Goal: Task Accomplishment & Management: Manage account settings

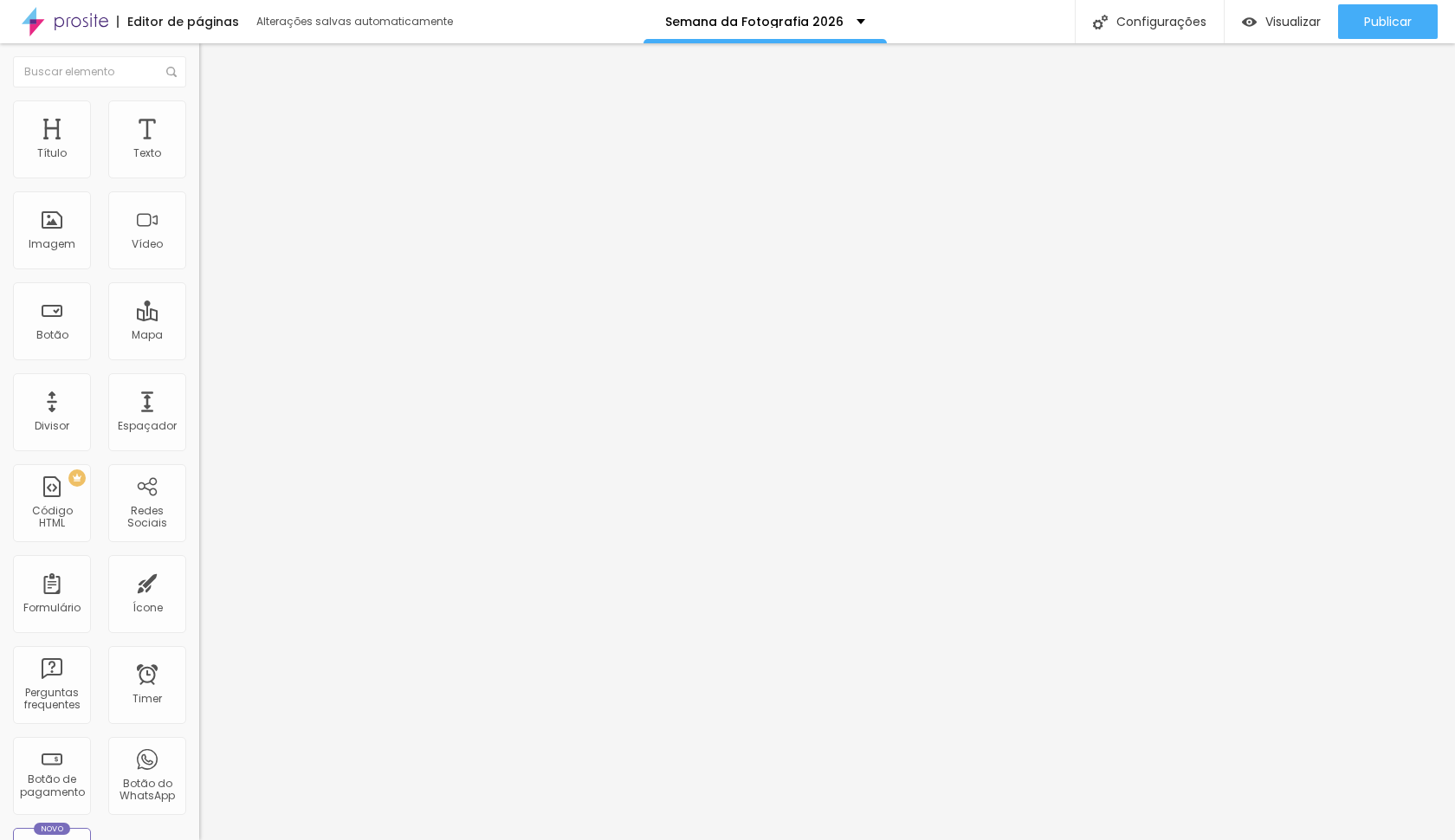
drag, startPoint x: 176, startPoint y: 122, endPoint x: 155, endPoint y: 104, distance: 27.7
click at [215, 122] on span "Avançado" at bounding box center [243, 128] width 57 height 14
click at [199, 118] on img at bounding box center [207, 125] width 15 height 15
click at [199, 755] on div at bounding box center [299, 755] width 199 height 0
click at [199, 744] on div at bounding box center [299, 744] width 199 height 0
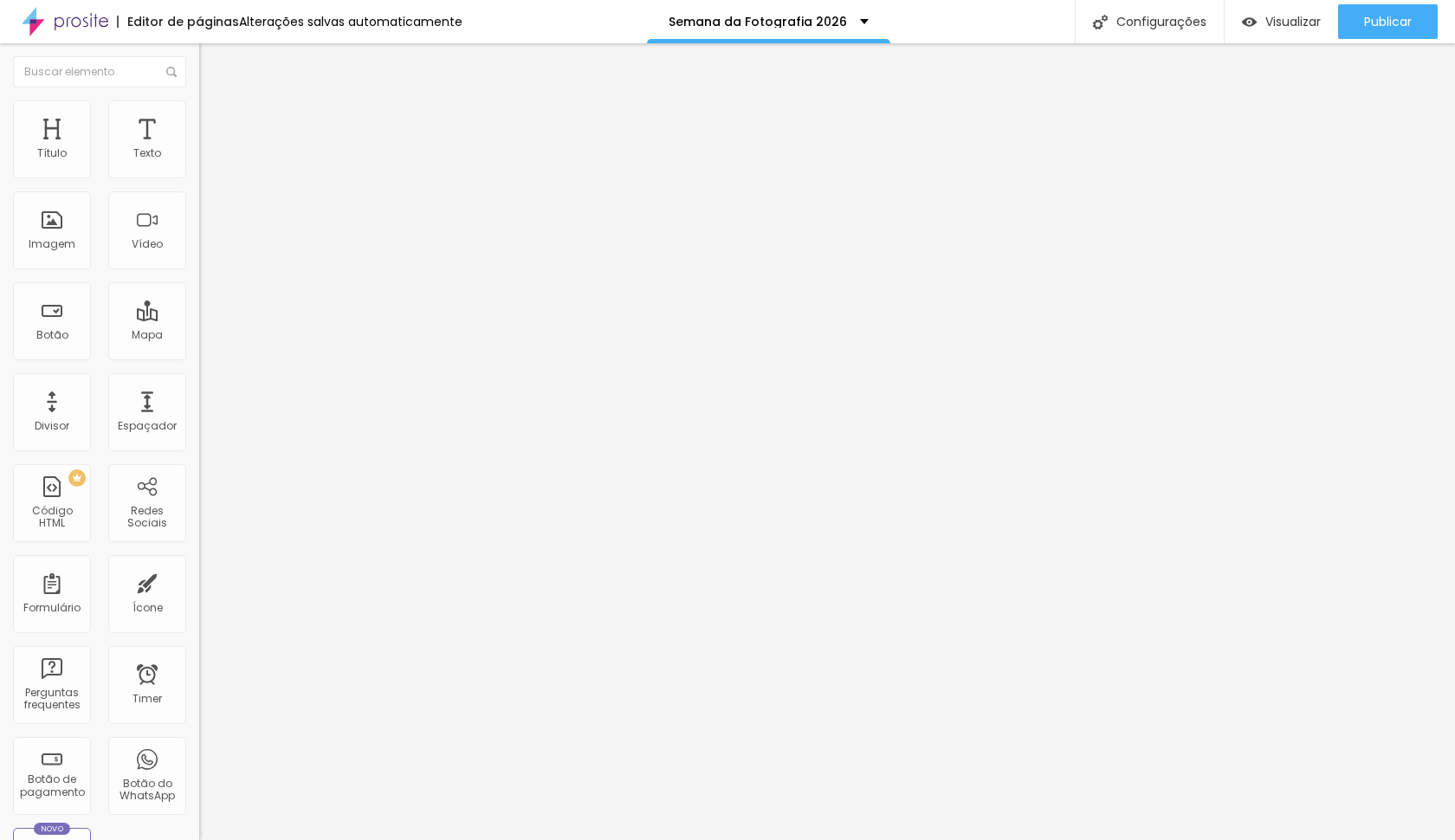
click at [215, 116] on span "Avançado" at bounding box center [243, 111] width 57 height 14
click at [215, 120] on span "Avançado" at bounding box center [243, 111] width 57 height 14
click at [199, 118] on ul "Estilo Avançado" at bounding box center [299, 101] width 199 height 34
click at [215, 102] on span "Estilo" at bounding box center [228, 94] width 27 height 14
click at [208, 159] on icon "button" at bounding box center [211, 155] width 7 height 7
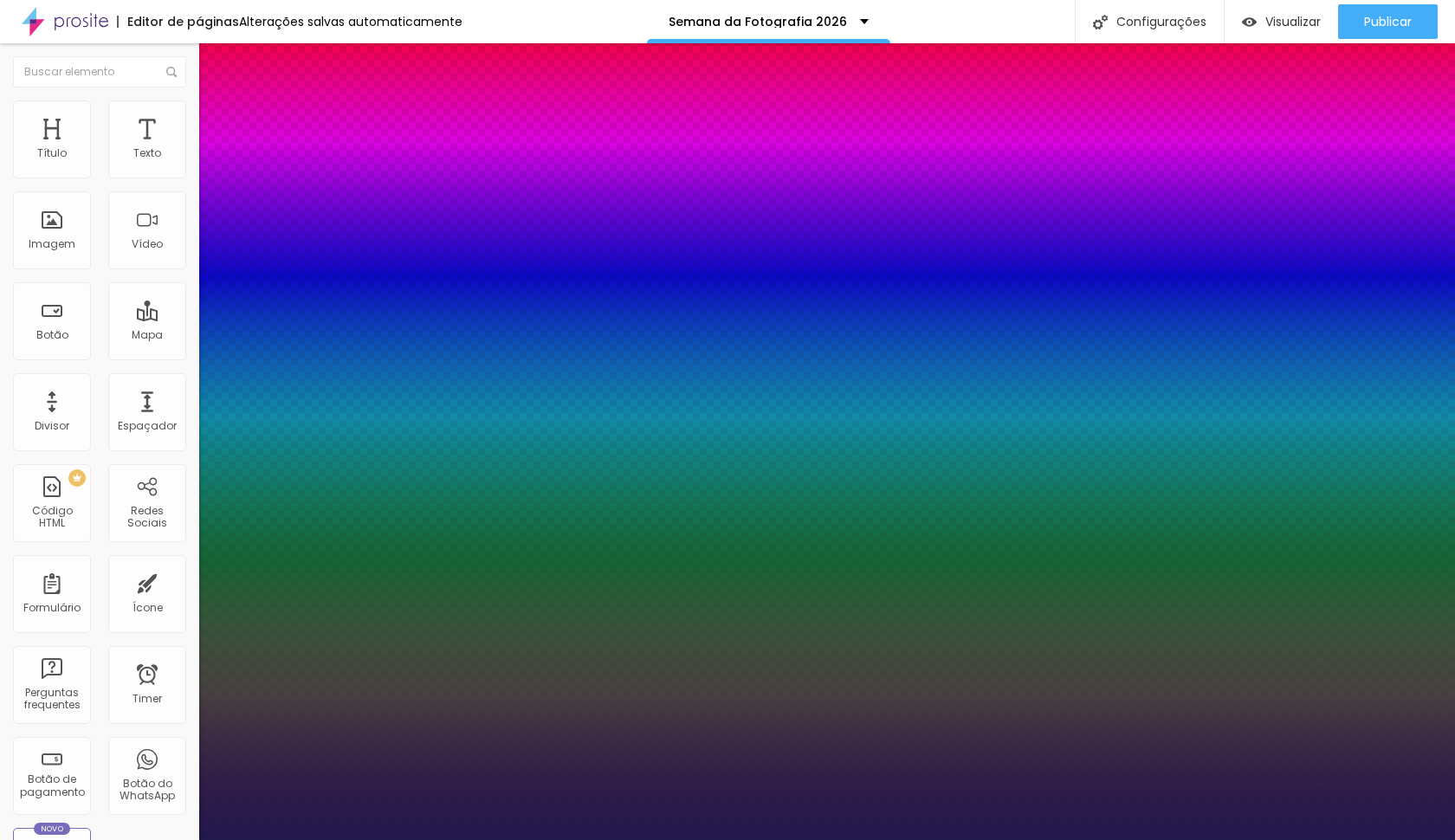
type input "1"
click at [882, 839] on div at bounding box center [727, 840] width 1455 height 0
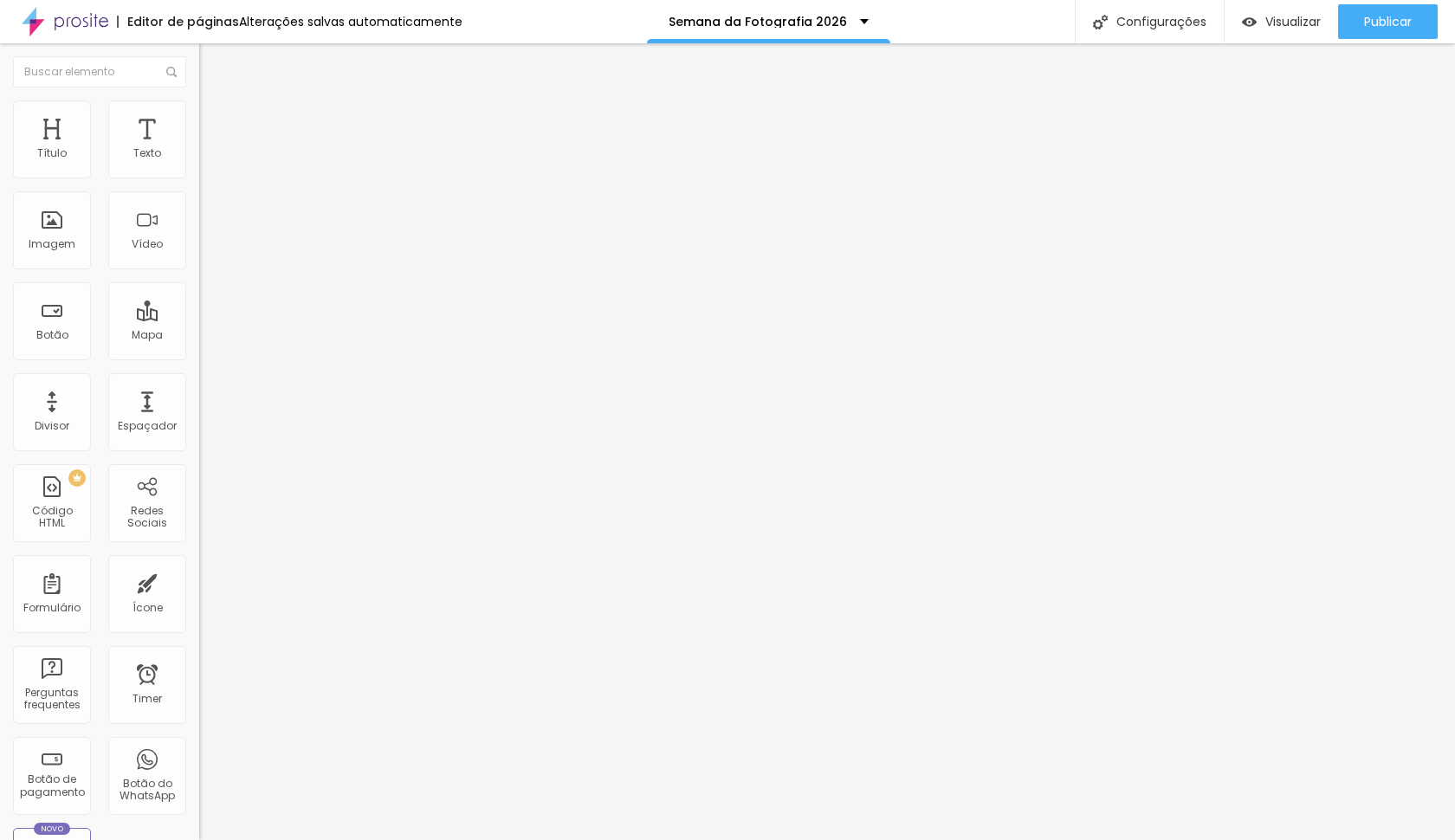
click at [199, 161] on div "Tipografia Voltar ao padrão" at bounding box center [299, 142] width 199 height 49
click at [208, 159] on icon "button" at bounding box center [211, 155] width 7 height 7
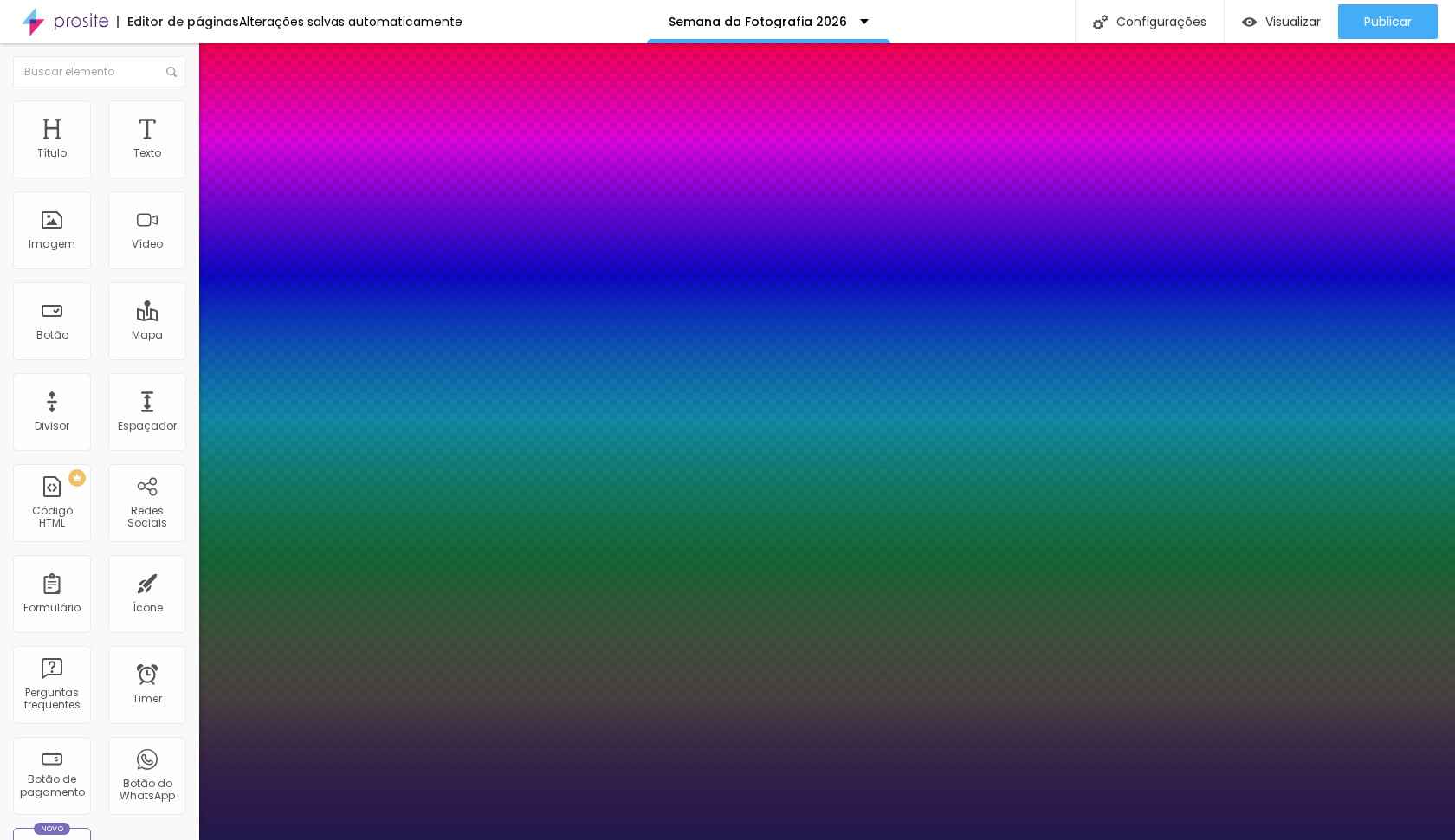
type input "1"
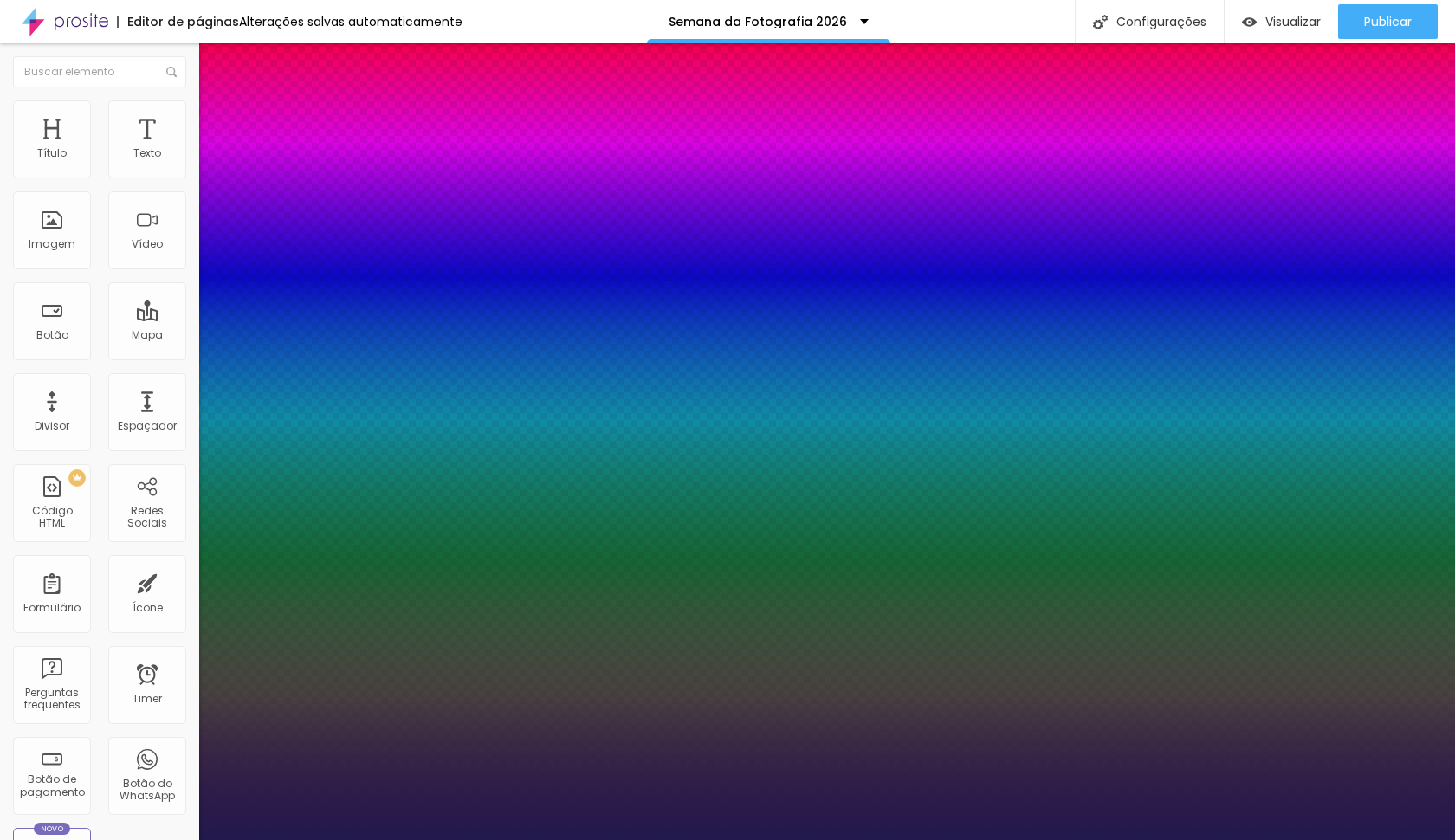
type input "8"
type input "1"
type input "18"
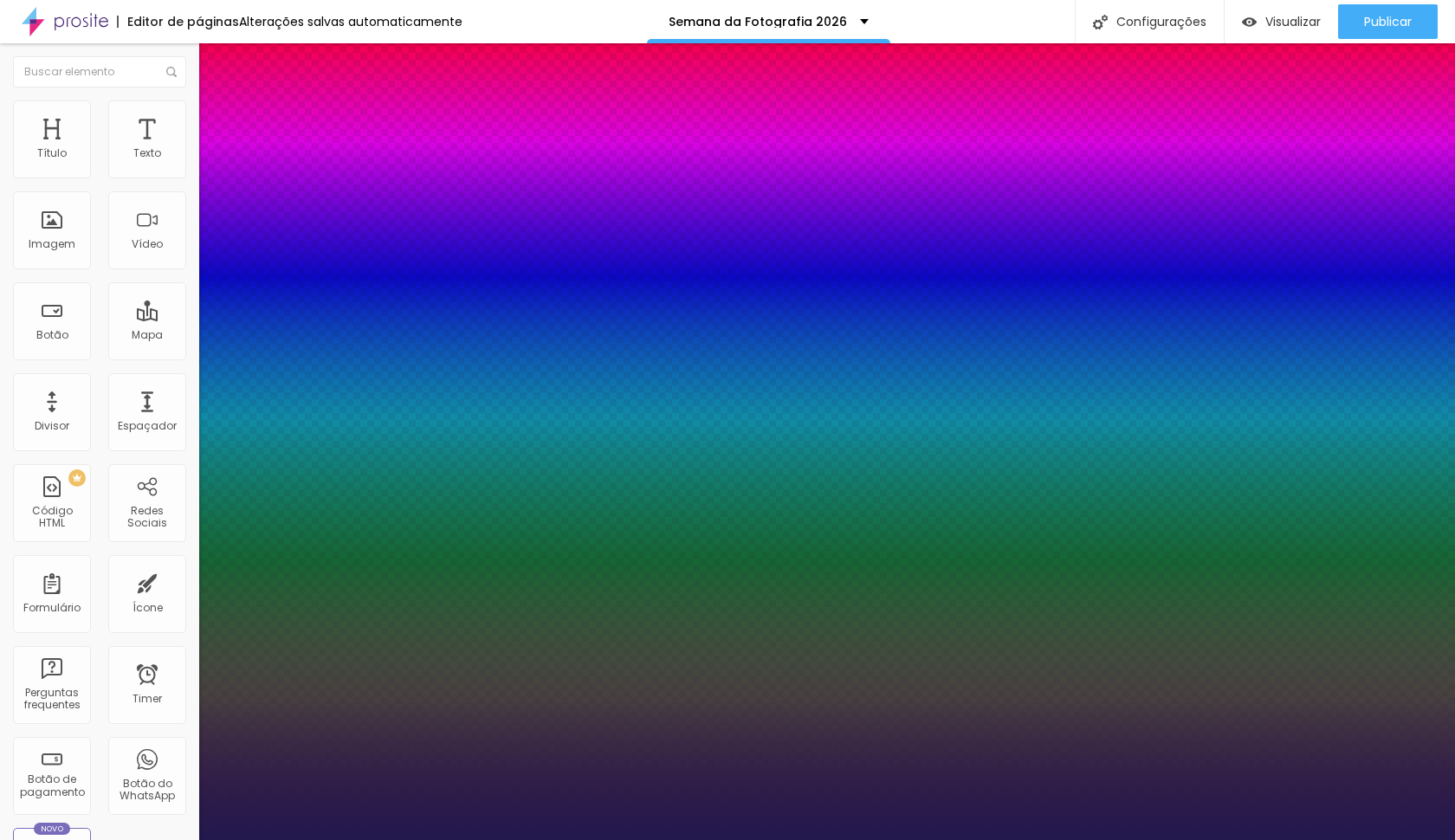
type input "1"
type input "18"
click at [880, 839] on div at bounding box center [727, 840] width 1455 height 0
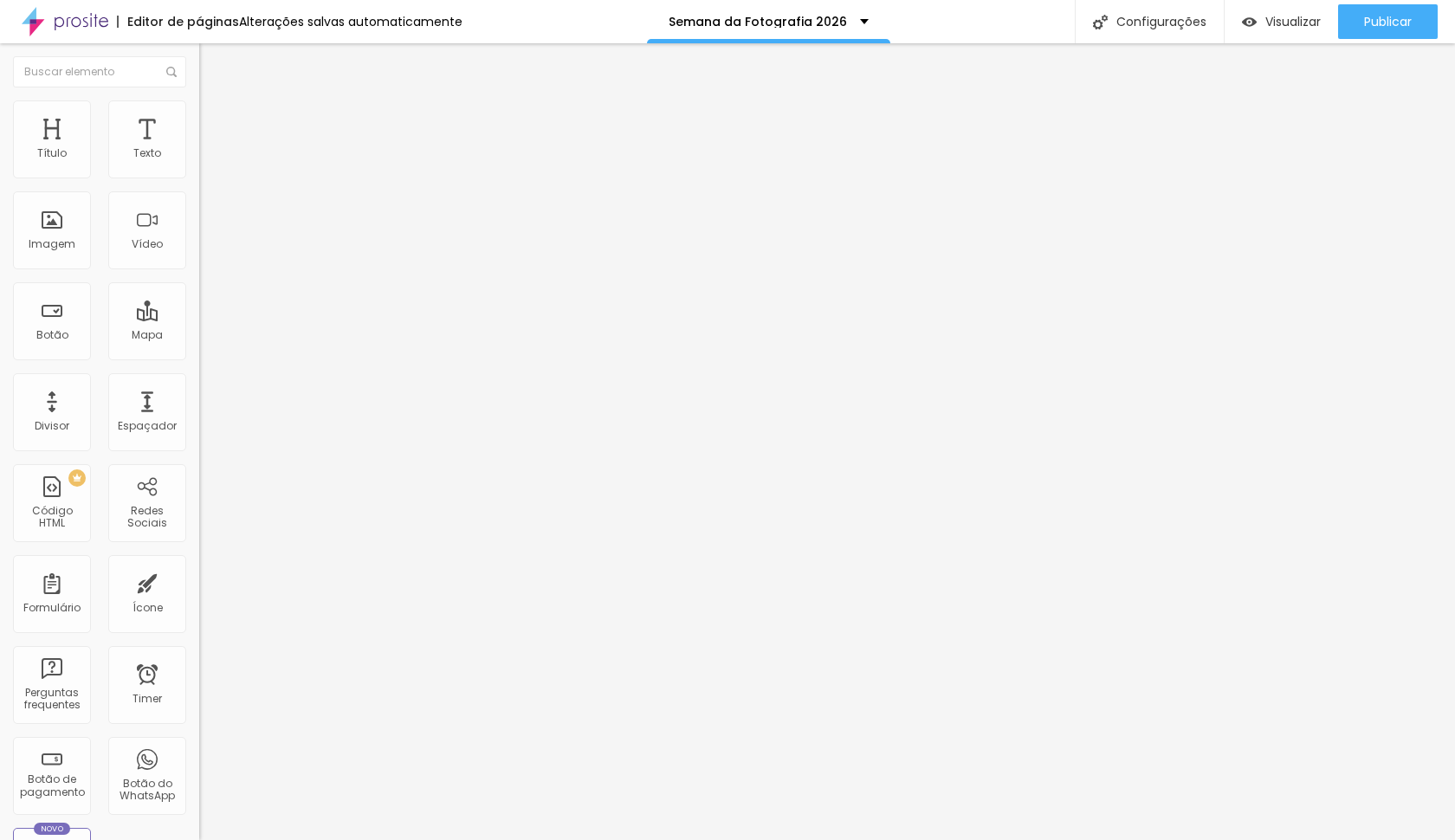
click at [199, 101] on img at bounding box center [207, 108] width 15 height 15
click at [199, 334] on input "40" at bounding box center [237, 343] width 75 height 18
type input "2"
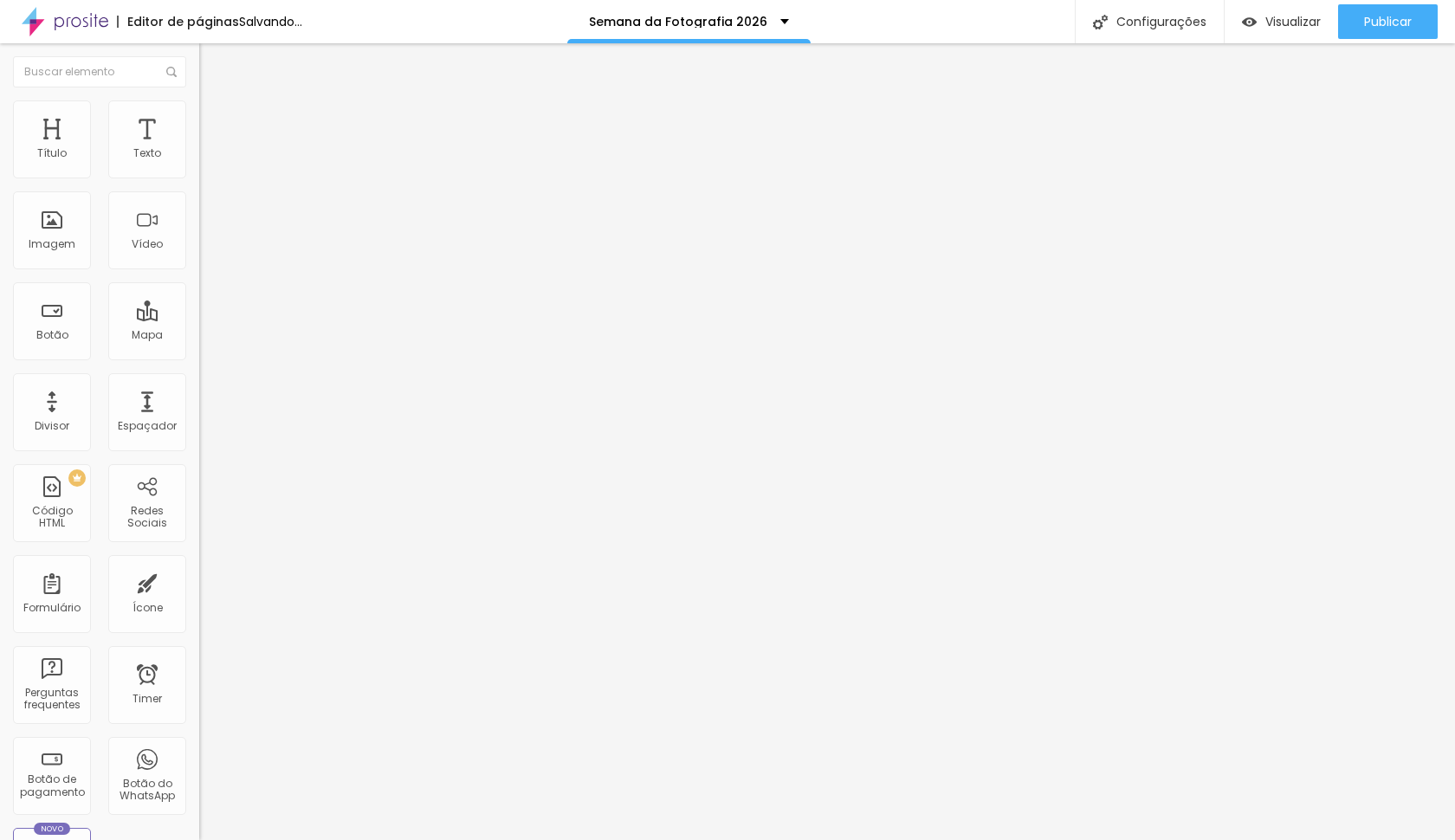
type input "20"
type input "2"
type input "50"
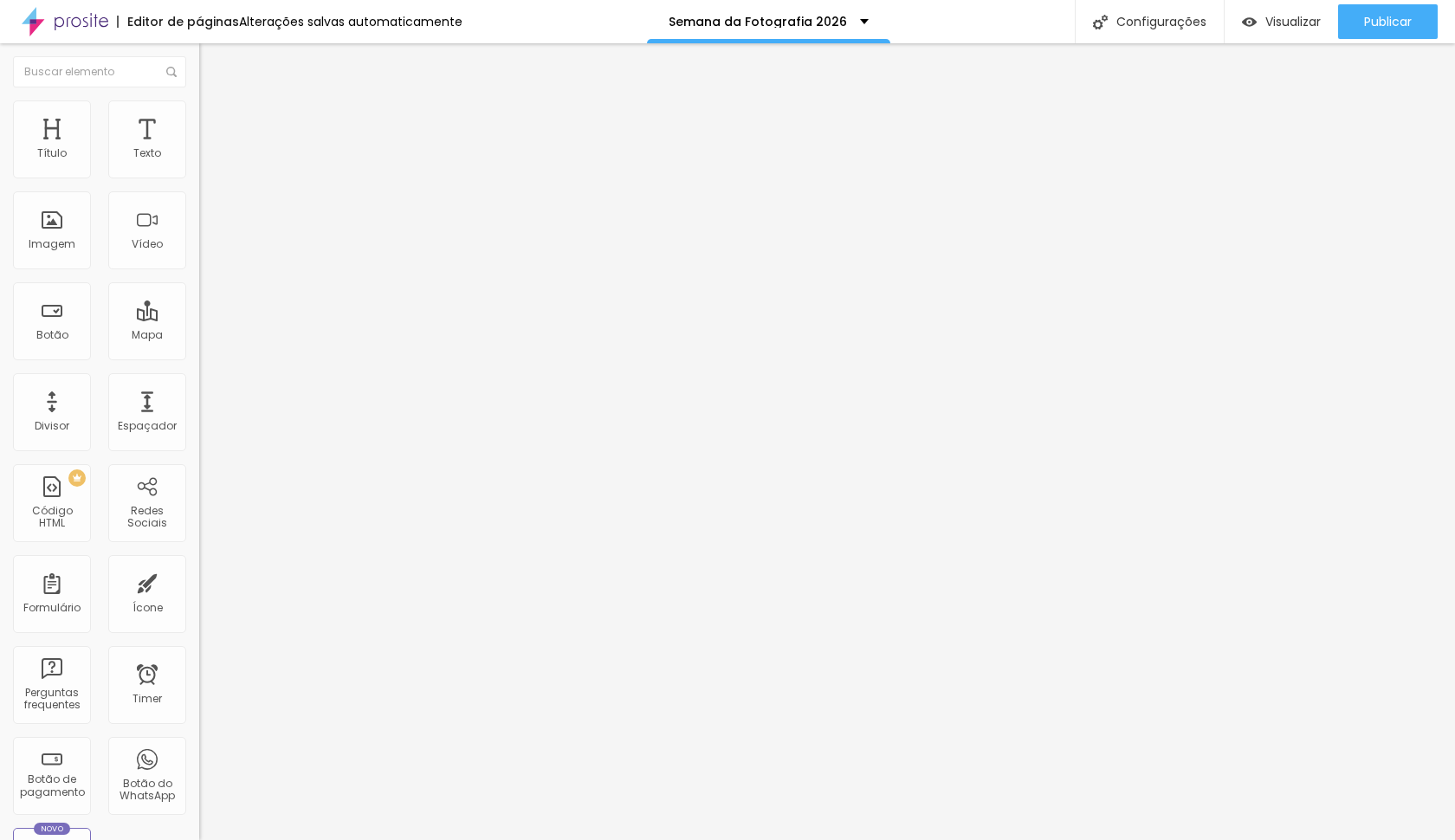
type input "1"
type input "10"
click at [1399, 23] on span "Publicar" at bounding box center [1388, 21] width 48 height 13
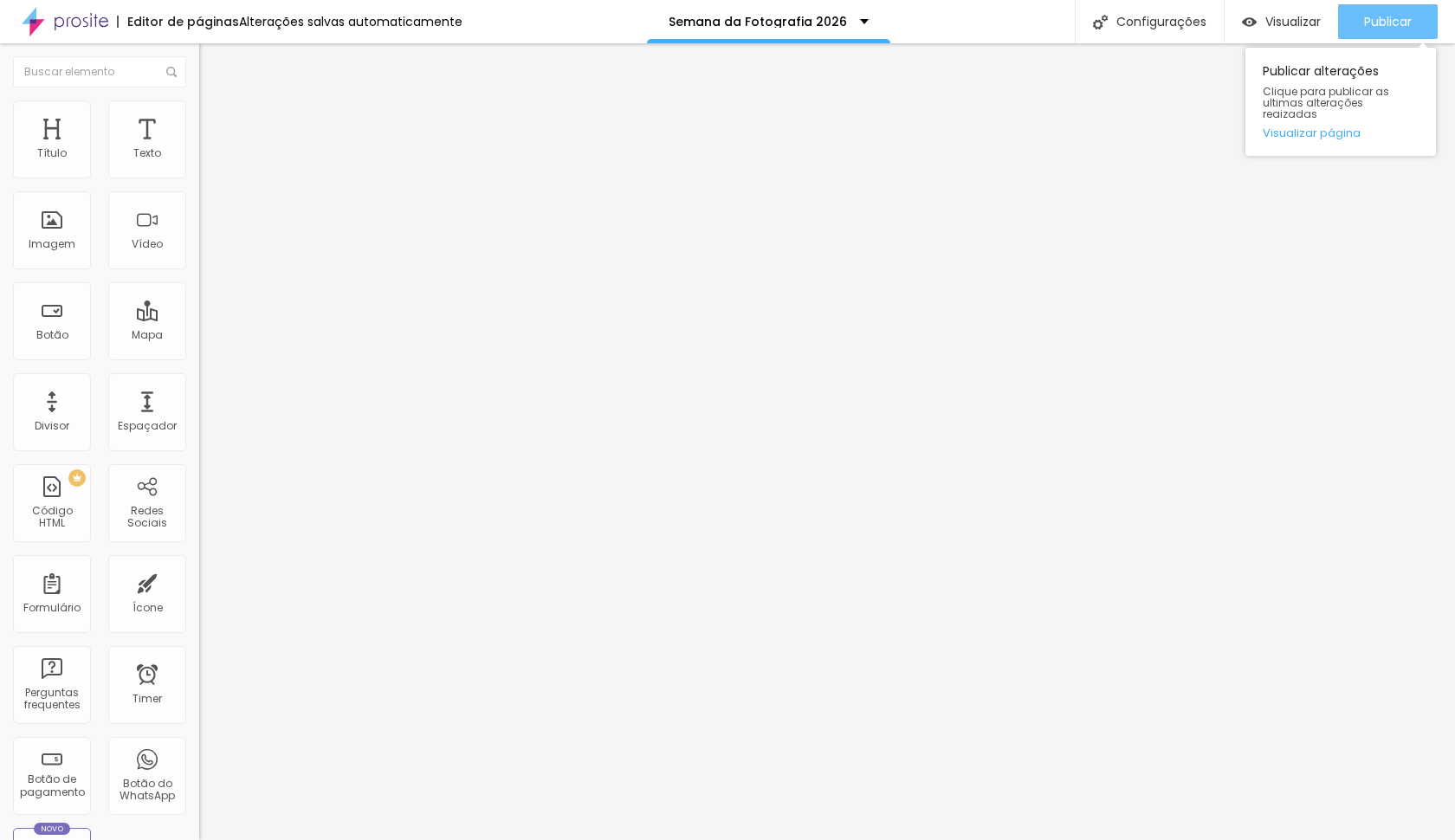
click at [1384, 32] on div "Publicar" at bounding box center [1388, 22] width 48 height 34
click at [1387, 20] on span "Publicar" at bounding box center [1388, 21] width 48 height 13
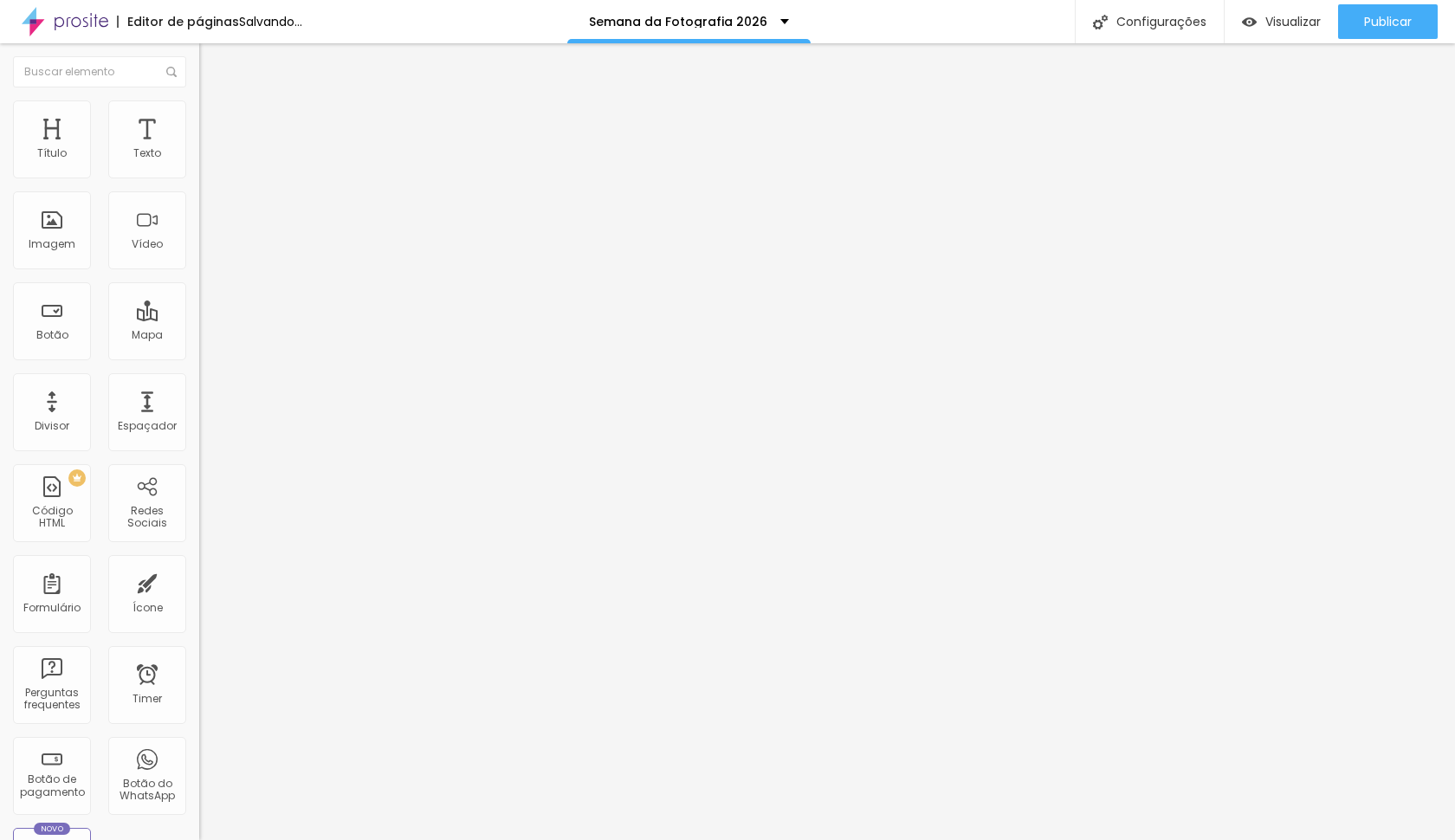
click at [199, 167] on button "button" at bounding box center [211, 157] width 24 height 18
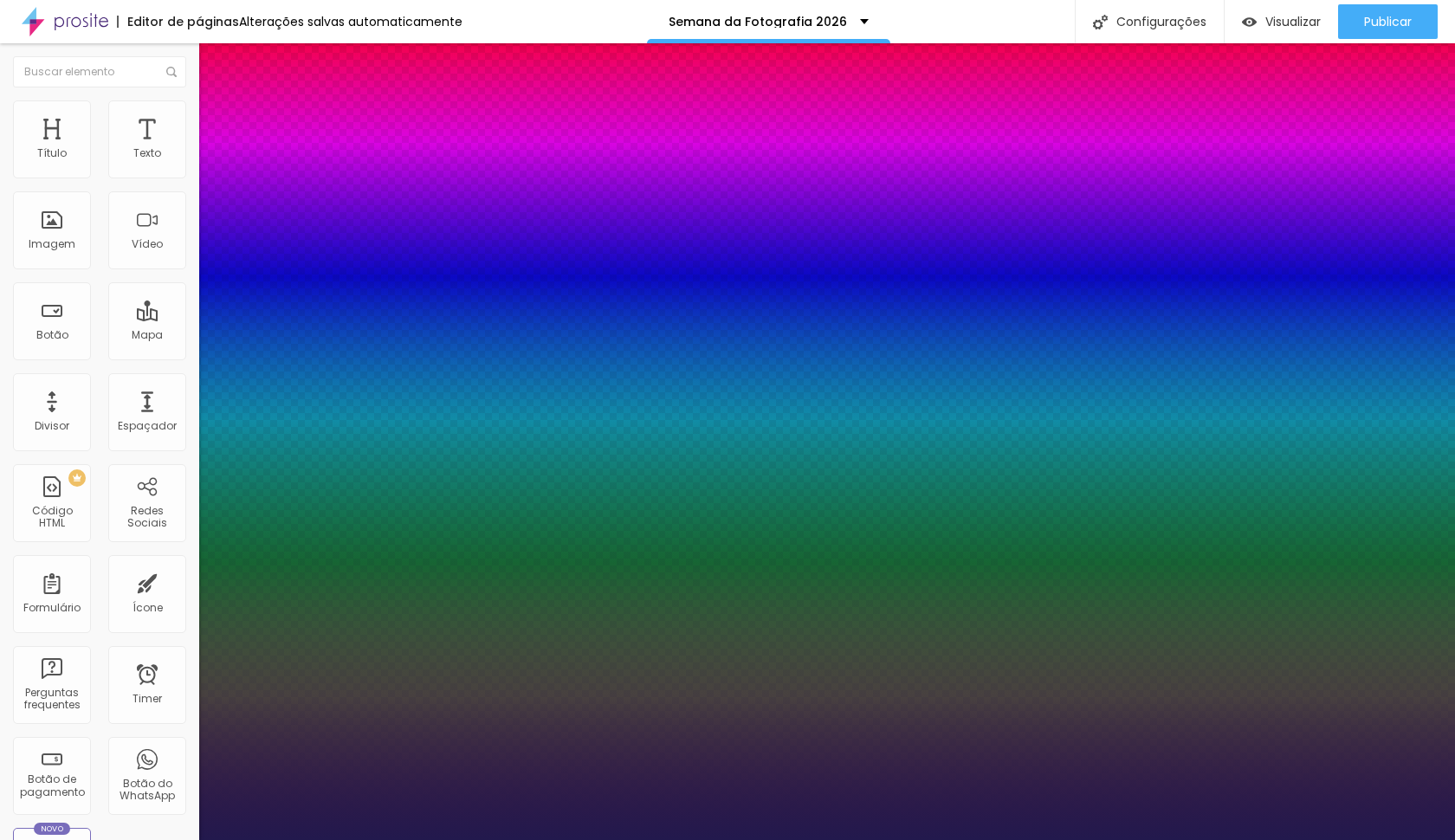
type input "1"
type input "1.1"
type input "1"
type input "1.2"
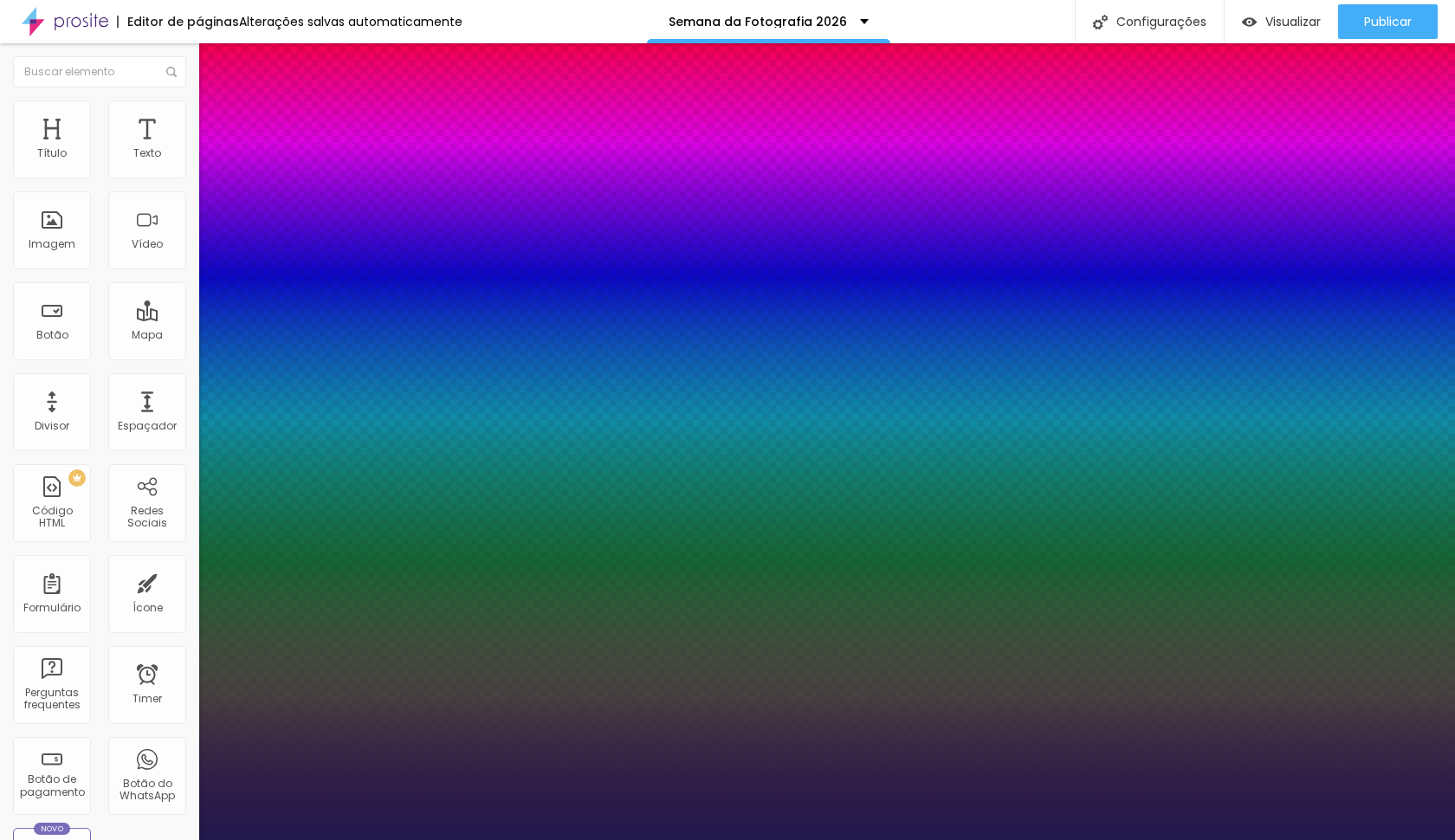
type input "1.2"
type input "1"
type input "1.3"
type input "1"
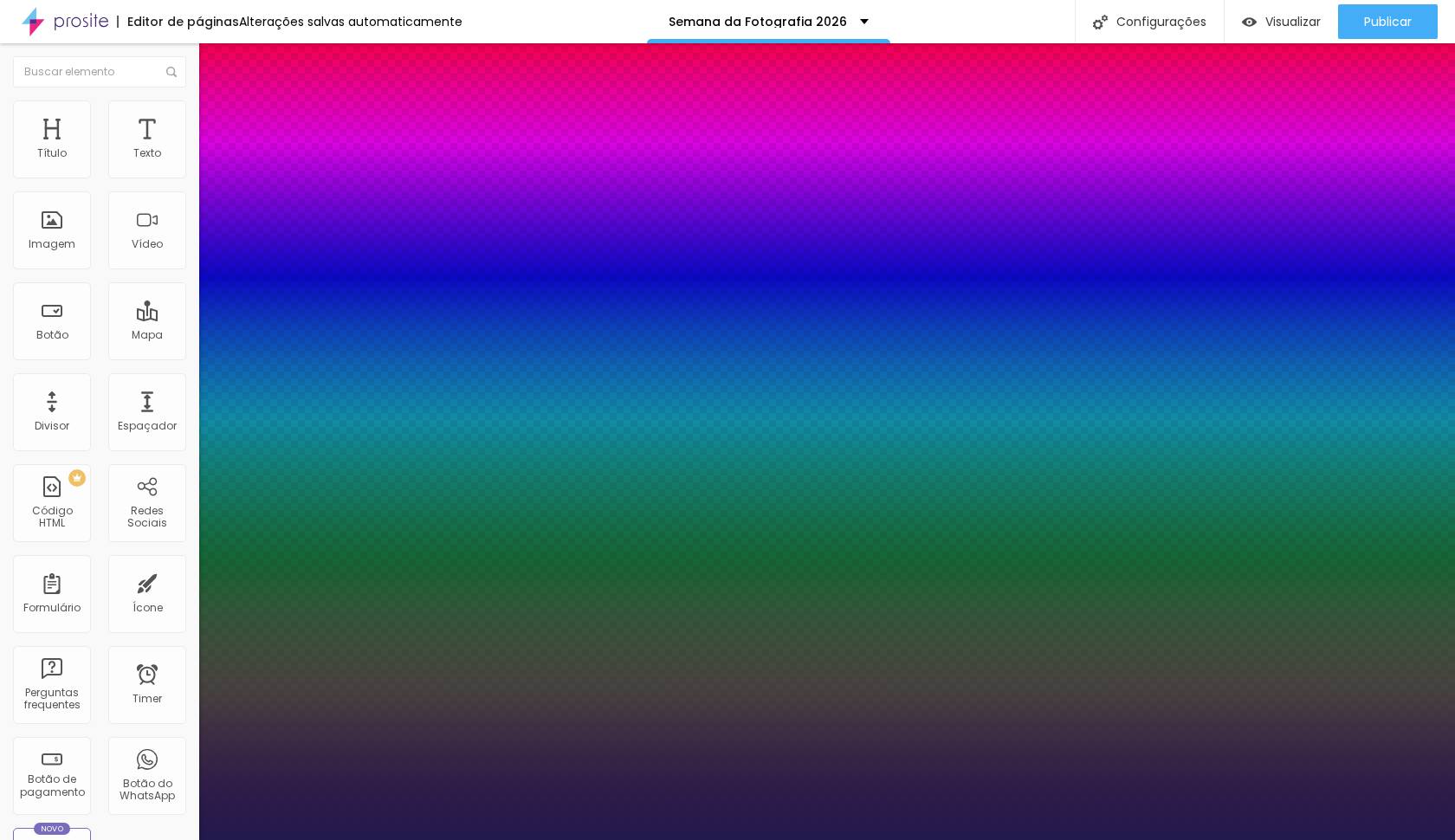
type input "1.4"
type input "1"
type input "1.5"
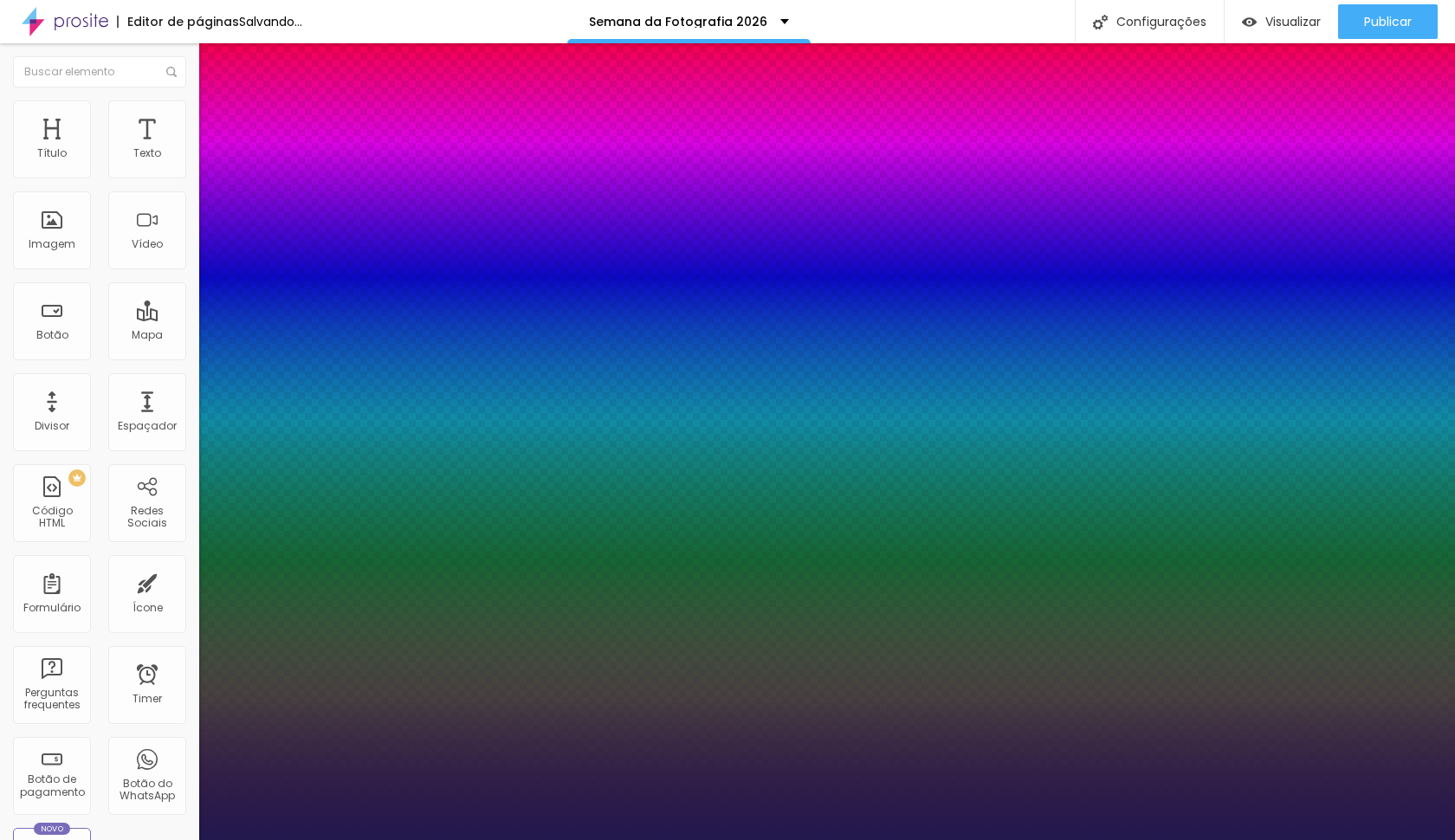
type input "1"
type input "1.4"
drag, startPoint x: 261, startPoint y: 416, endPoint x: 300, endPoint y: 424, distance: 39.8
type input "1.4"
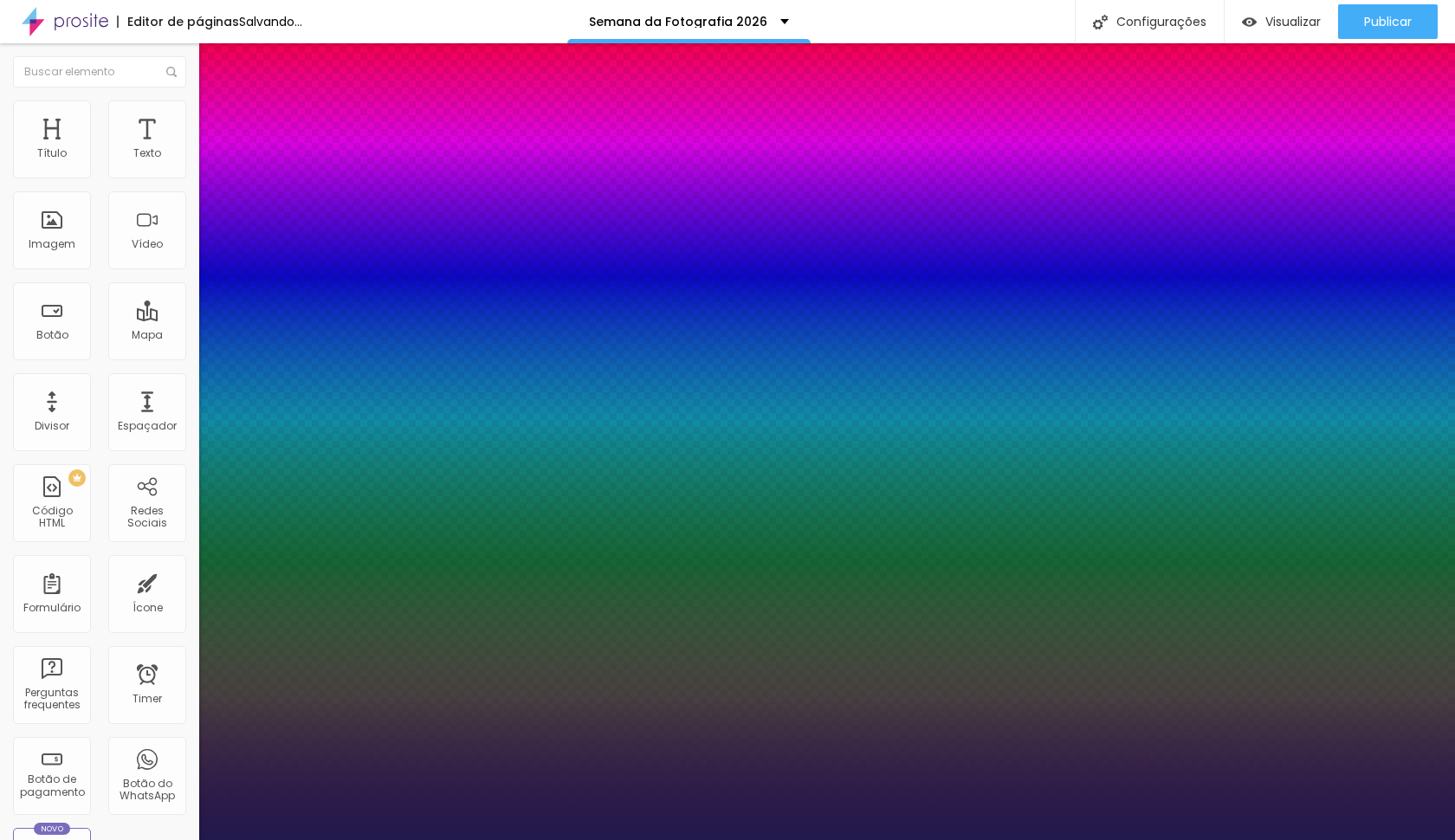
click at [475, 839] on div at bounding box center [727, 840] width 1455 height 0
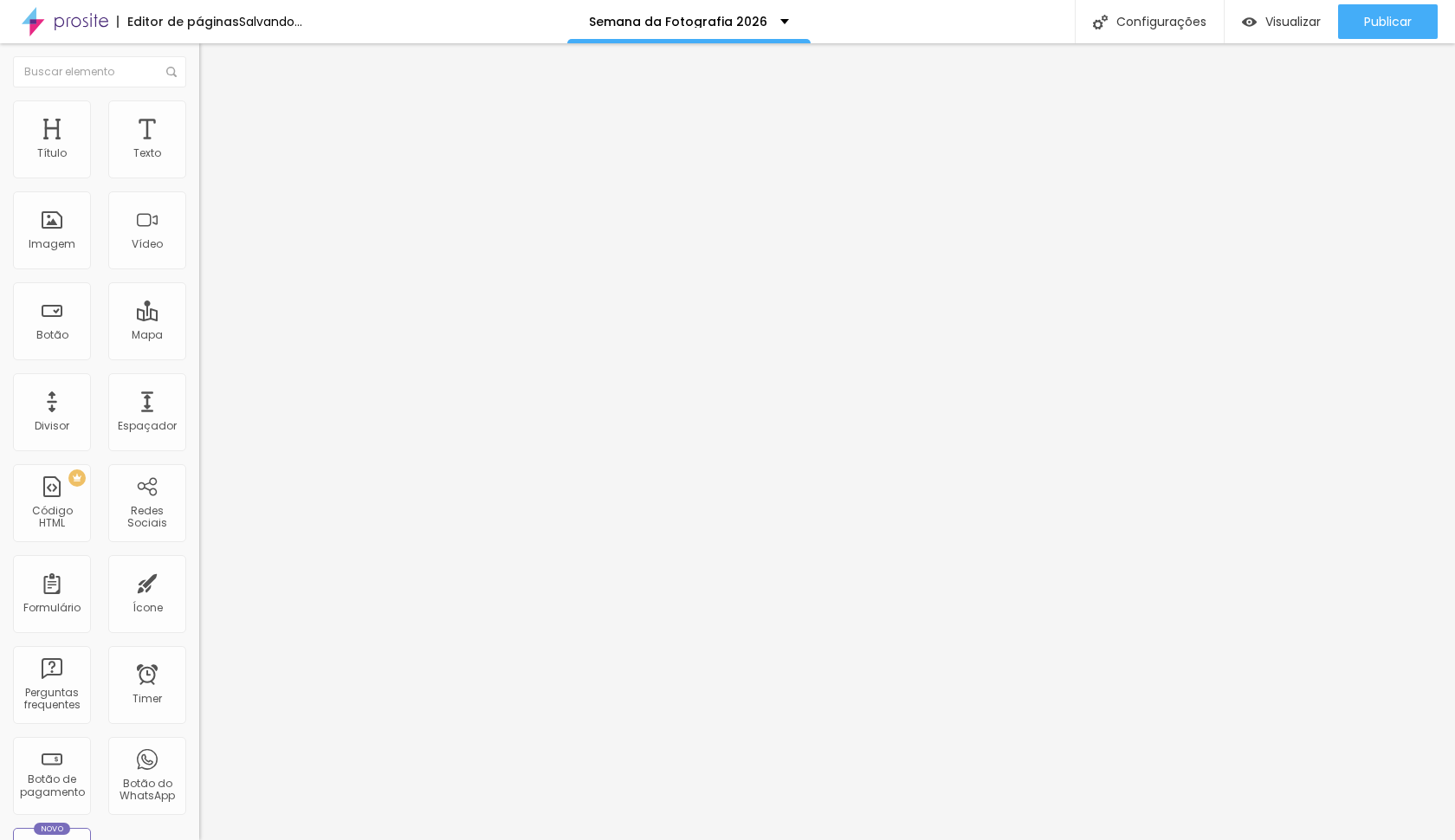
click at [199, 167] on button "button" at bounding box center [211, 157] width 24 height 18
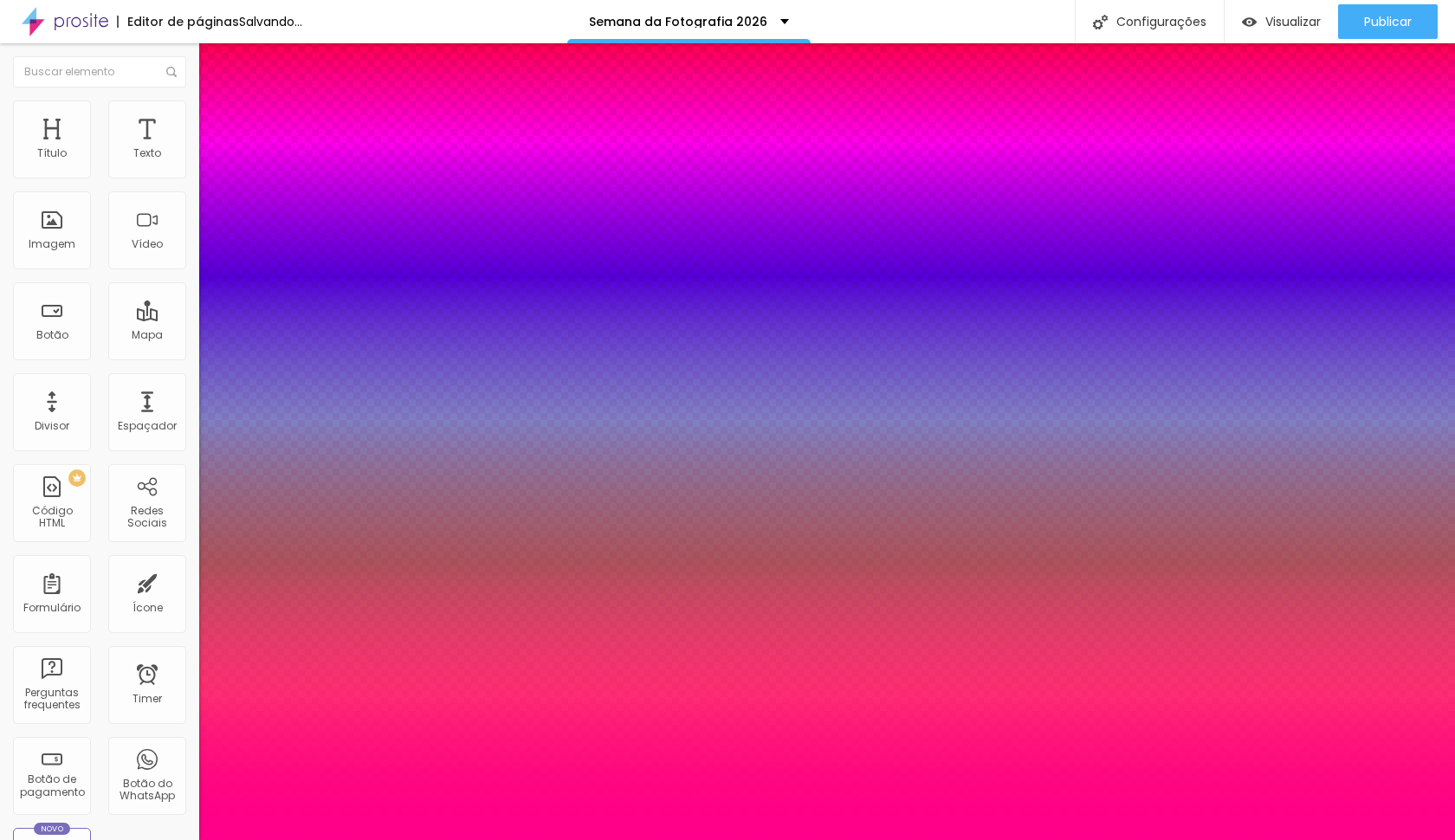
type input "1"
click at [1033, 839] on div at bounding box center [727, 840] width 1455 height 0
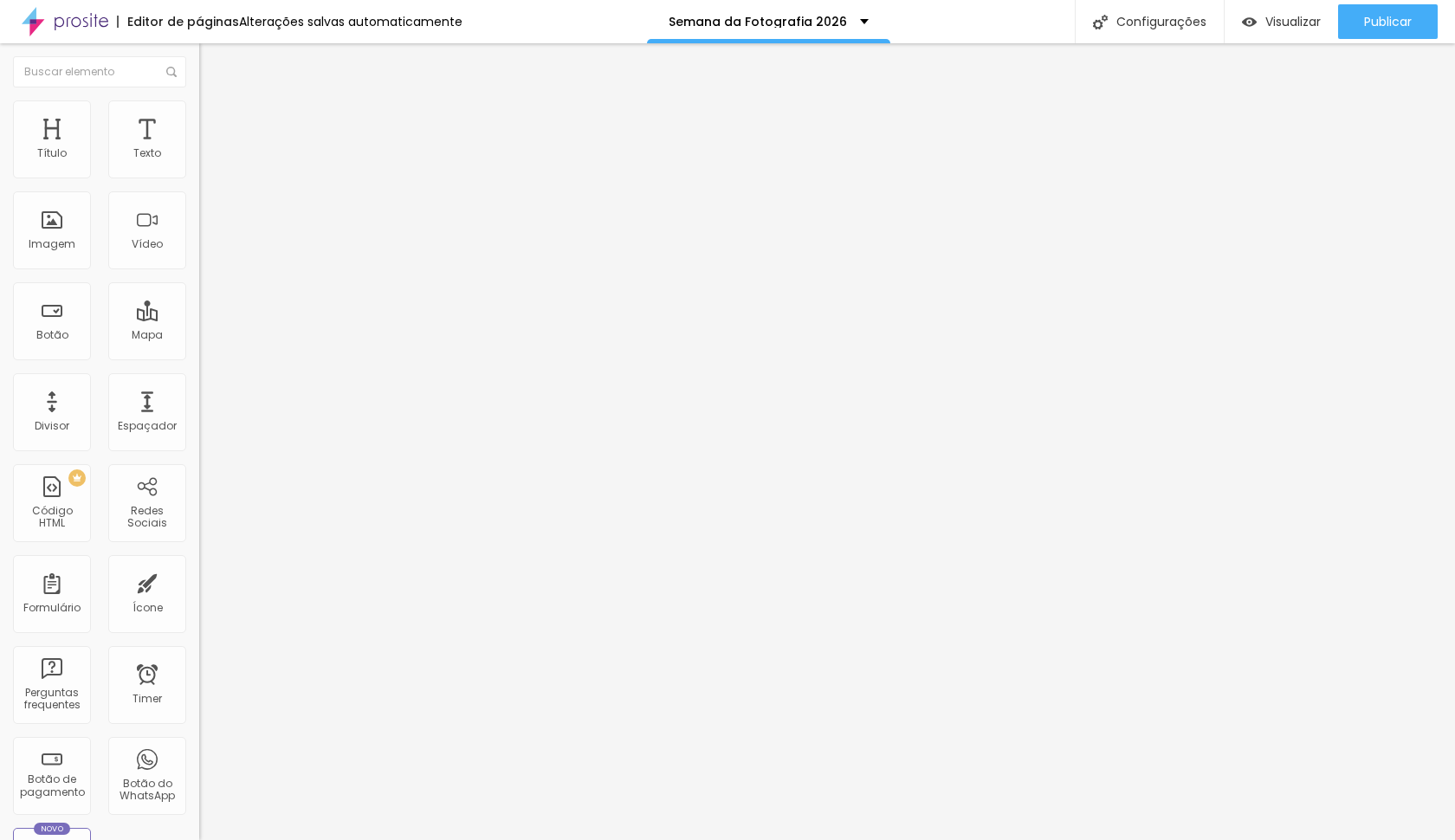
click at [215, 118] on span "Avançado" at bounding box center [243, 111] width 57 height 14
click at [199, 738] on div at bounding box center [299, 738] width 199 height 0
click at [199, 748] on div at bounding box center [299, 748] width 199 height 0
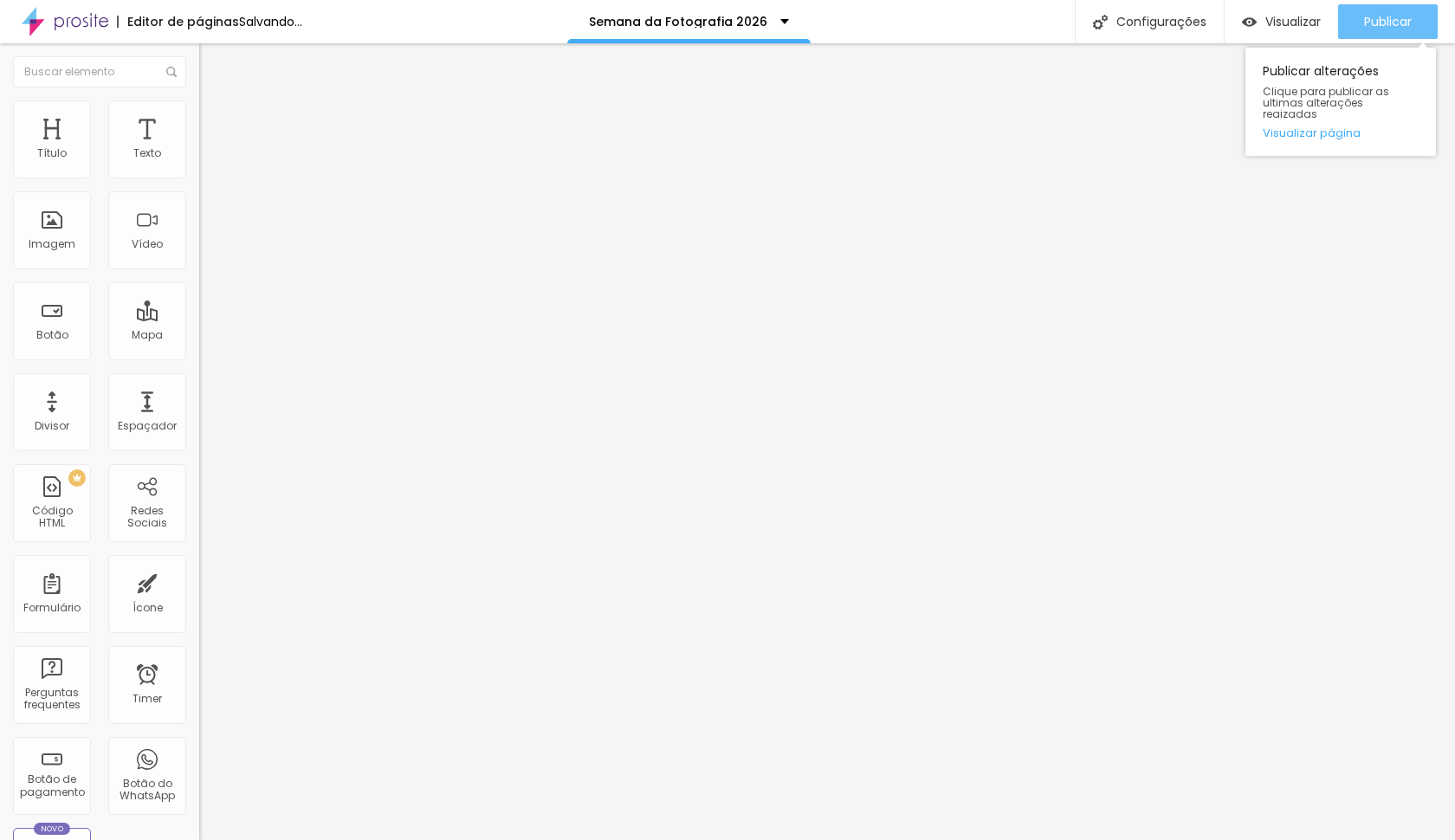
click at [1366, 21] on span "Publicar" at bounding box center [1388, 21] width 48 height 13
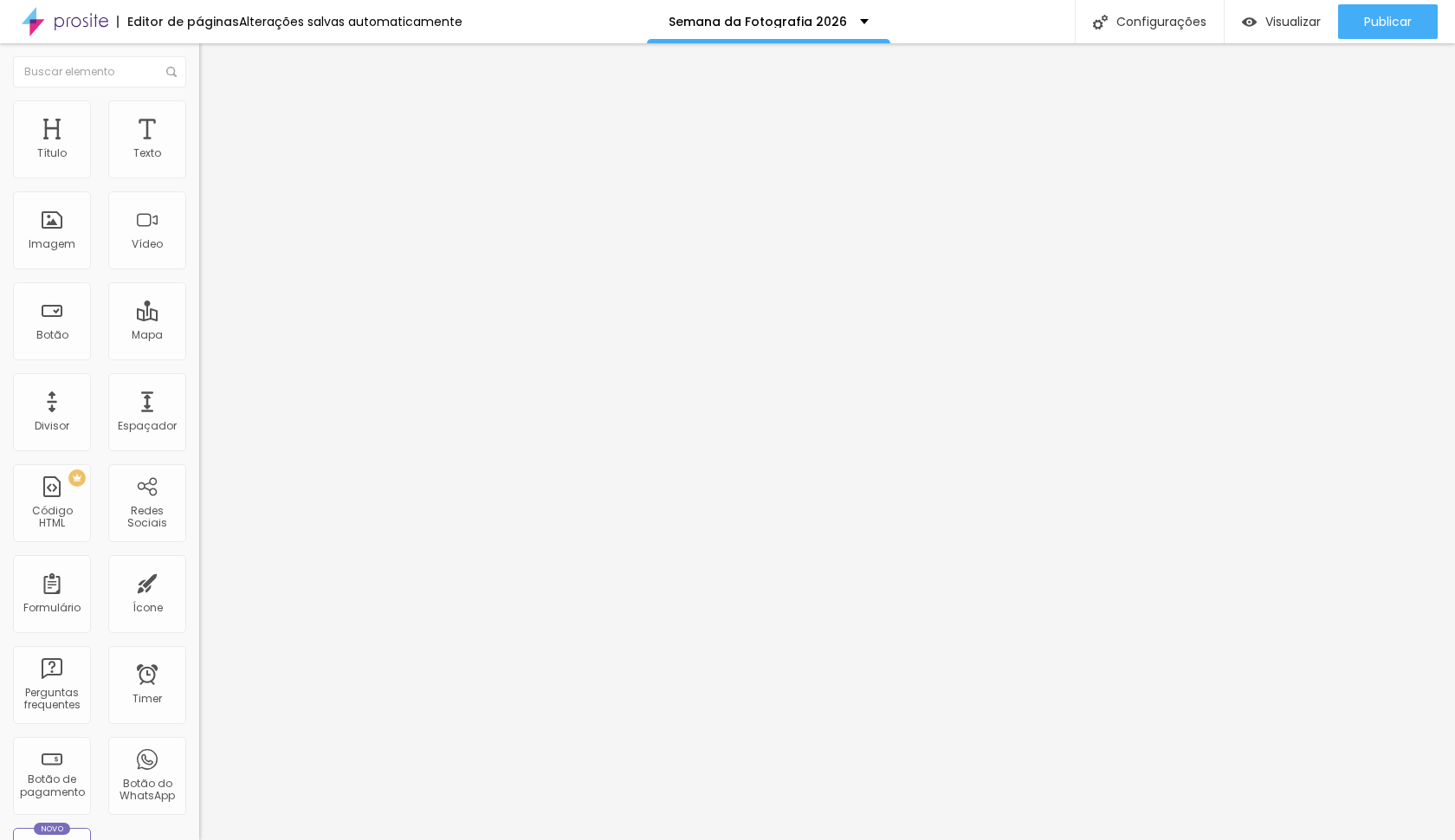
click at [199, 101] on li "Estilo" at bounding box center [299, 109] width 199 height 17
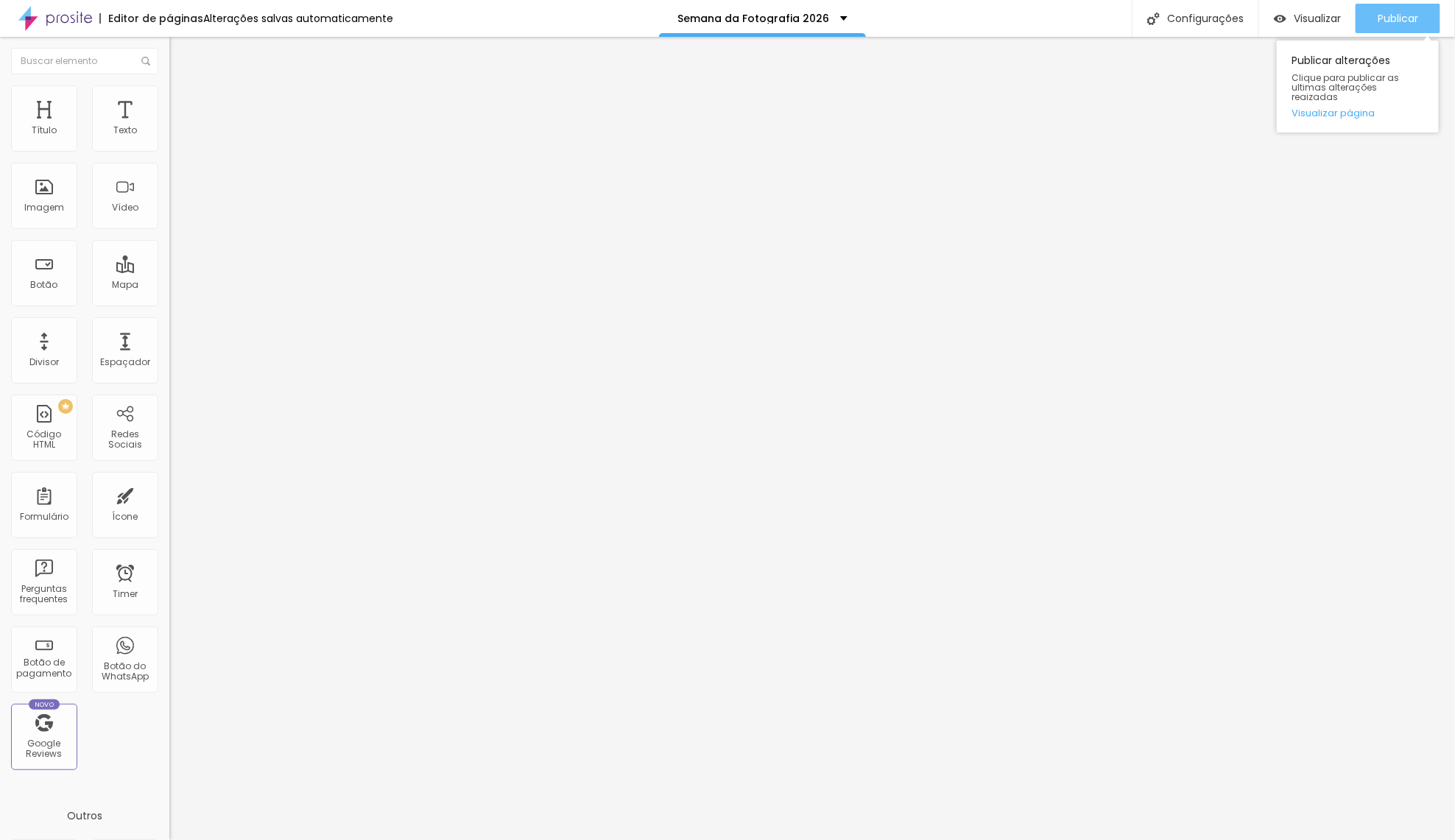
click at [1237, 15] on span "Publicar" at bounding box center [1398, 18] width 41 height 11
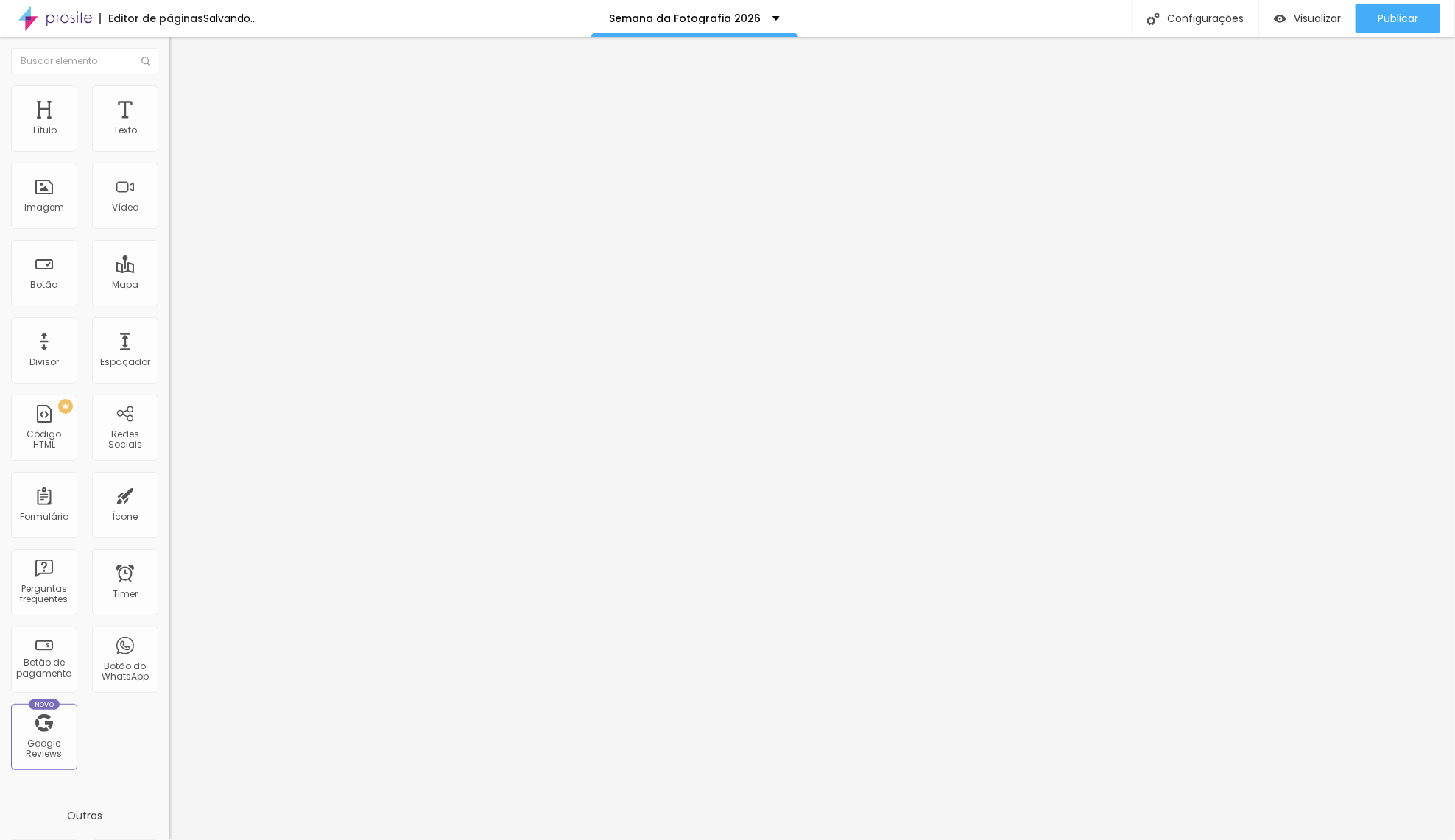
click at [169, 100] on li "Avançado" at bounding box center [254, 108] width 169 height 15
type input "45"
type input "40"
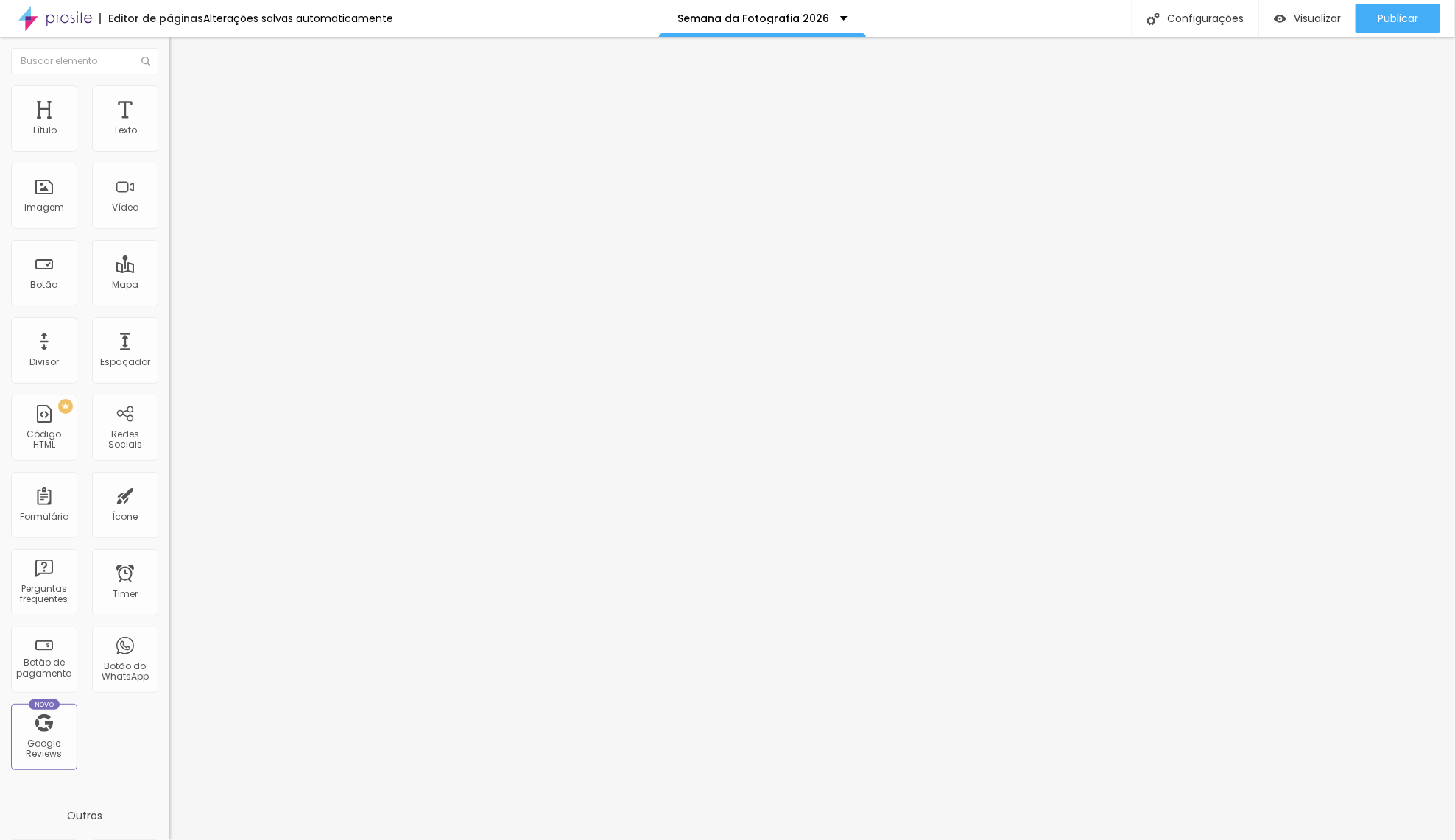
type input "30"
type input "5"
drag, startPoint x: 96, startPoint y: 149, endPoint x: 40, endPoint y: 147, distance: 56.0
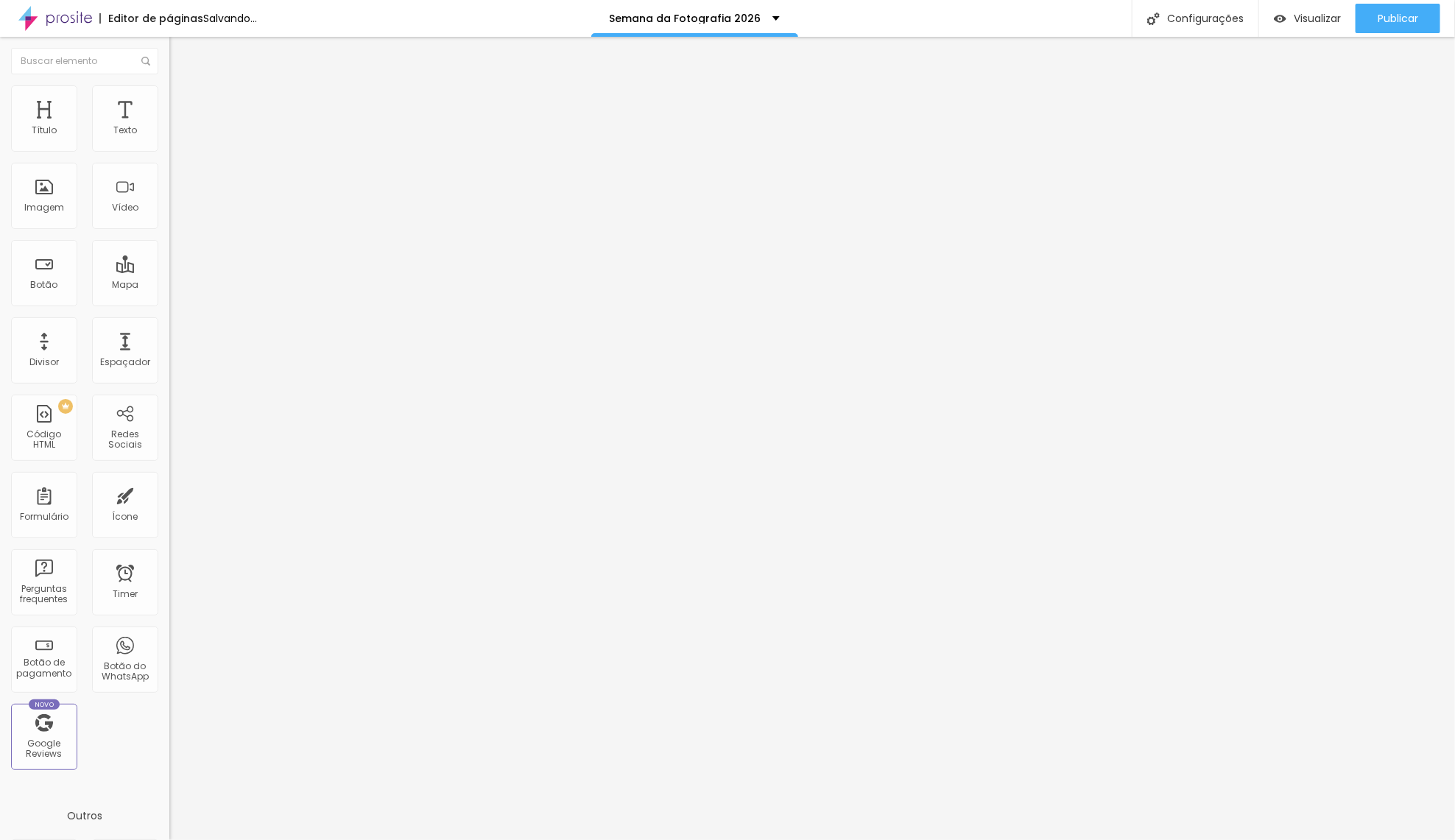
type input "5"
click at [169, 286] on input "range" at bounding box center [217, 292] width 95 height 11
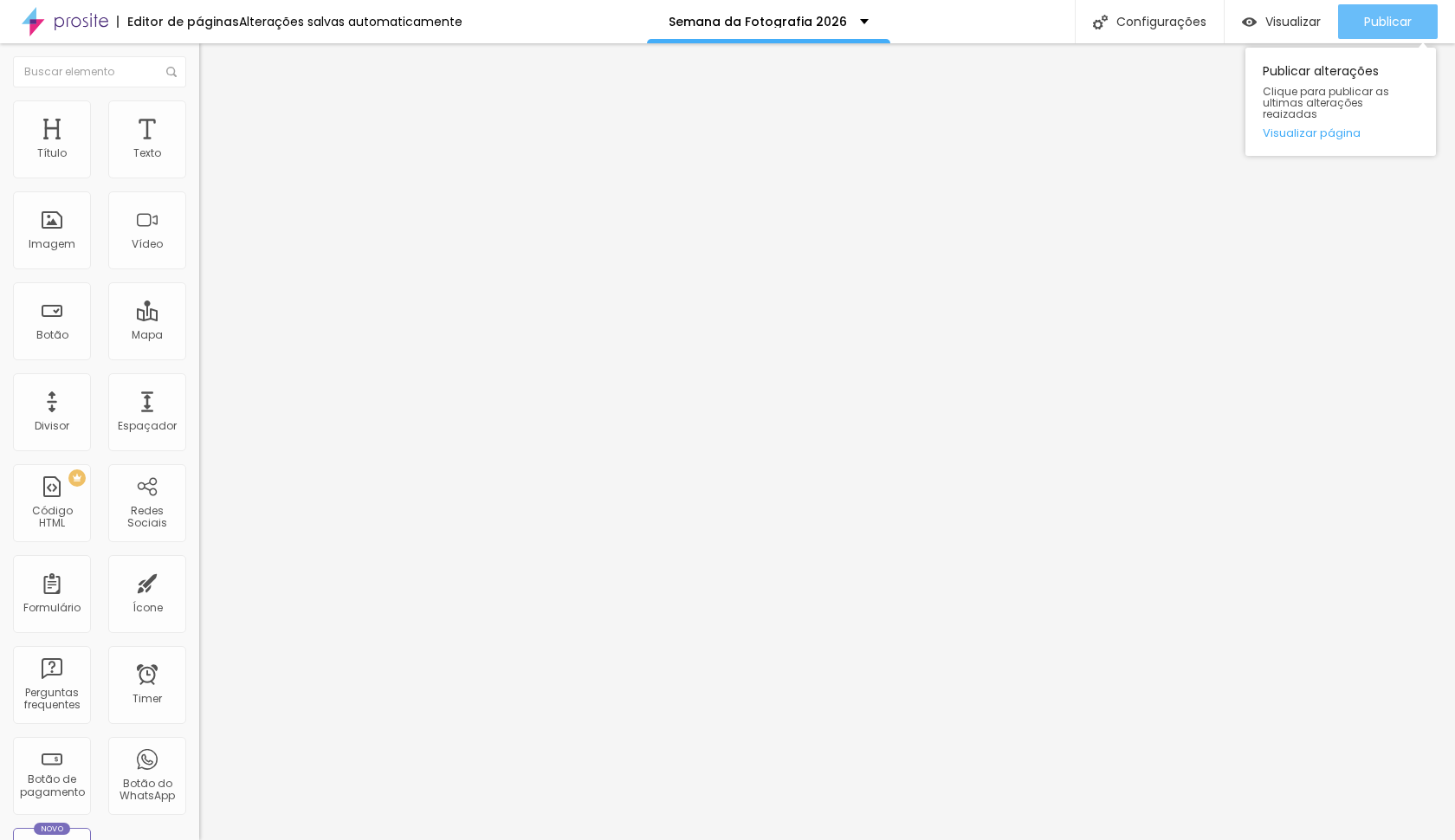
click at [1382, 15] on span "Publicar" at bounding box center [1388, 21] width 48 height 13
click at [199, 118] on li "Avançado" at bounding box center [299, 126] width 199 height 17
click at [199, 765] on div at bounding box center [299, 765] width 199 height 0
click at [199, 755] on div at bounding box center [299, 755] width 199 height 0
click at [199, 744] on div at bounding box center [299, 744] width 199 height 0
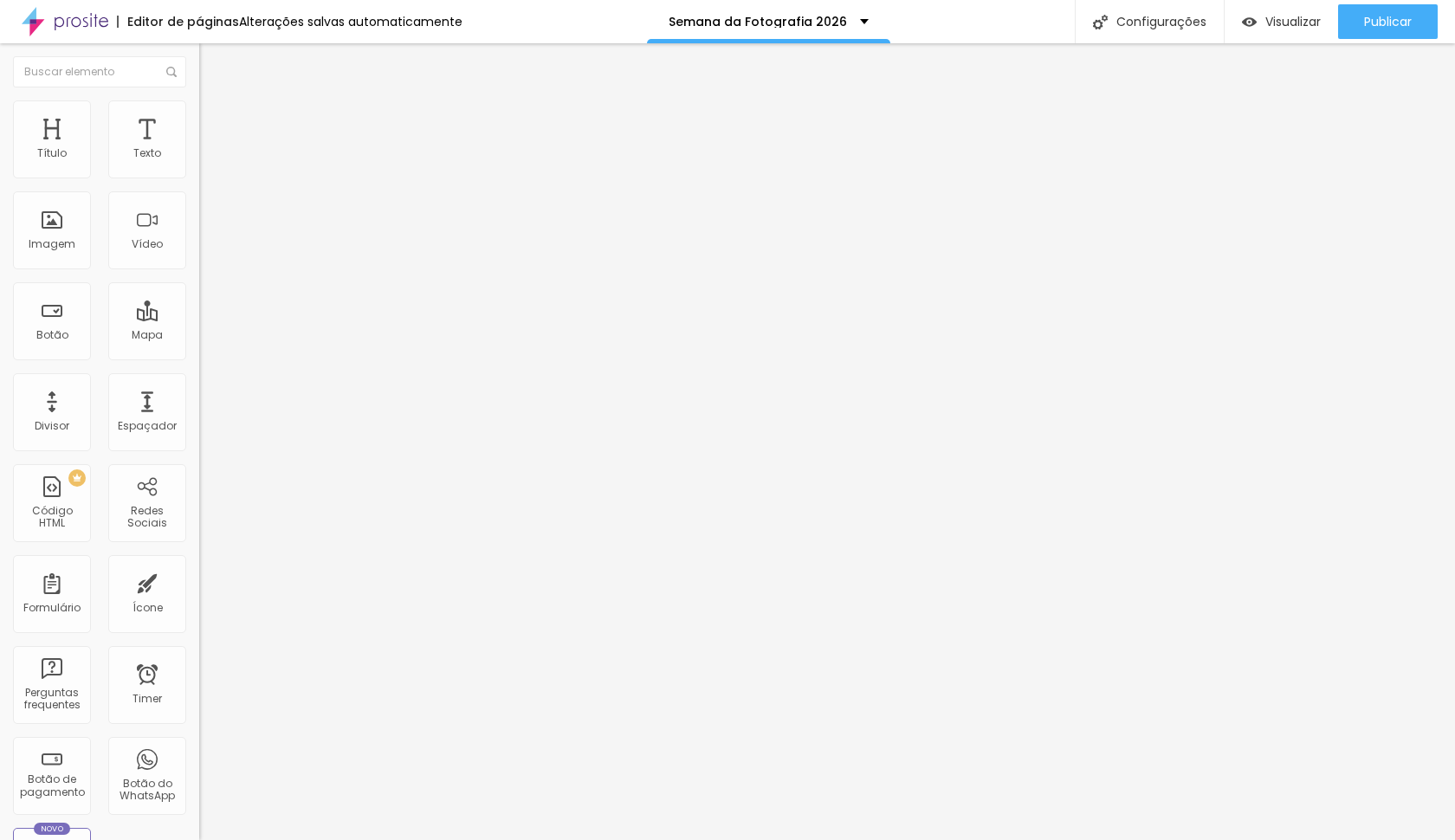
click at [199, 118] on img at bounding box center [207, 125] width 15 height 15
click at [199, 744] on li "Tablet" at bounding box center [299, 749] width 199 height 11
click at [199, 755] on div at bounding box center [299, 755] width 199 height 0
click at [199, 744] on div at bounding box center [299, 744] width 199 height 0
click at [1388, 11] on div "Publicar" at bounding box center [1388, 22] width 48 height 34
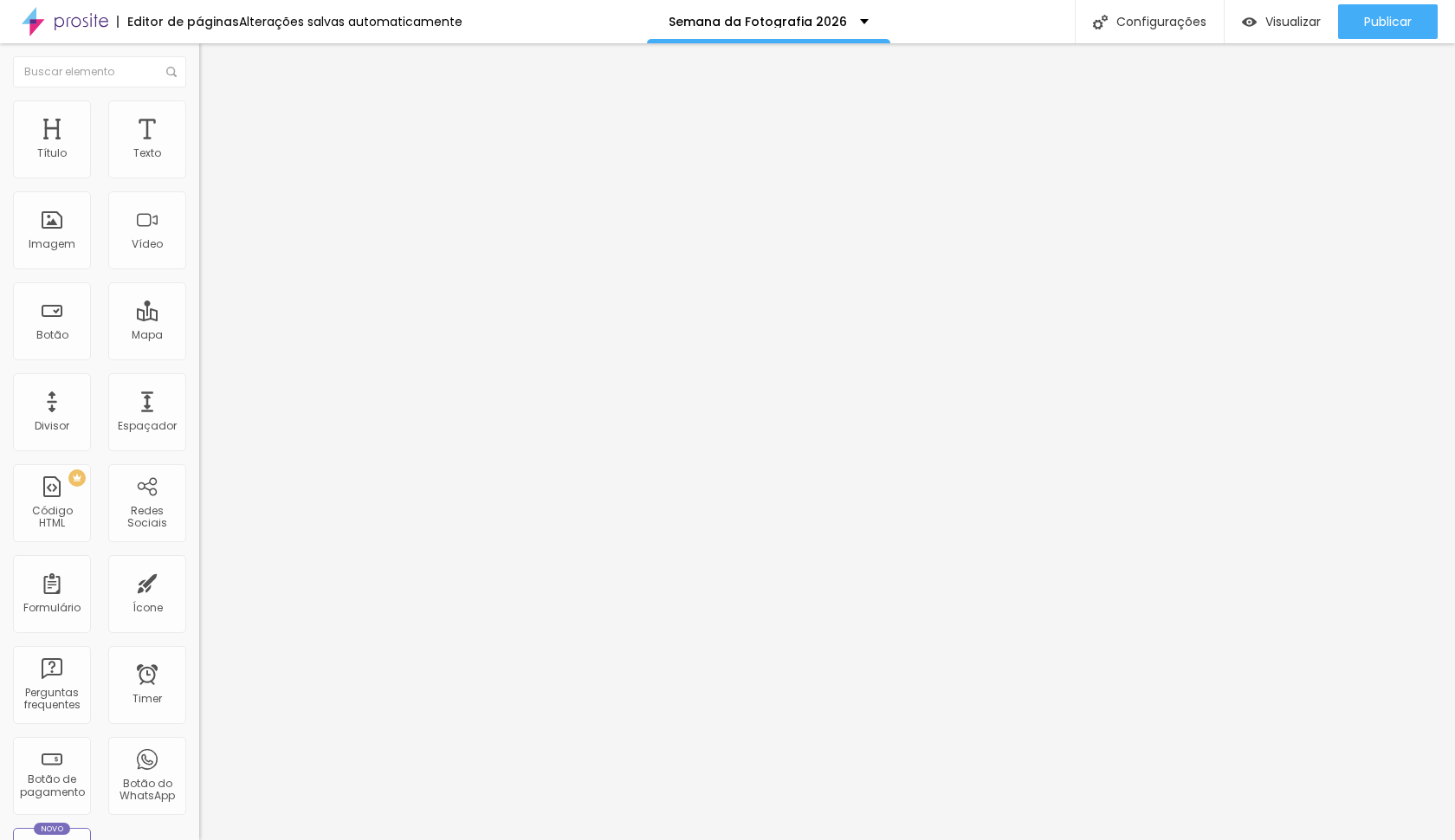
click at [199, 257] on button "button" at bounding box center [211, 247] width 24 height 18
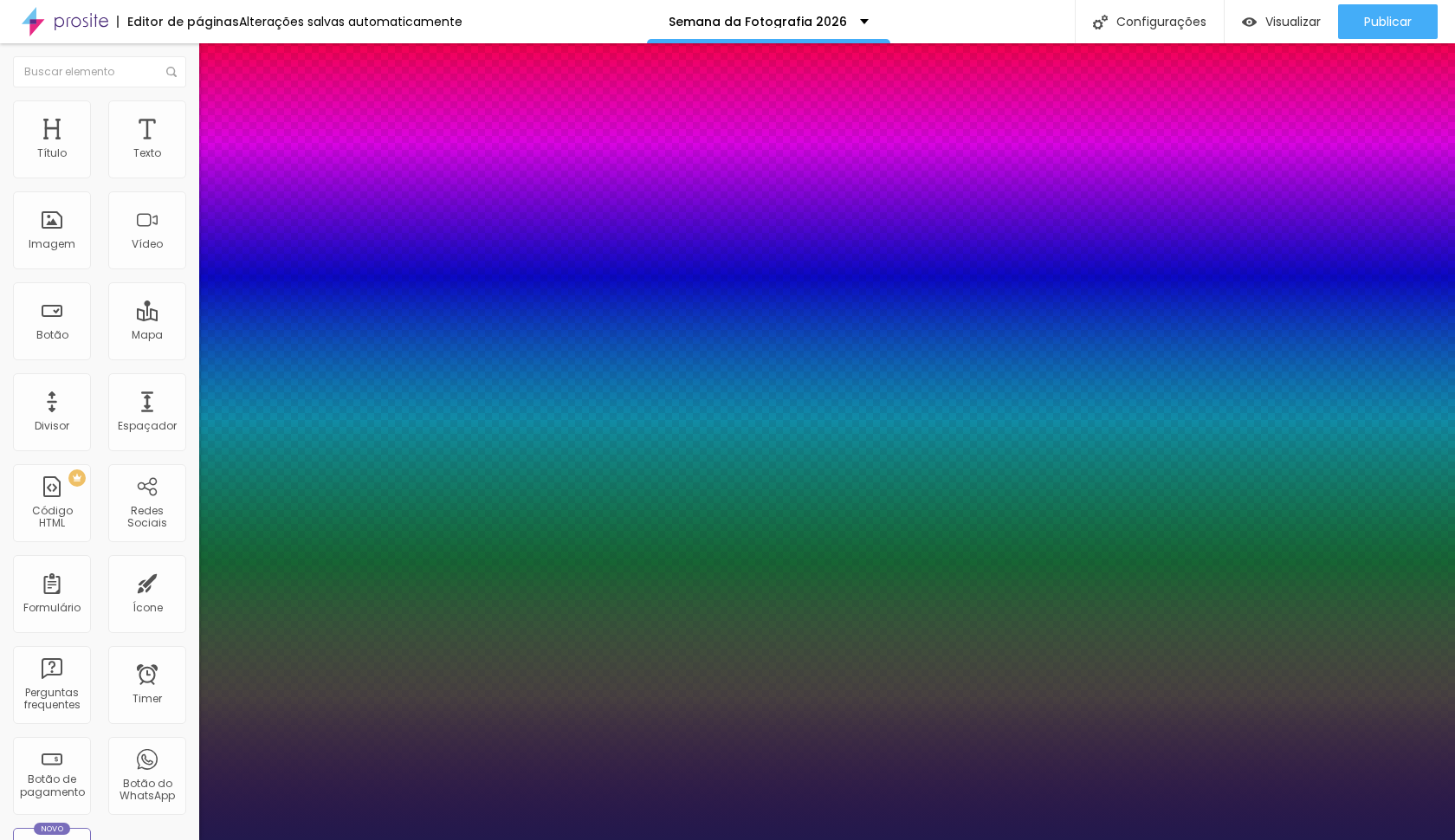
click at [878, 839] on div at bounding box center [727, 840] width 1455 height 0
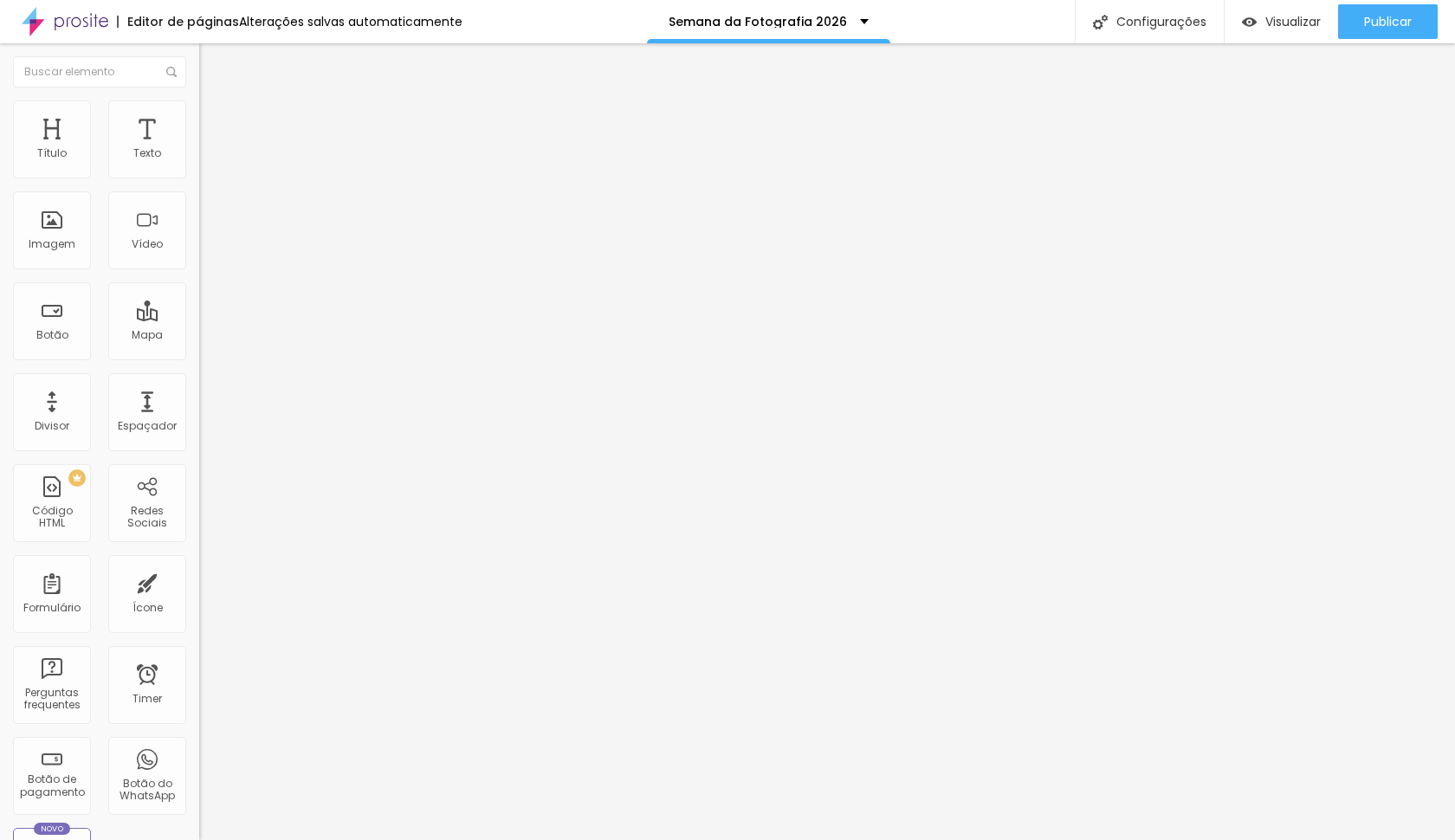
click at [199, 101] on img at bounding box center [207, 108] width 15 height 15
click at [199, 738] on div at bounding box center [299, 738] width 199 height 0
click at [199, 727] on div at bounding box center [299, 727] width 199 height 0
click at [208, 249] on icon "button" at bounding box center [211, 245] width 7 height 7
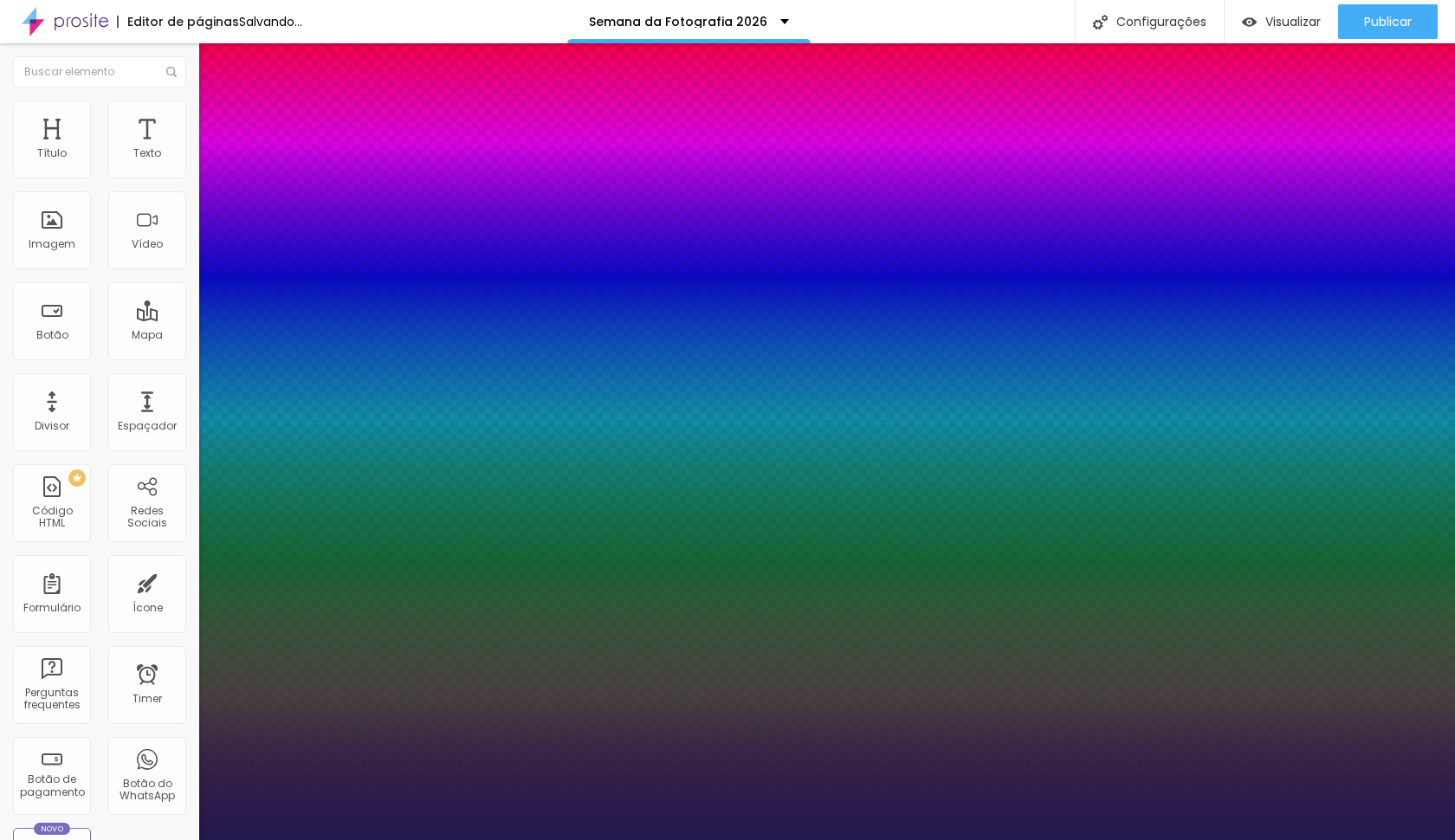
type input "1"
type input "8"
type input "3"
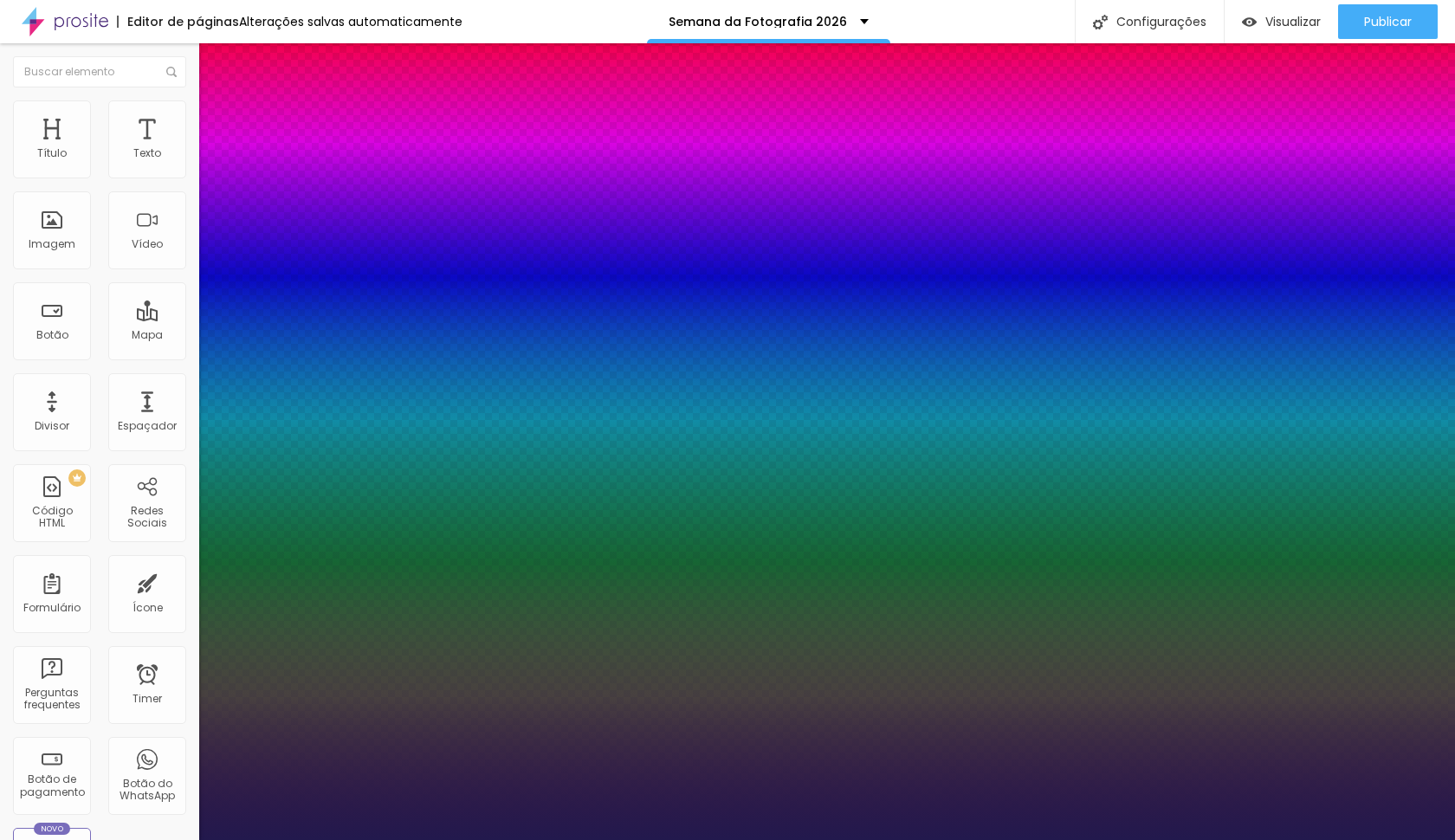
type input "1"
type input "32"
type input "1"
type input "32"
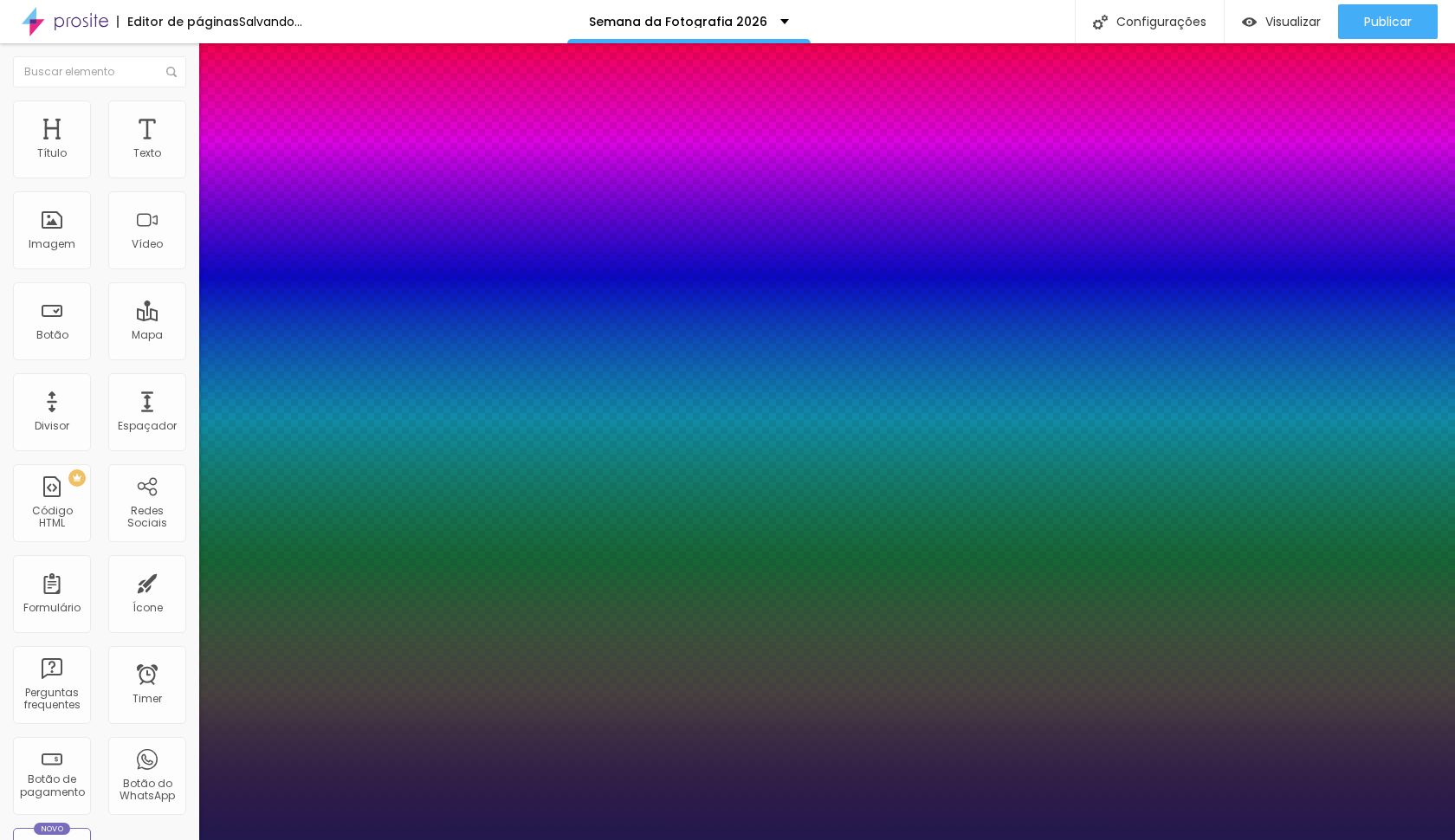
click at [654, 839] on div at bounding box center [727, 840] width 1455 height 0
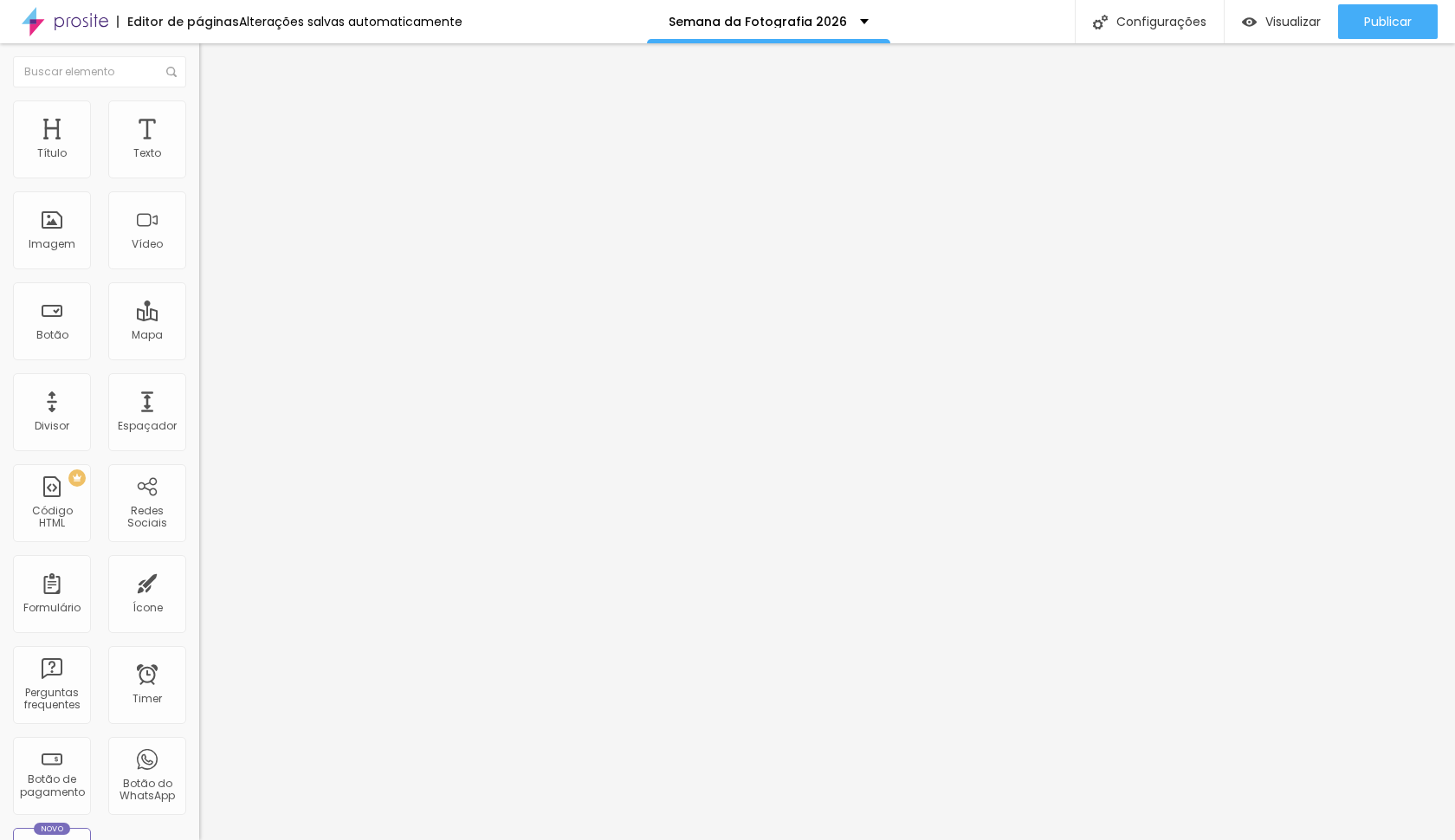
click at [199, 118] on ul "Estilo Avançado" at bounding box center [299, 101] width 199 height 34
click at [199, 113] on li "Avançado" at bounding box center [299, 109] width 199 height 17
click at [199, 738] on div at bounding box center [299, 738] width 199 height 0
click at [199, 738] on li "Desktop" at bounding box center [299, 742] width 199 height 11
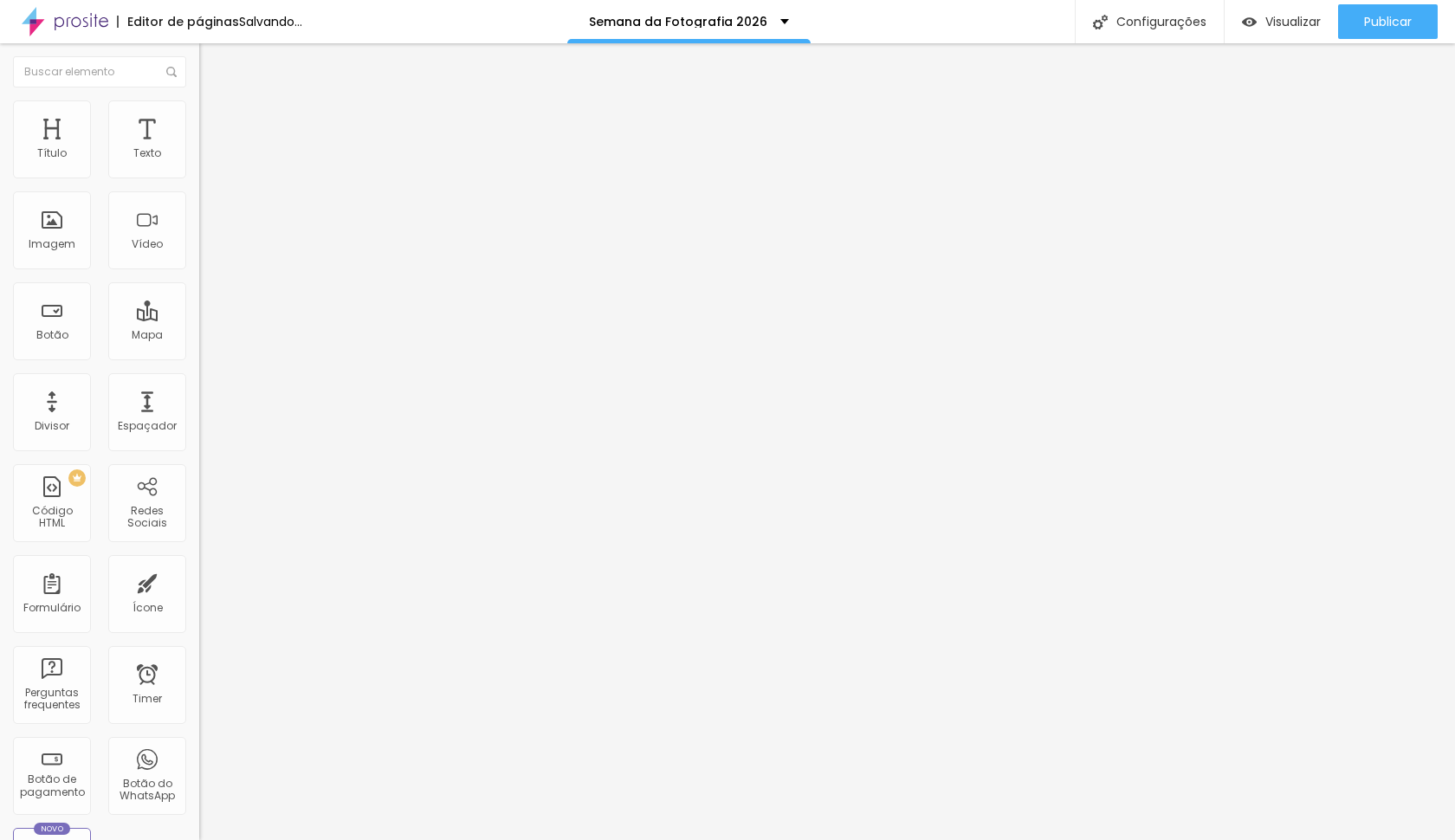
click at [199, 748] on div at bounding box center [299, 748] width 199 height 0
click at [215, 120] on span "Avançado" at bounding box center [243, 111] width 57 height 14
click at [199, 118] on ul "Estilo Avançado" at bounding box center [299, 101] width 199 height 34
click at [215, 102] on span "Estilo" at bounding box center [228, 94] width 27 height 14
click at [199, 167] on button "button" at bounding box center [211, 157] width 24 height 18
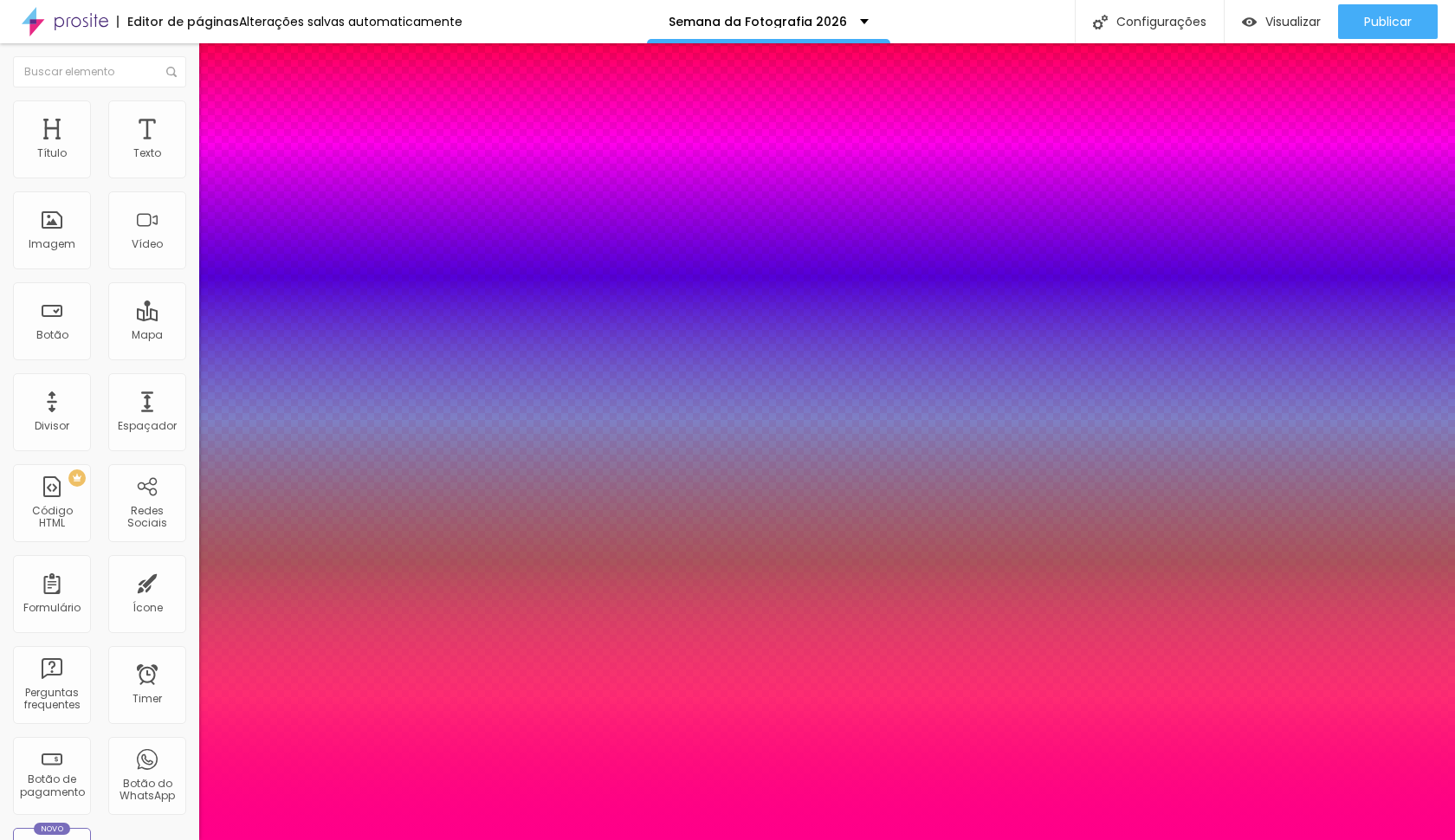
type input "1"
click at [840, 839] on div at bounding box center [727, 840] width 1455 height 0
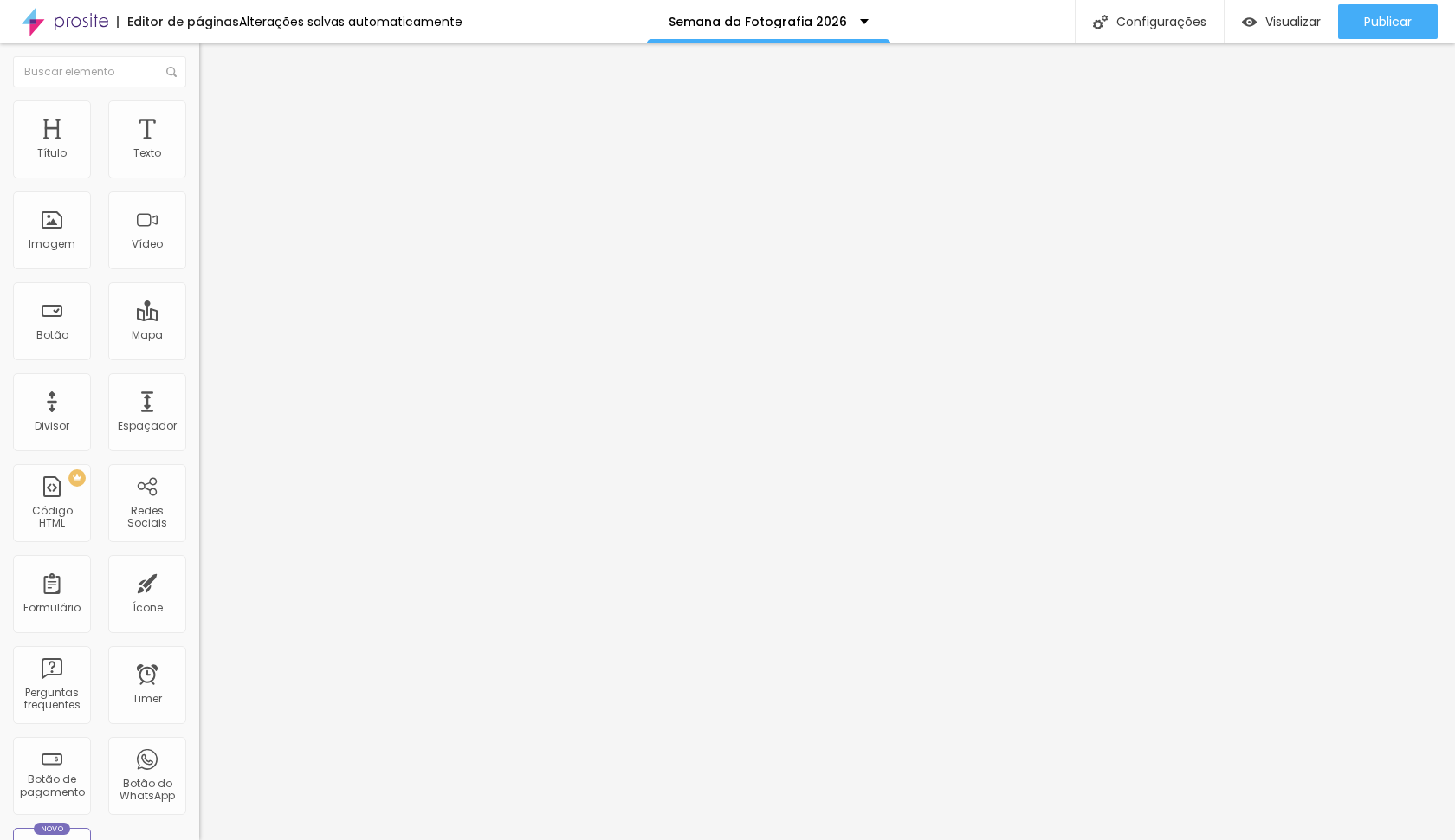
click at [199, 110] on img at bounding box center [207, 108] width 15 height 15
click at [199, 748] on div at bounding box center [299, 748] width 199 height 0
click at [199, 738] on li "Desktop" at bounding box center [299, 742] width 199 height 11
click at [199, 748] on div at bounding box center [299, 748] width 199 height 0
click at [199, 727] on li "Tablet" at bounding box center [299, 732] width 199 height 11
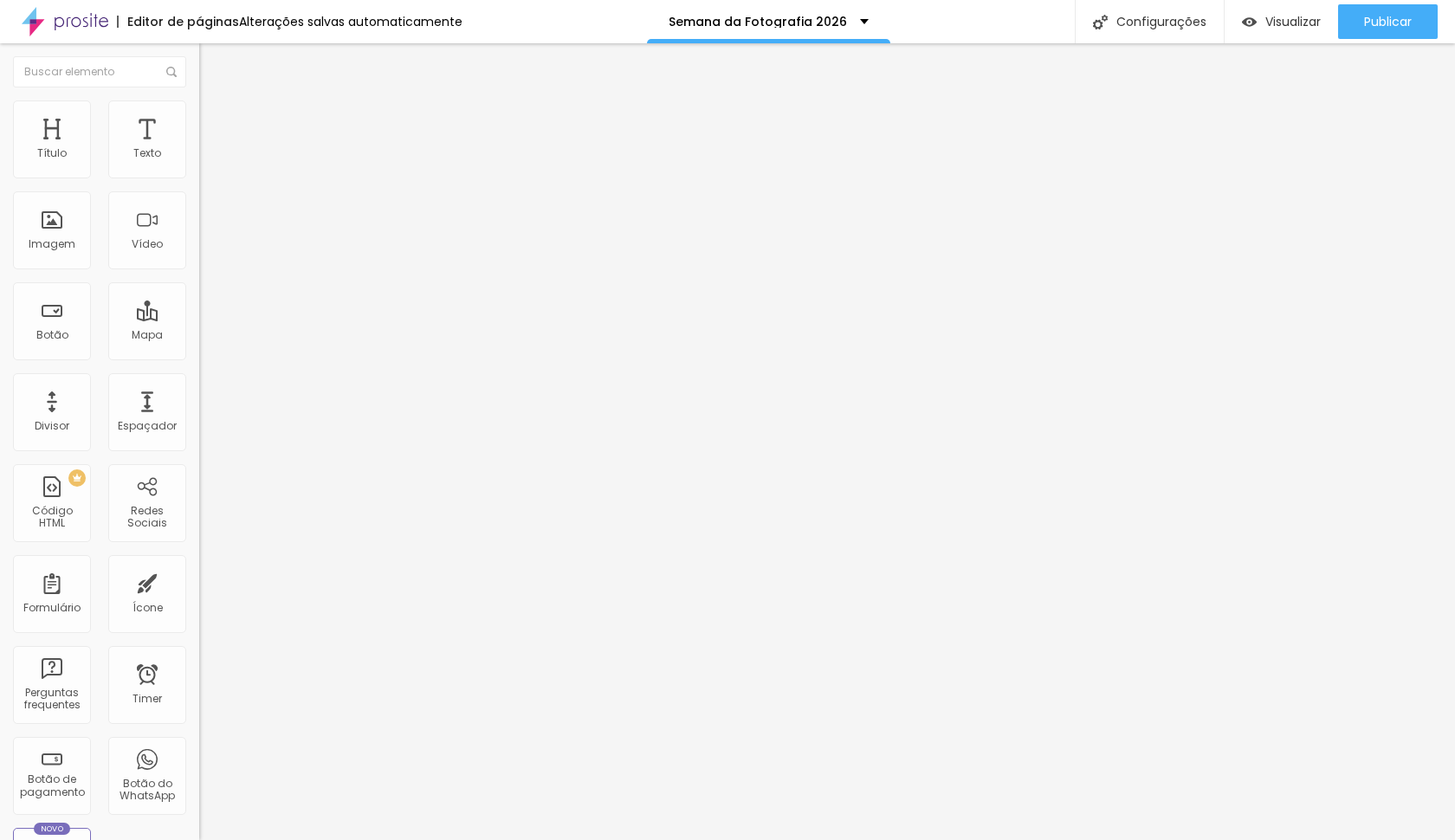
click at [199, 738] on div at bounding box center [299, 738] width 199 height 0
click at [199, 727] on div at bounding box center [299, 727] width 199 height 0
click at [199, 257] on button "button" at bounding box center [211, 247] width 24 height 18
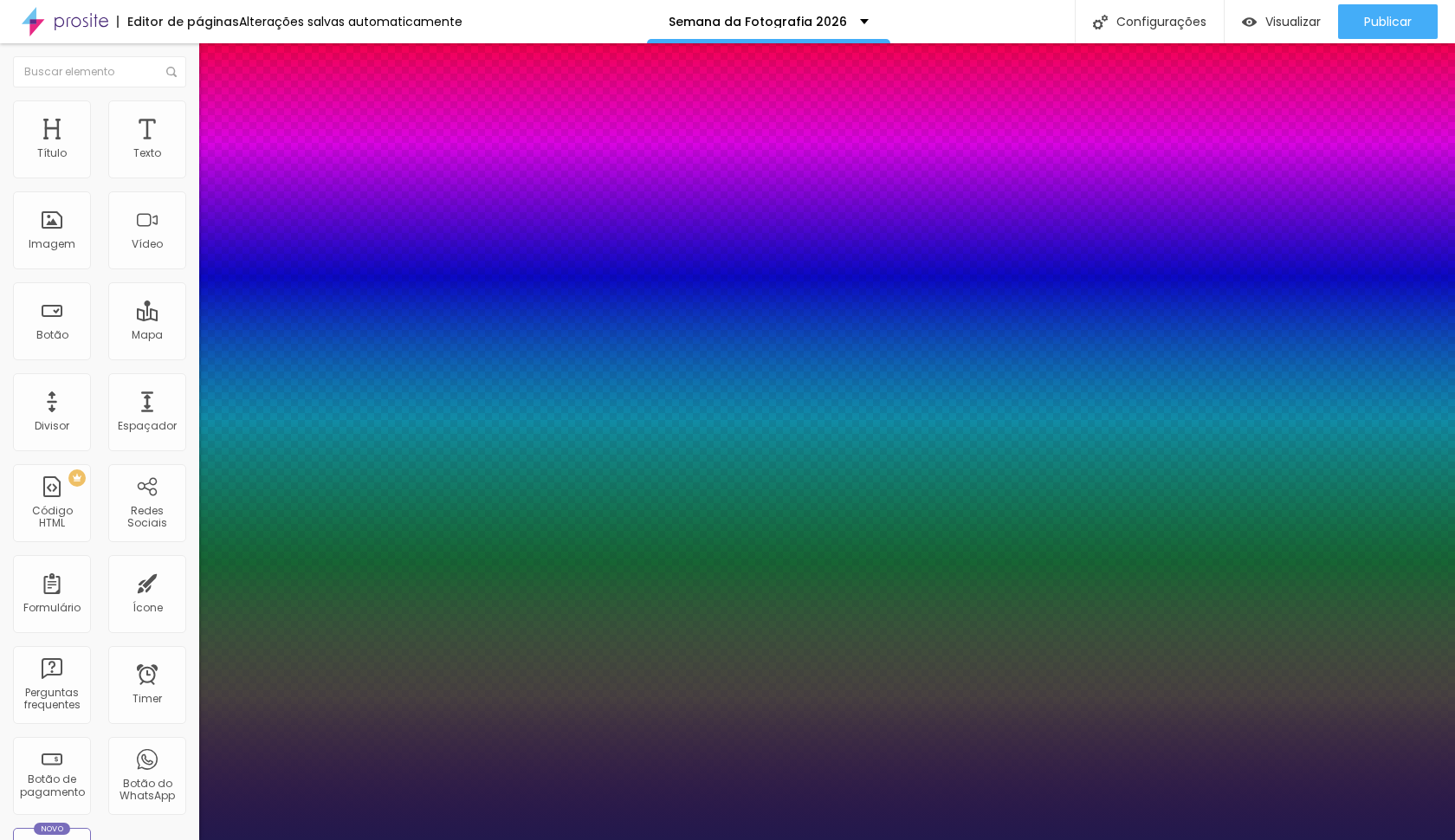
type input "1"
type input "8"
type input "1"
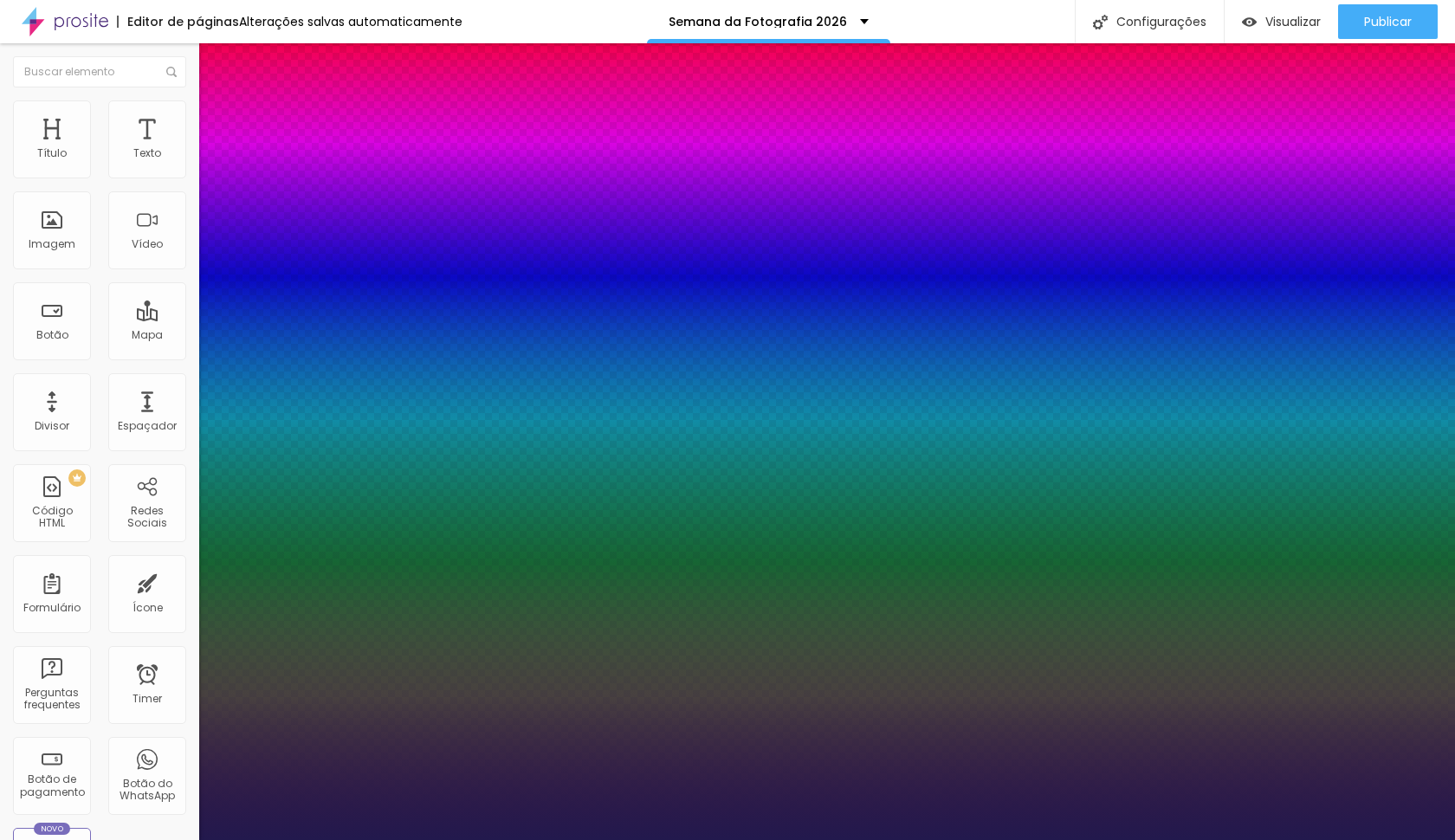
type input "1"
type input "16"
type input "1"
type input "16"
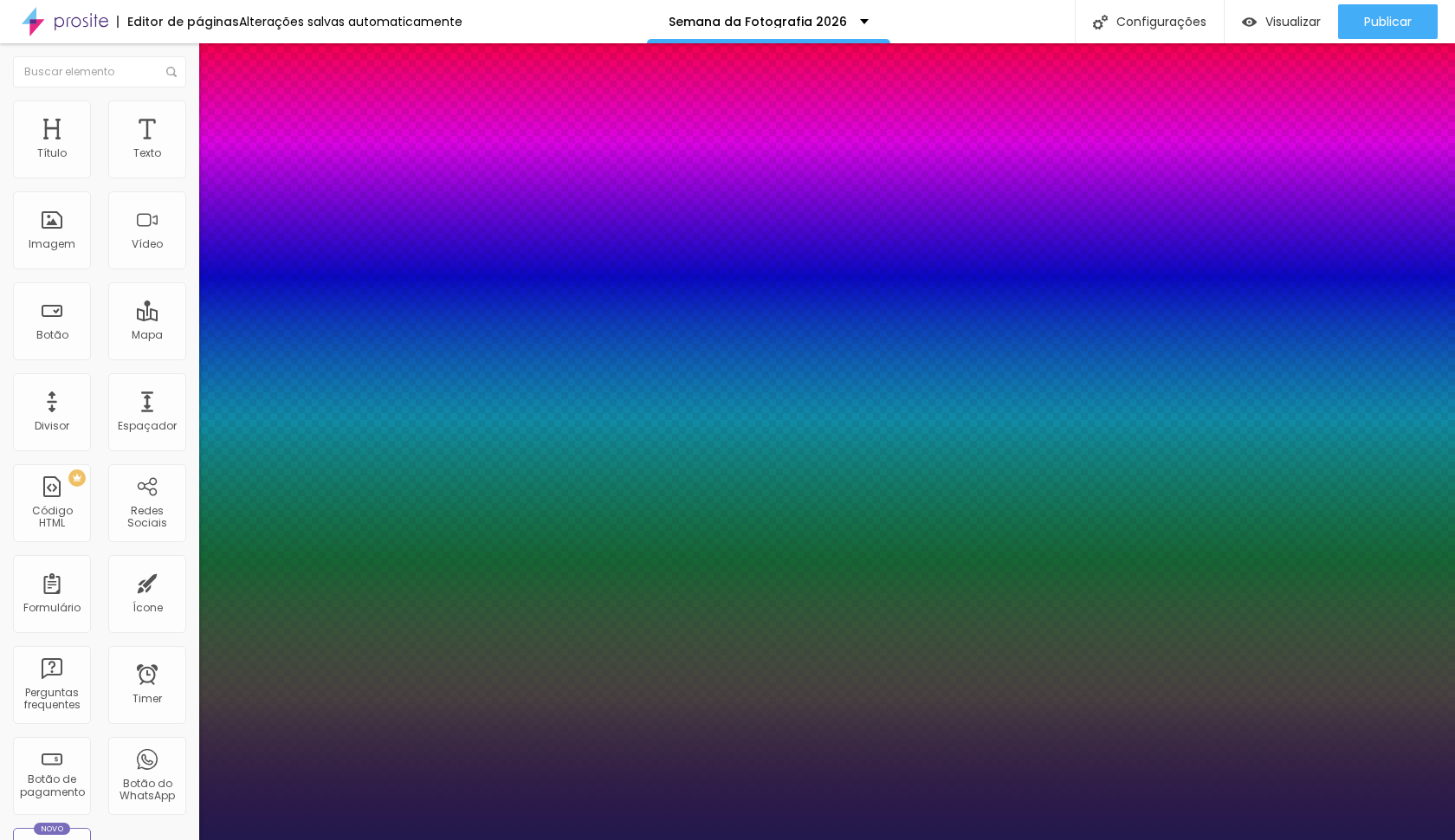
click at [331, 839] on div at bounding box center [727, 840] width 1455 height 0
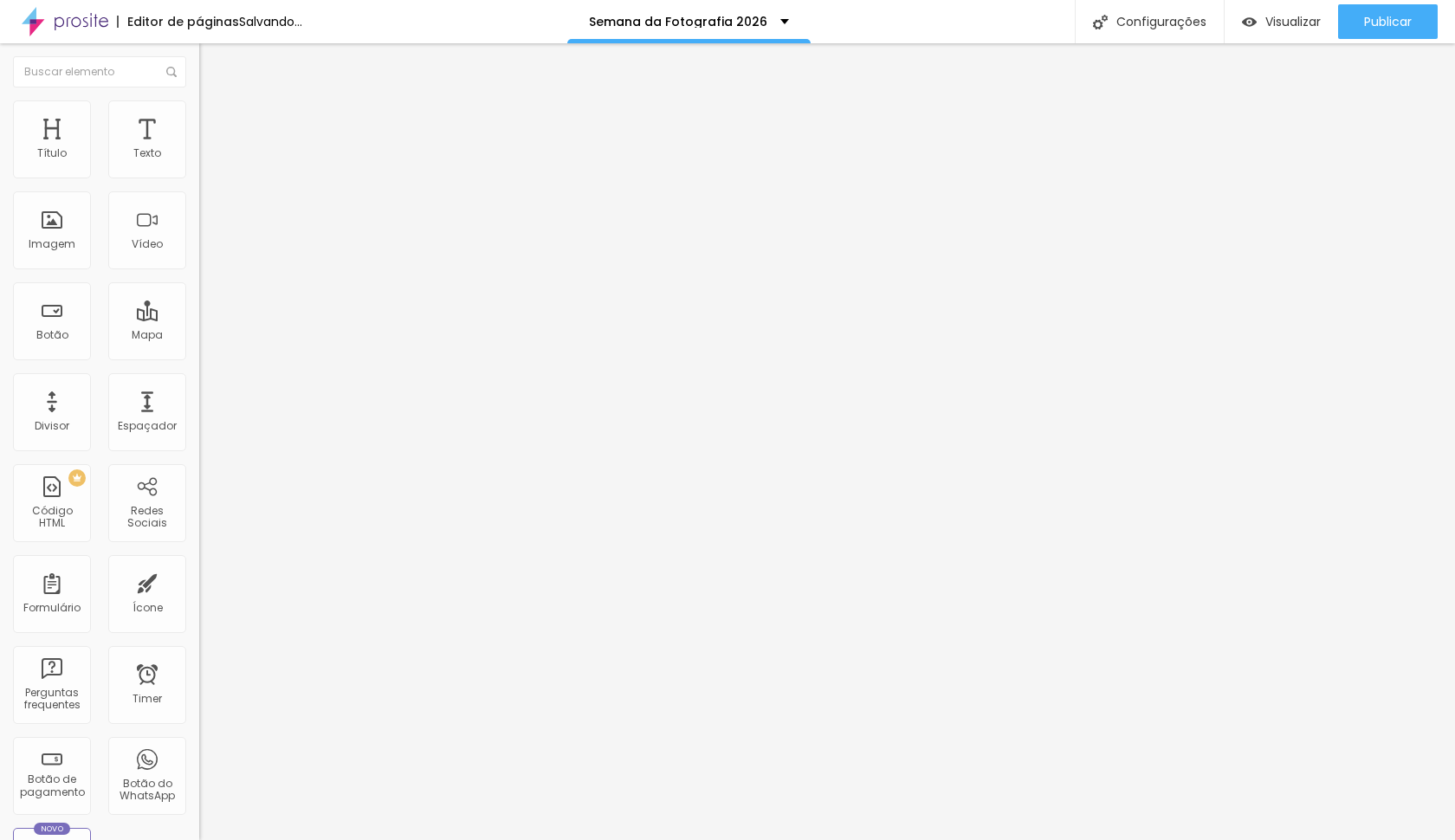
click at [199, 101] on li "Avançado" at bounding box center [299, 109] width 199 height 17
click at [199, 748] on div at bounding box center [299, 748] width 199 height 0
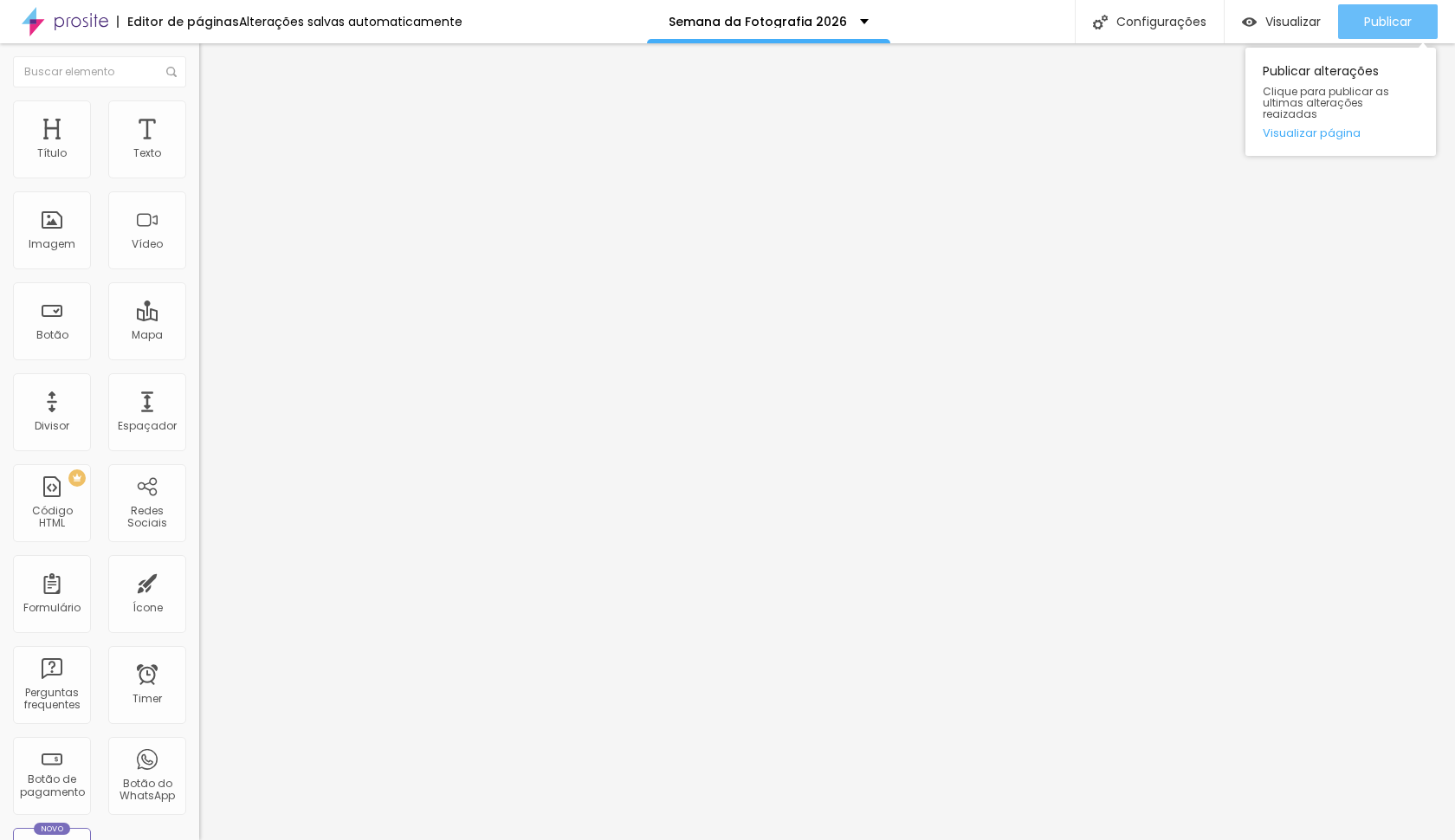
click at [1375, 15] on span "Publicar" at bounding box center [1388, 21] width 48 height 13
click at [199, 118] on ul "Estilo Avançado" at bounding box center [299, 101] width 199 height 34
click at [215, 119] on span "Avançado" at bounding box center [243, 111] width 57 height 14
click at [199, 334] on input "40" at bounding box center [237, 343] width 75 height 18
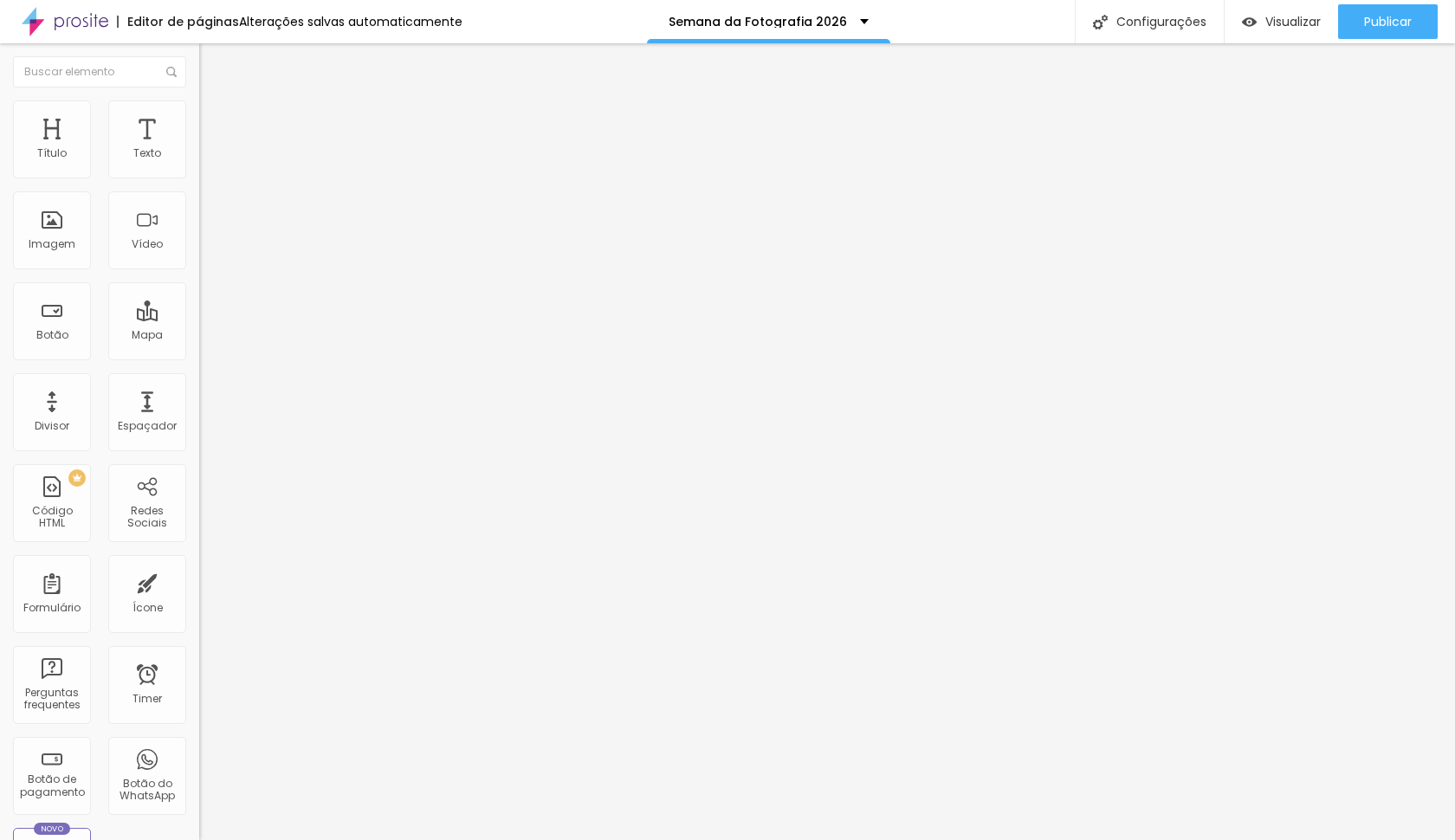
type input "1"
type input "10"
click at [199, 107] on img at bounding box center [207, 108] width 15 height 15
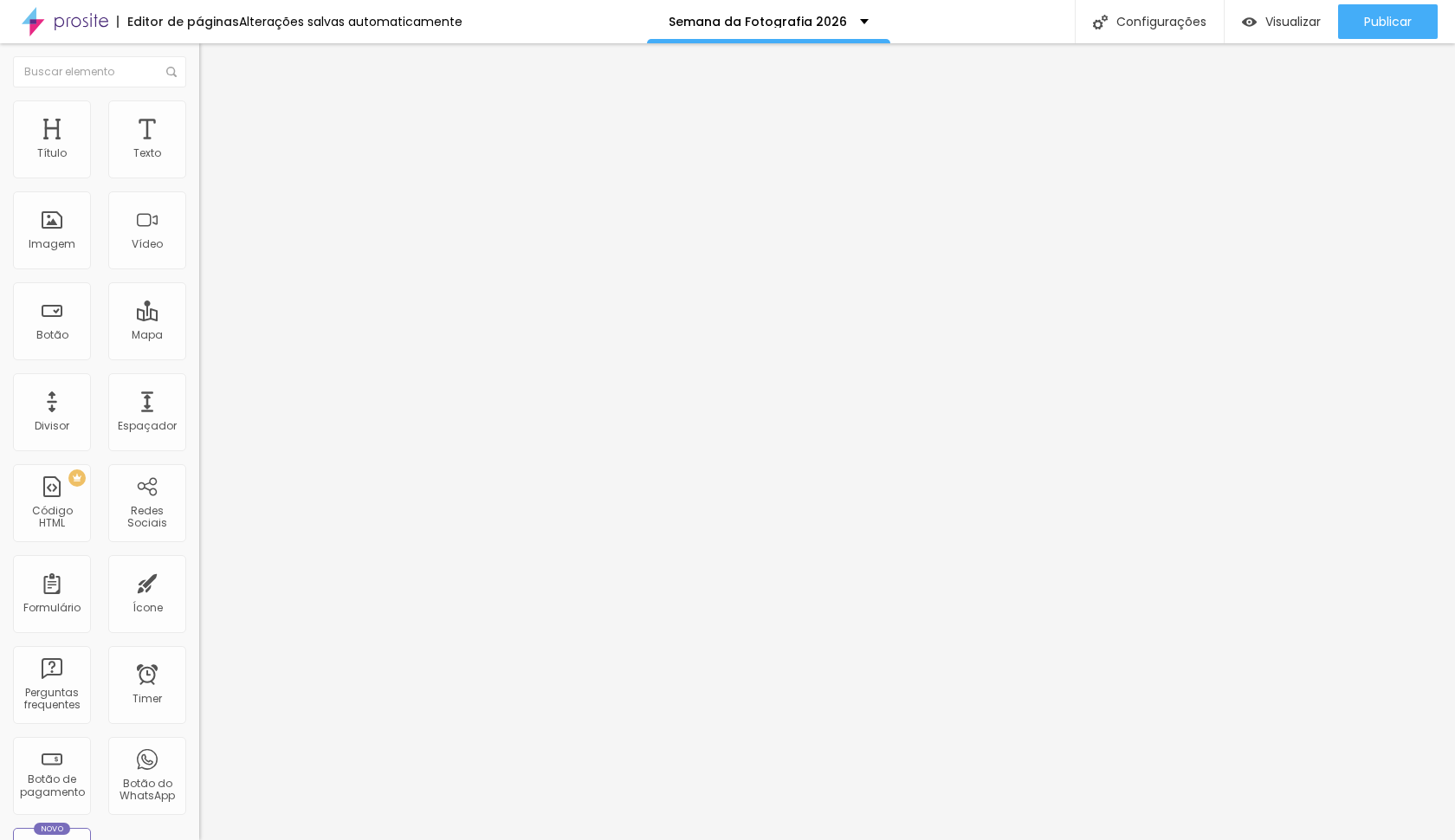
click at [199, 579] on input "10" at bounding box center [237, 588] width 75 height 18
type input "3"
type input "30"
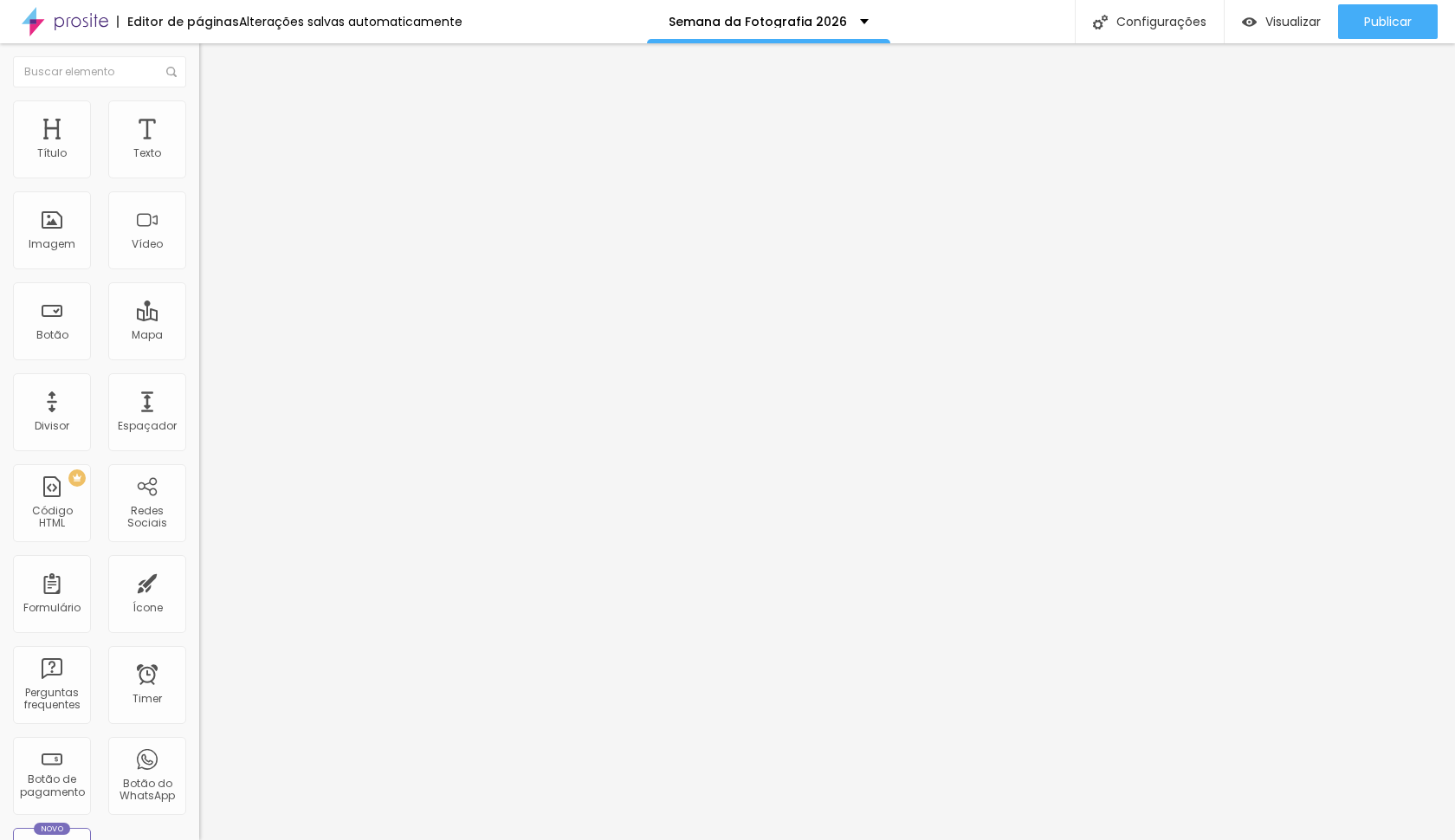
type input "30"
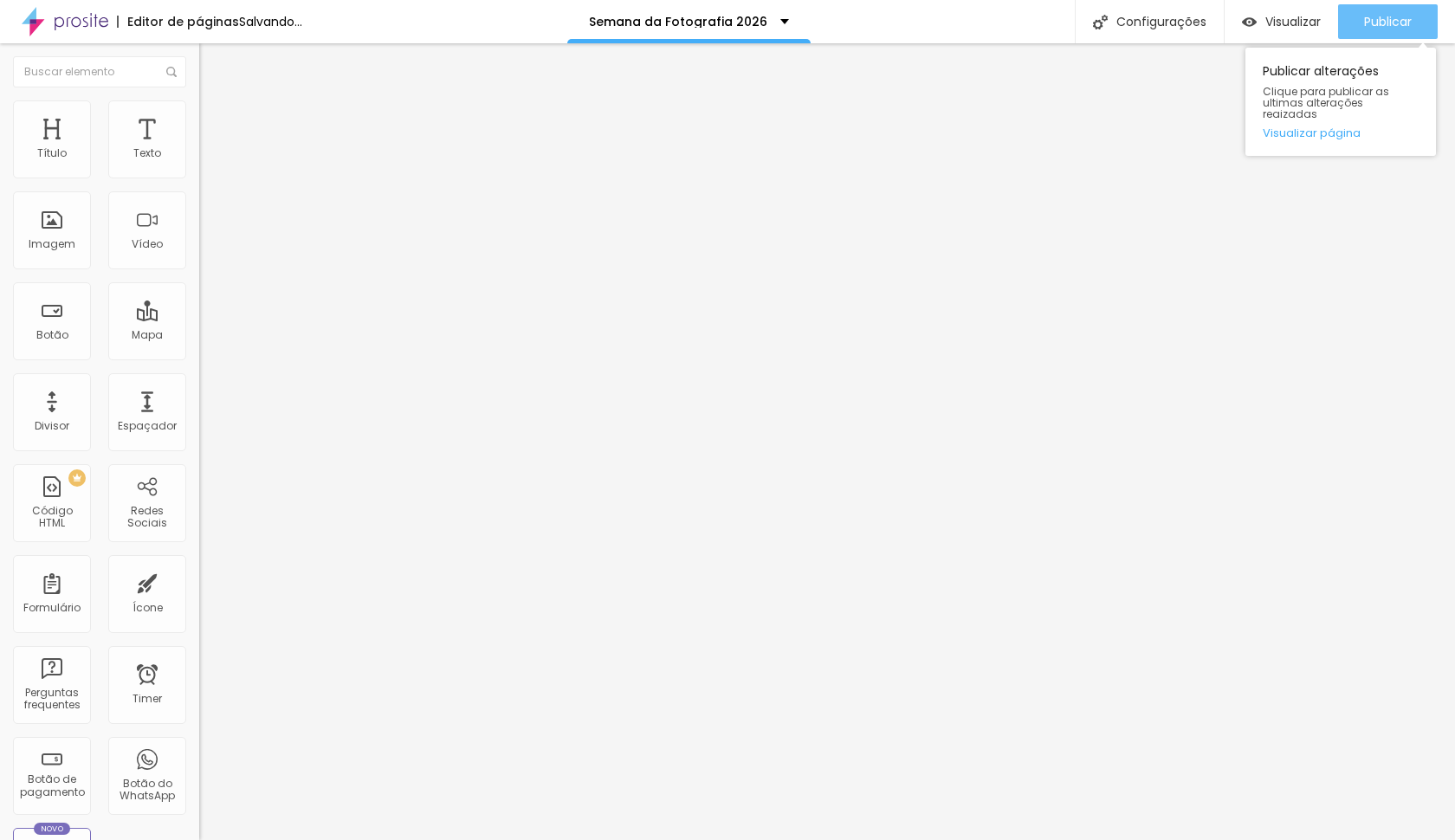
click at [1386, 26] on span "Publicar" at bounding box center [1388, 21] width 48 height 13
click at [1402, 21] on span "Publicar" at bounding box center [1388, 21] width 48 height 13
click at [1334, 127] on link "Visualizar página" at bounding box center [1340, 133] width 156 height 11
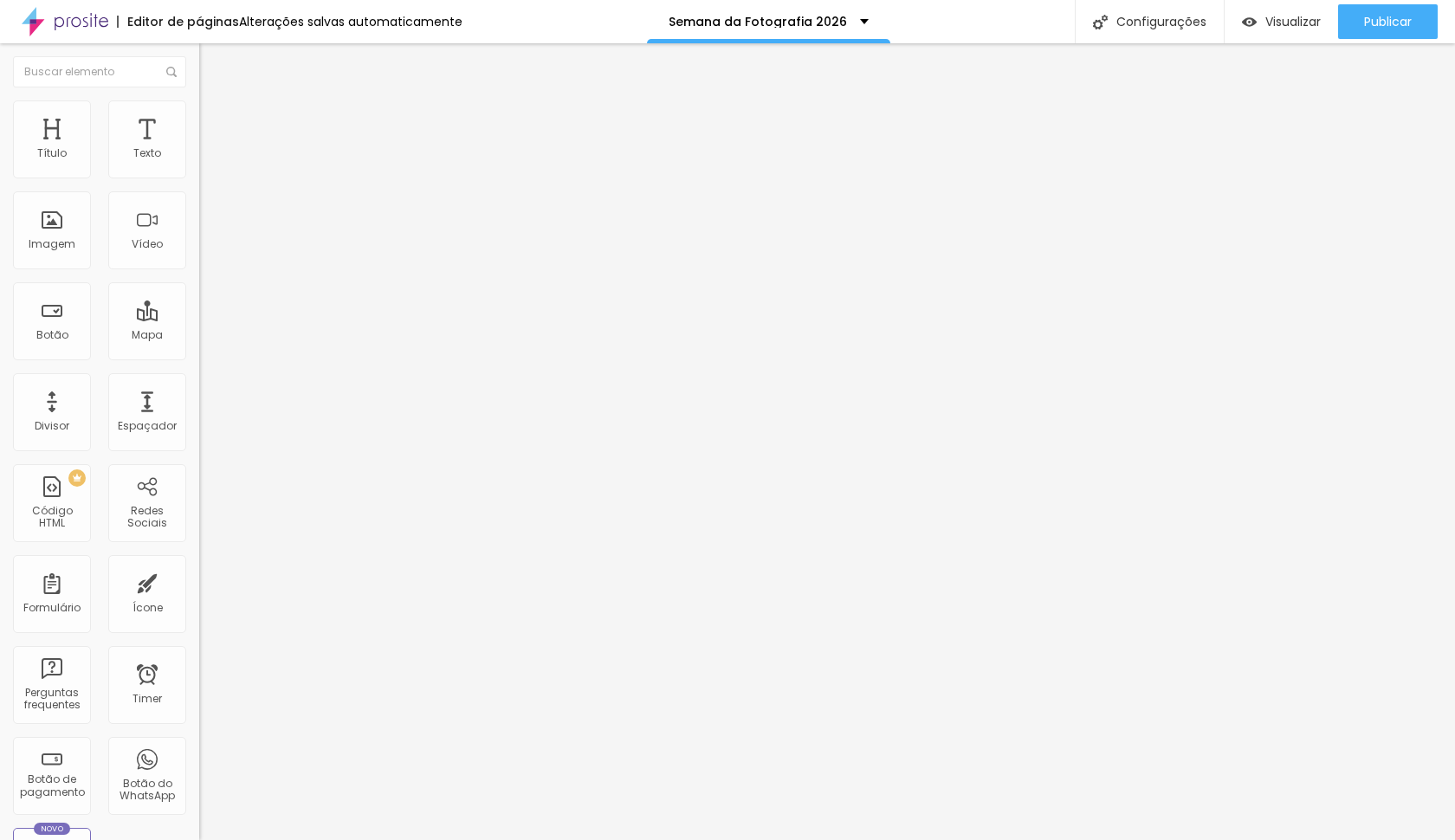
click at [215, 125] on span "Avançado" at bounding box center [243, 128] width 57 height 14
type input "15"
type input "10"
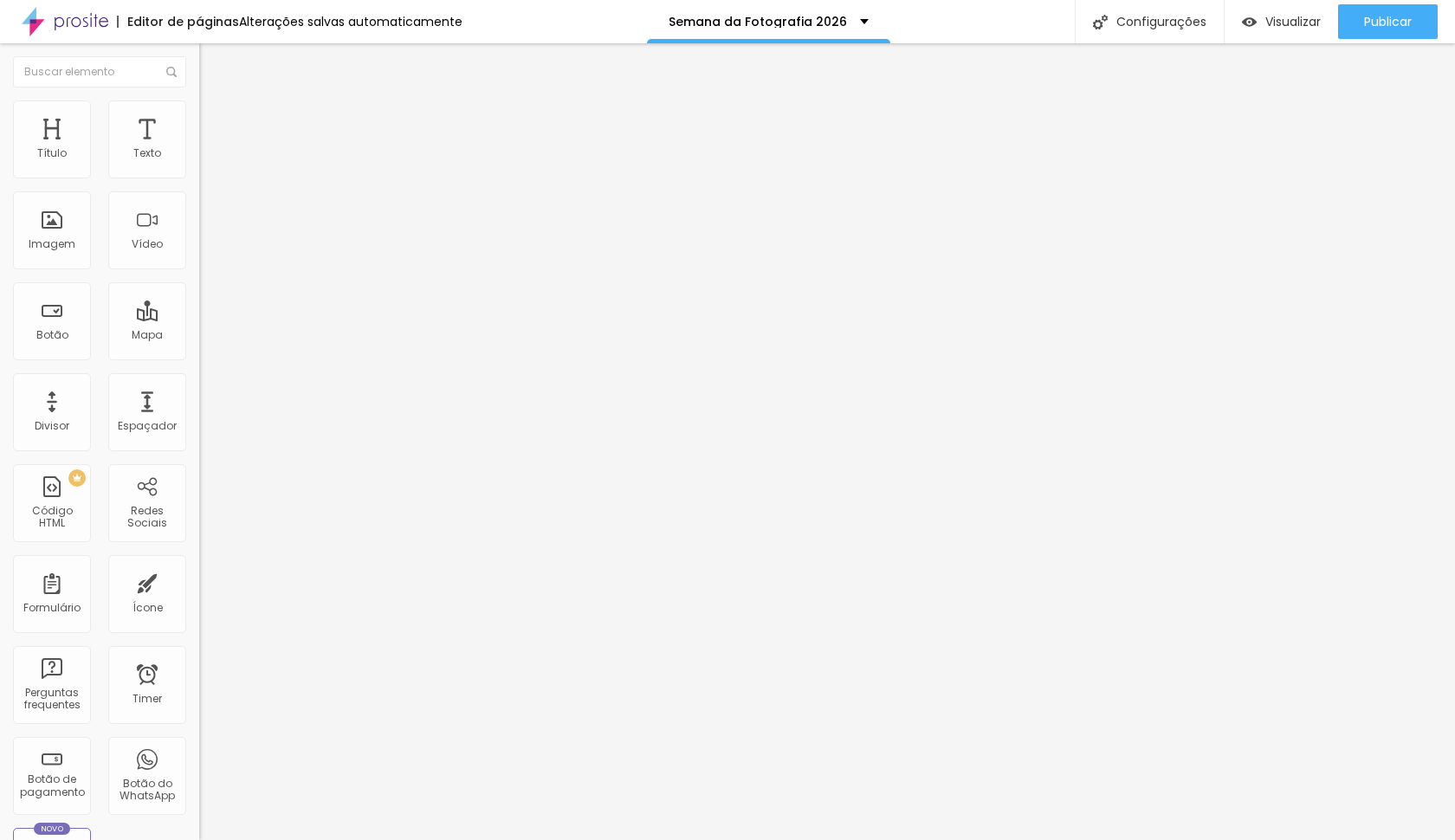
type input "0"
drag, startPoint x: 114, startPoint y: 174, endPoint x: 14, endPoint y: 175, distance: 100.0
type input "0"
click at [199, 175] on div "0 Espaçamento entre colunas" at bounding box center [299, 258] width 199 height 245
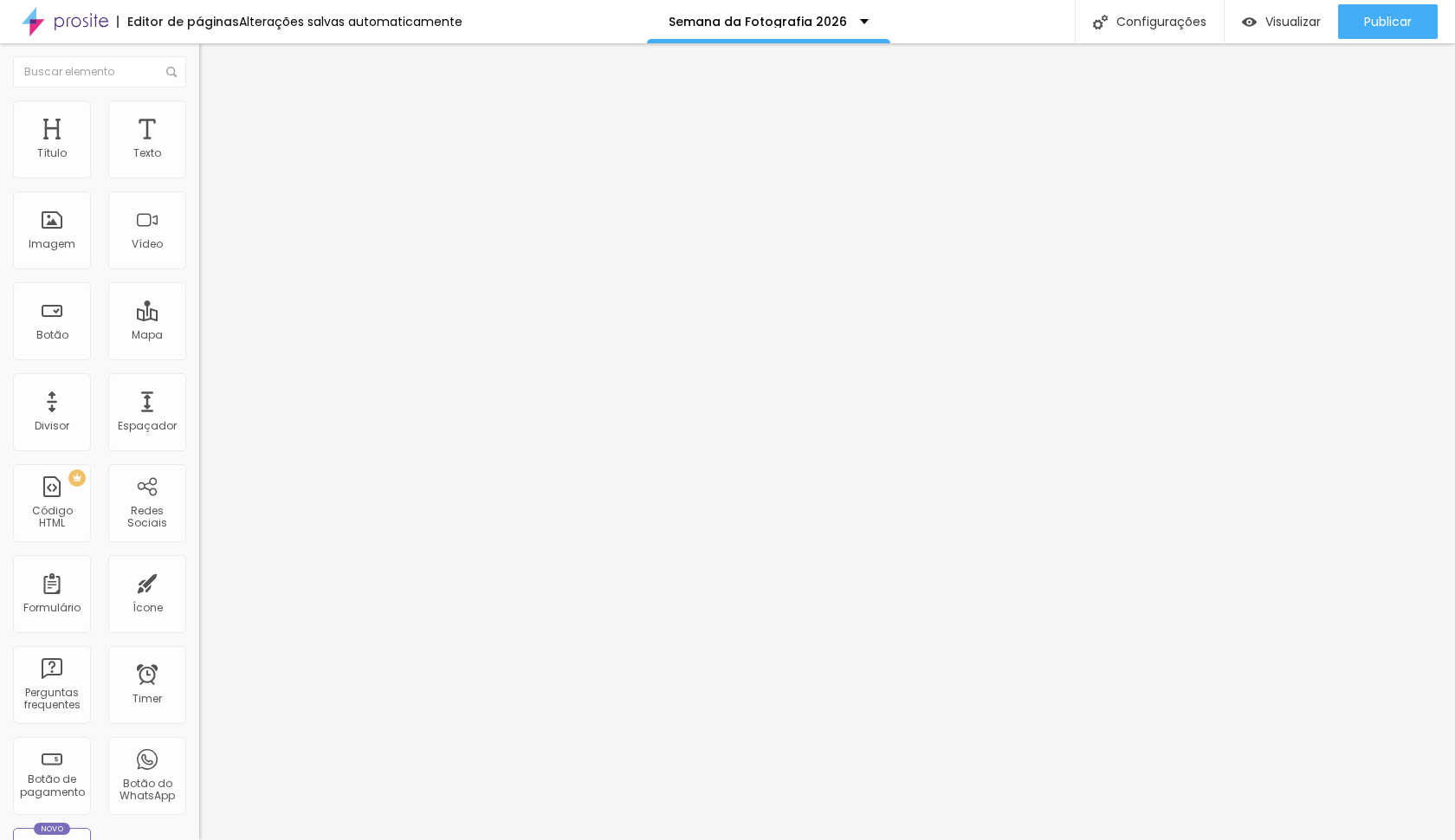
type input "0"
drag, startPoint x: 38, startPoint y: 206, endPoint x: 0, endPoint y: 204, distance: 38.1
type input "0"
click at [199, 204] on div "0 Espaçamento entre colunas 0 px Espaçamento vertical ID Html Classes Html Visí…" at bounding box center [299, 499] width 199 height 728
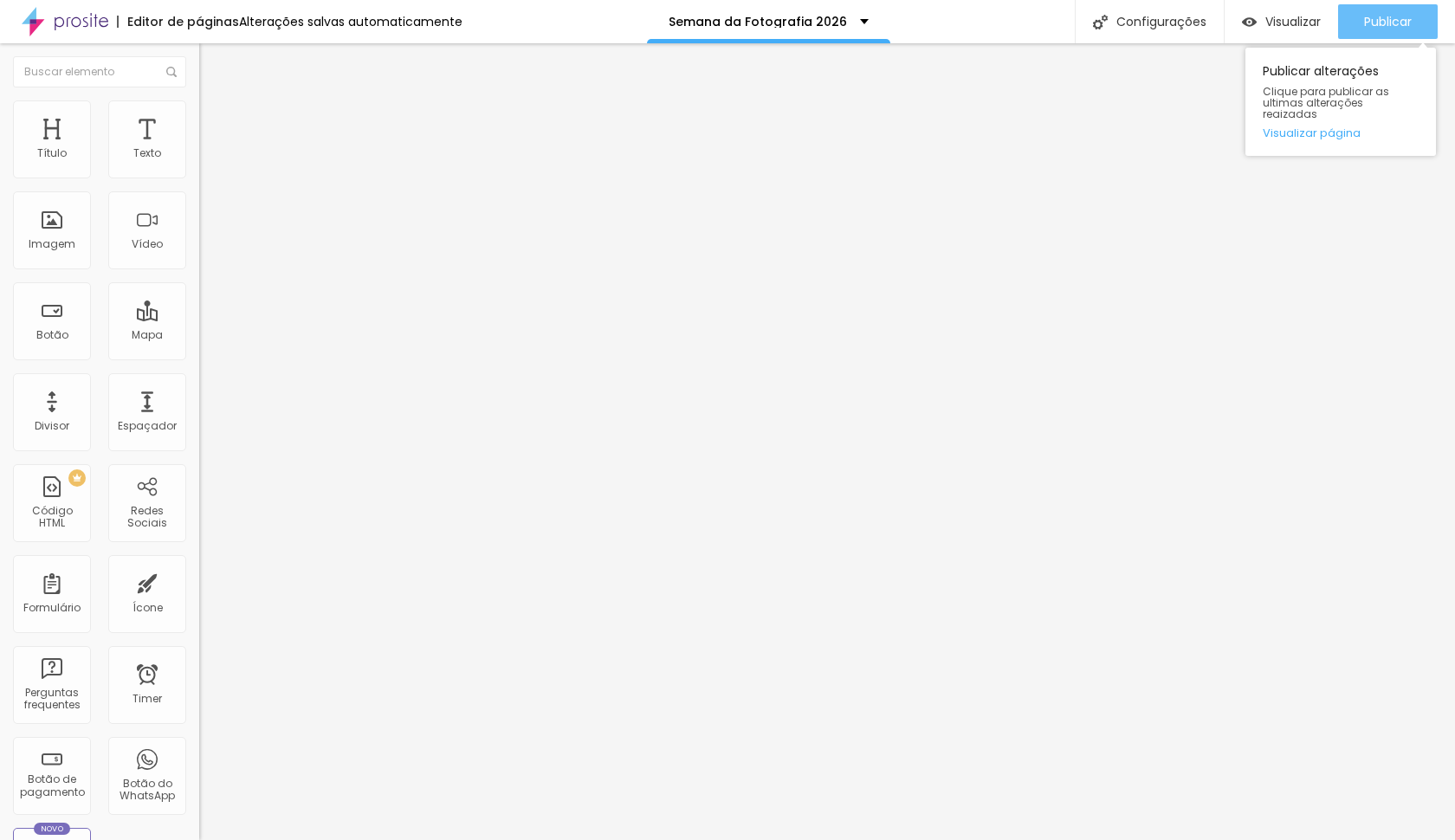
click at [1402, 31] on div "Publicar" at bounding box center [1388, 22] width 48 height 34
click at [1371, 15] on span "Publicar" at bounding box center [1388, 21] width 48 height 13
click at [199, 167] on button "button" at bounding box center [211, 157] width 24 height 18
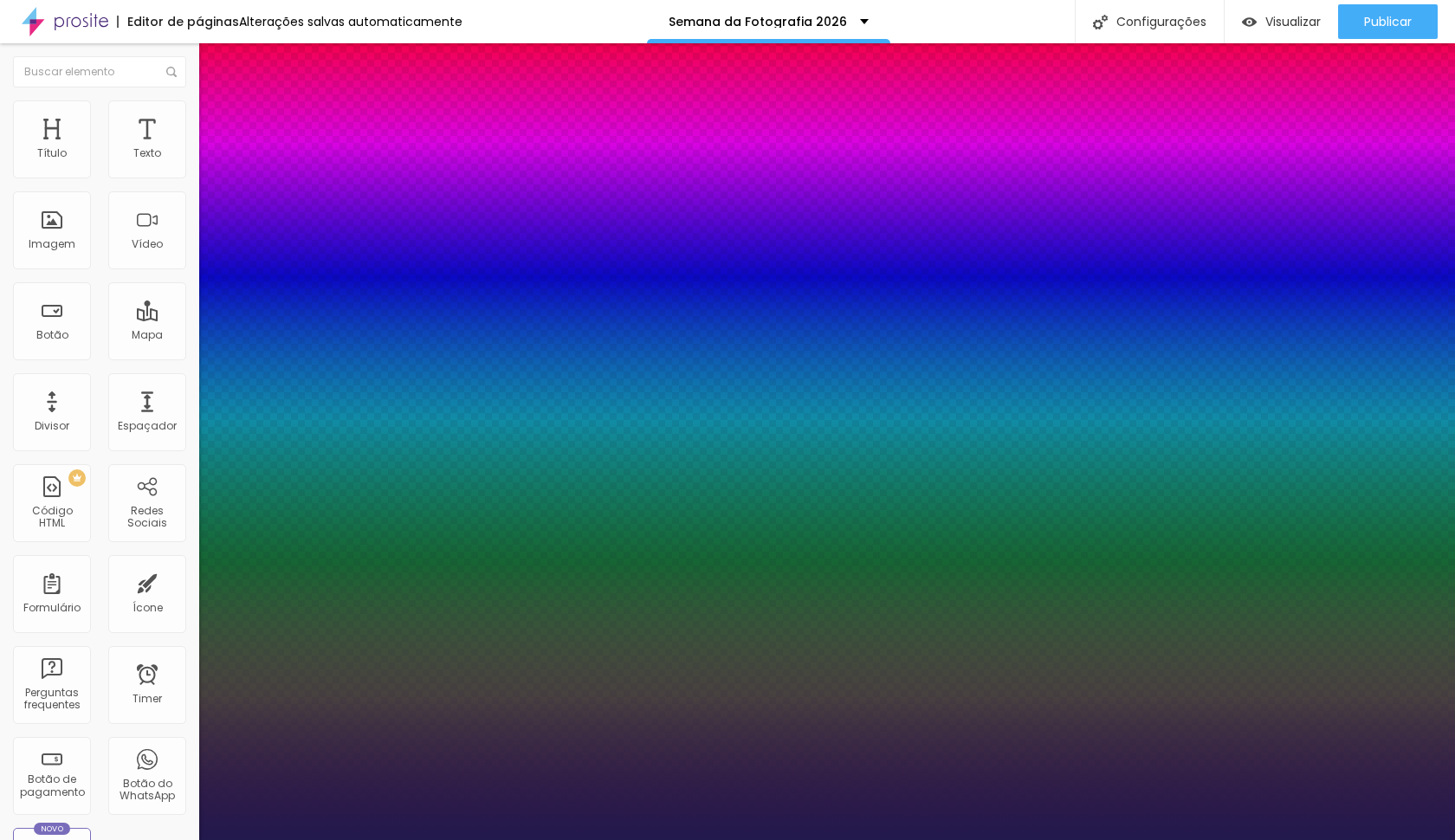
type input "1"
click at [416, 839] on div at bounding box center [727, 840] width 1455 height 0
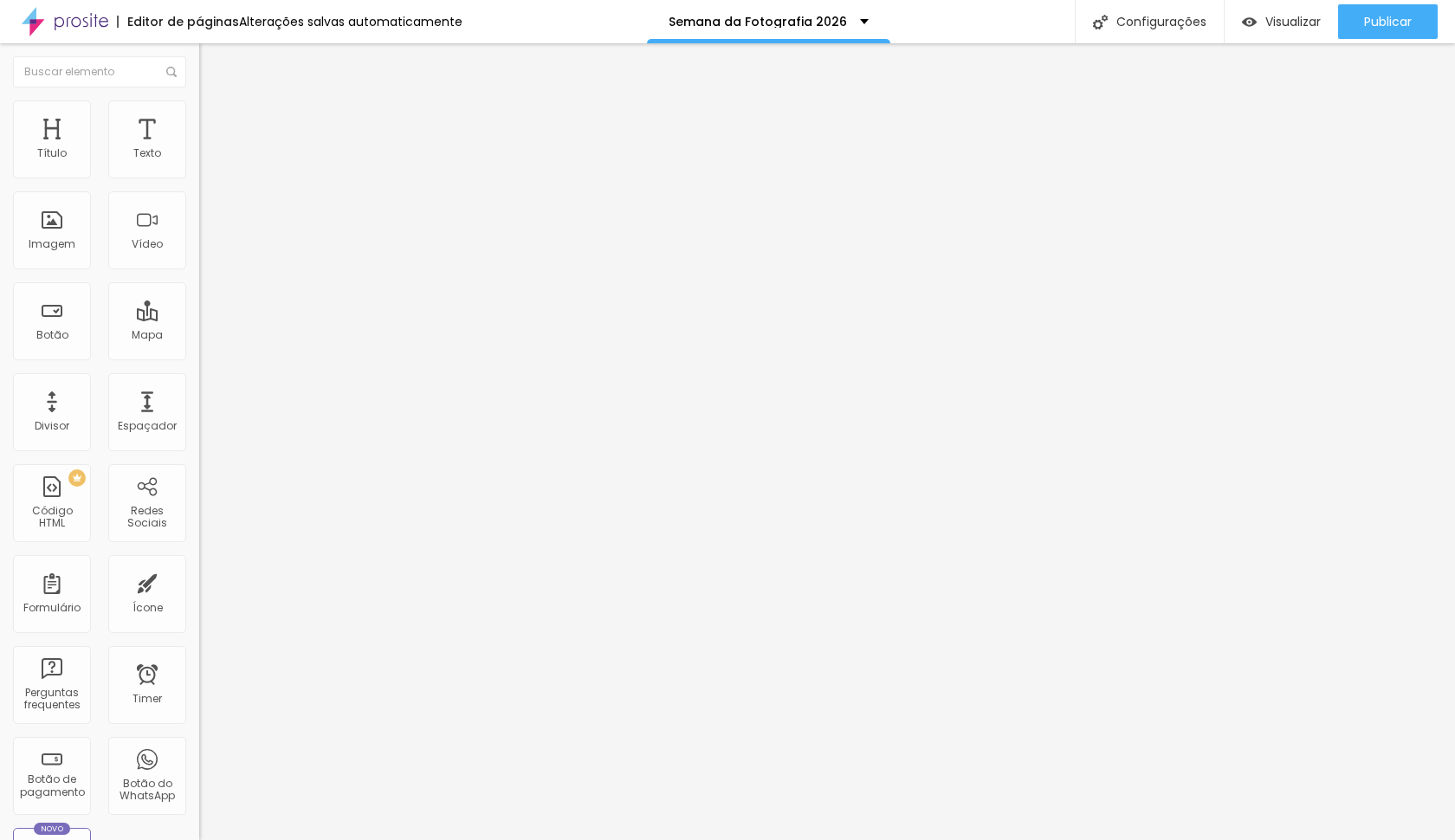
click at [199, 101] on li "Avançado" at bounding box center [299, 109] width 199 height 17
click at [199, 334] on input "40" at bounding box center [237, 343] width 75 height 18
type input "0"
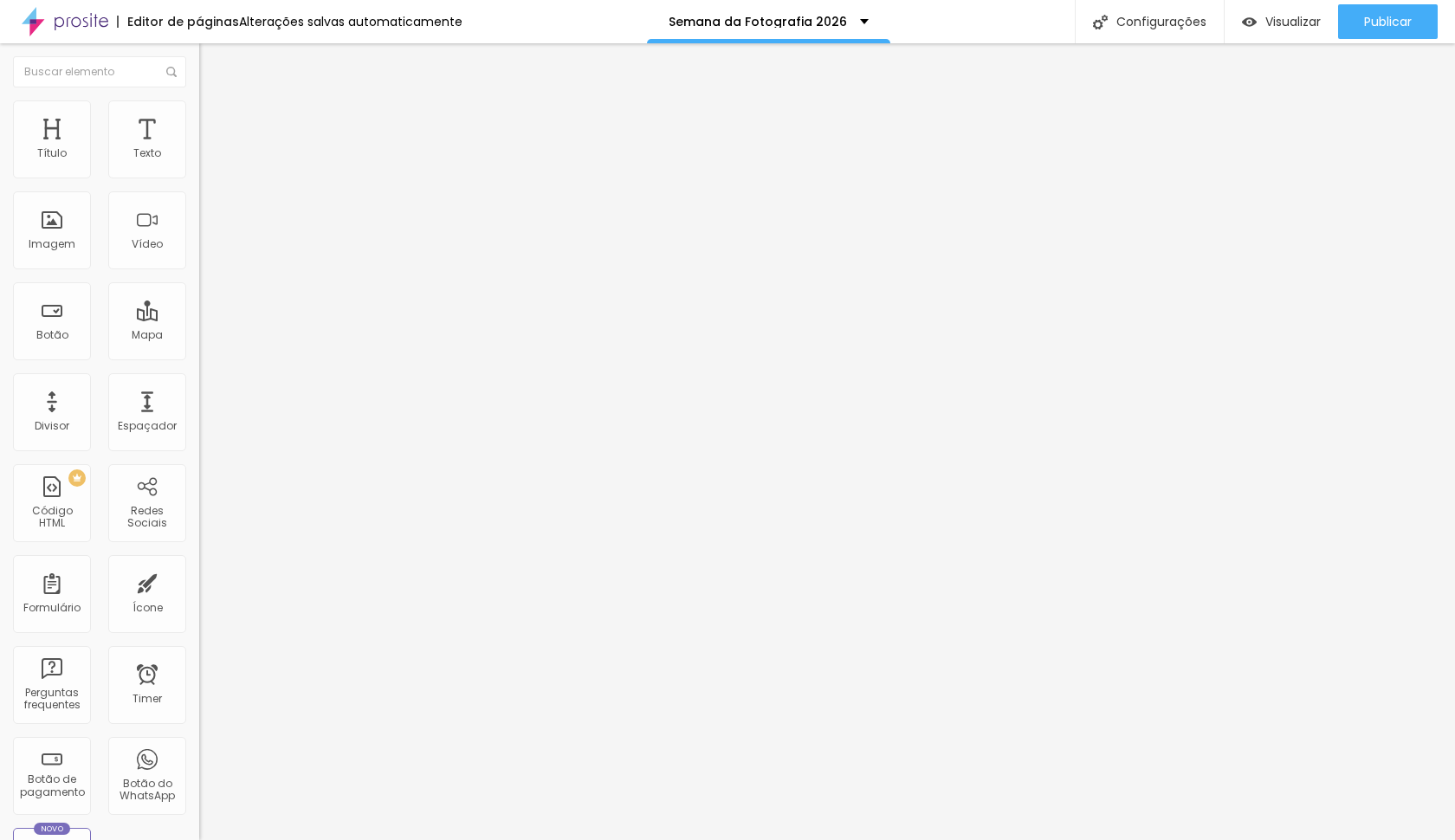
type input "1"
type input "01"
type input "0"
type input "50"
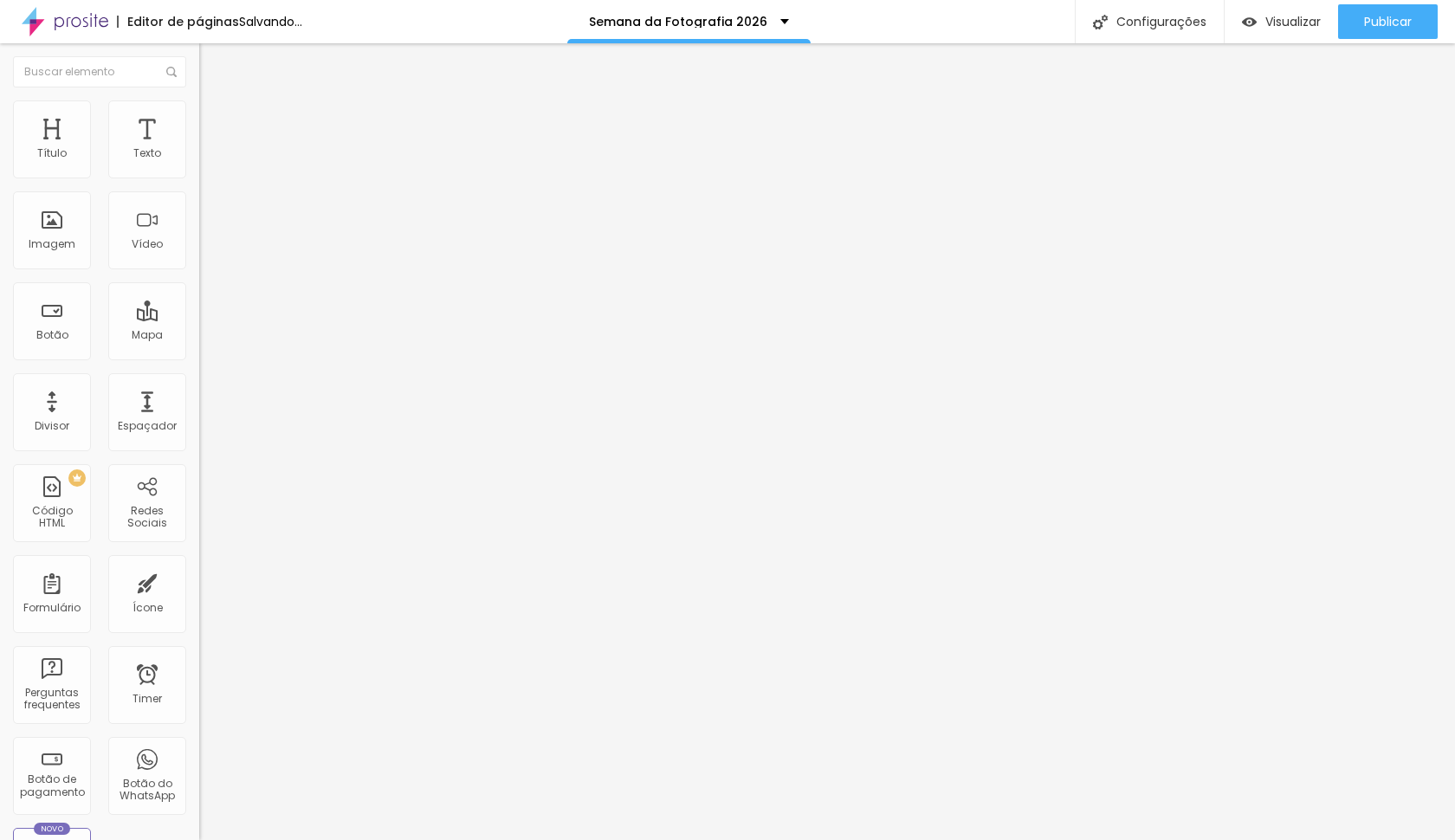
type input "1"
type input "10"
click at [215, 120] on span "Avançado" at bounding box center [243, 111] width 57 height 14
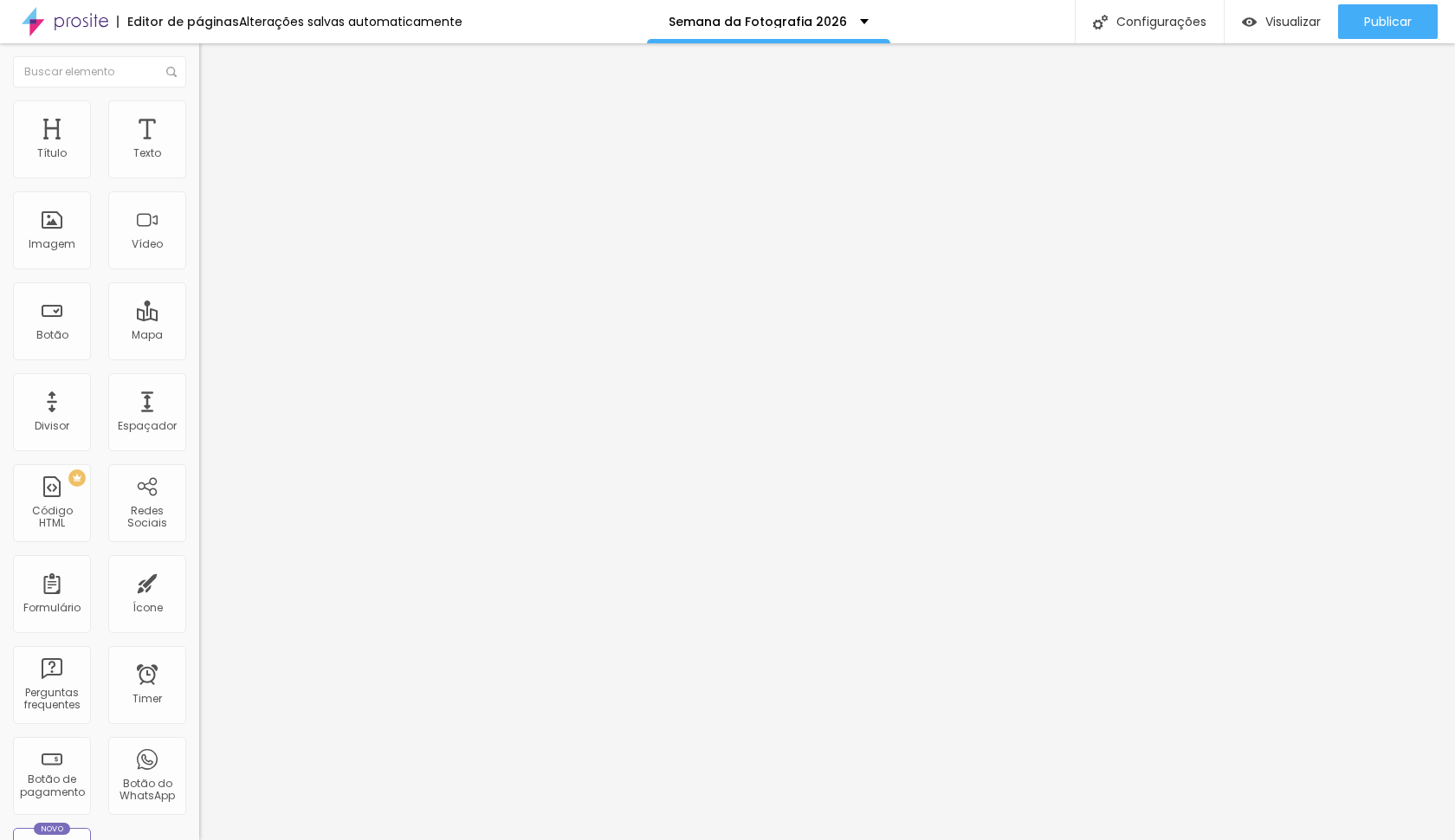
click at [199, 334] on input "10" at bounding box center [237, 343] width 75 height 18
click at [1421, 21] on button "Publicar" at bounding box center [1388, 22] width 100 height 34
click at [199, 101] on li "Avançado" at bounding box center [299, 109] width 199 height 17
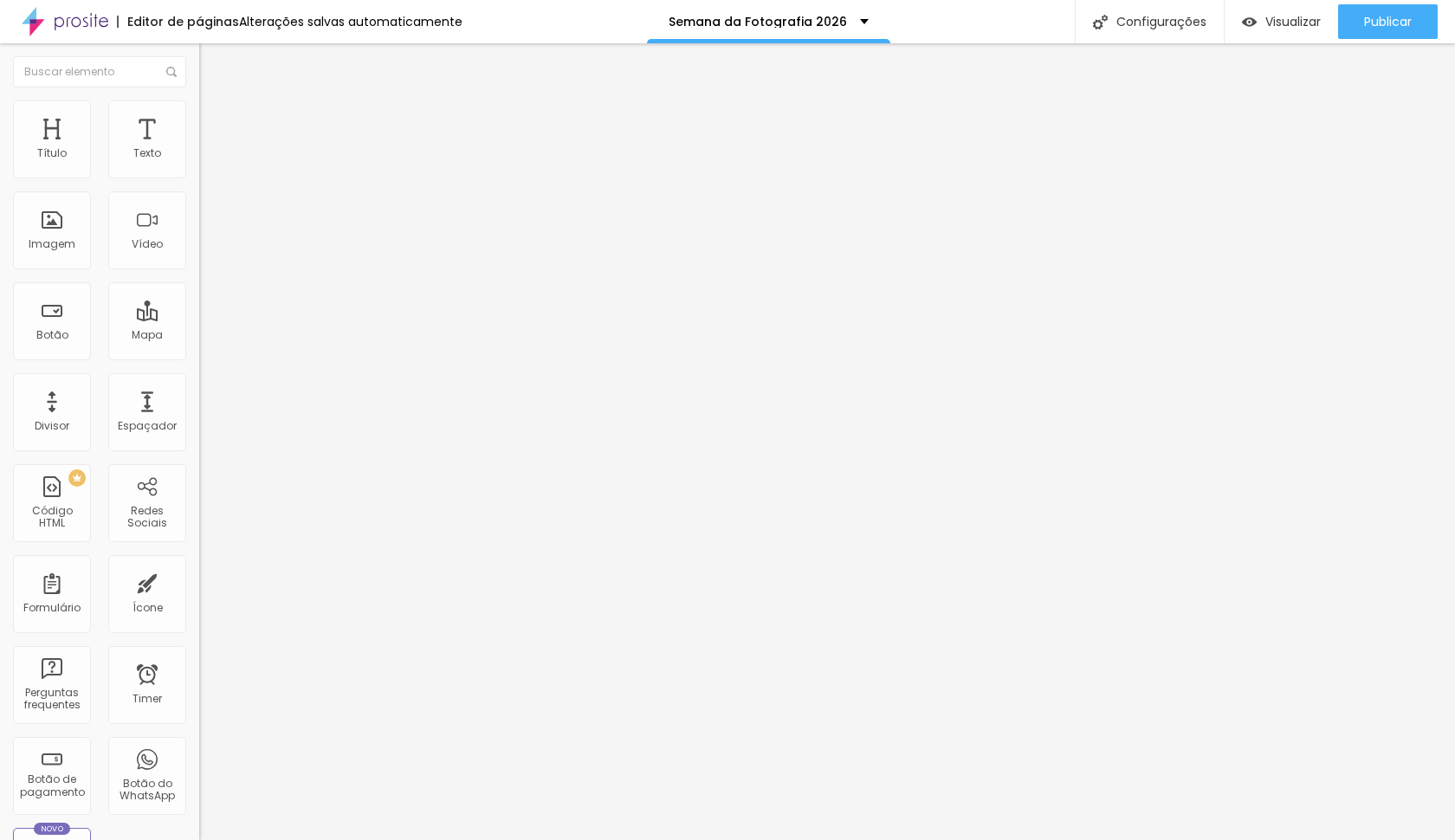
click at [199, 107] on img at bounding box center [207, 108] width 15 height 15
click at [199, 334] on input "10" at bounding box center [237, 343] width 75 height 18
type input "3"
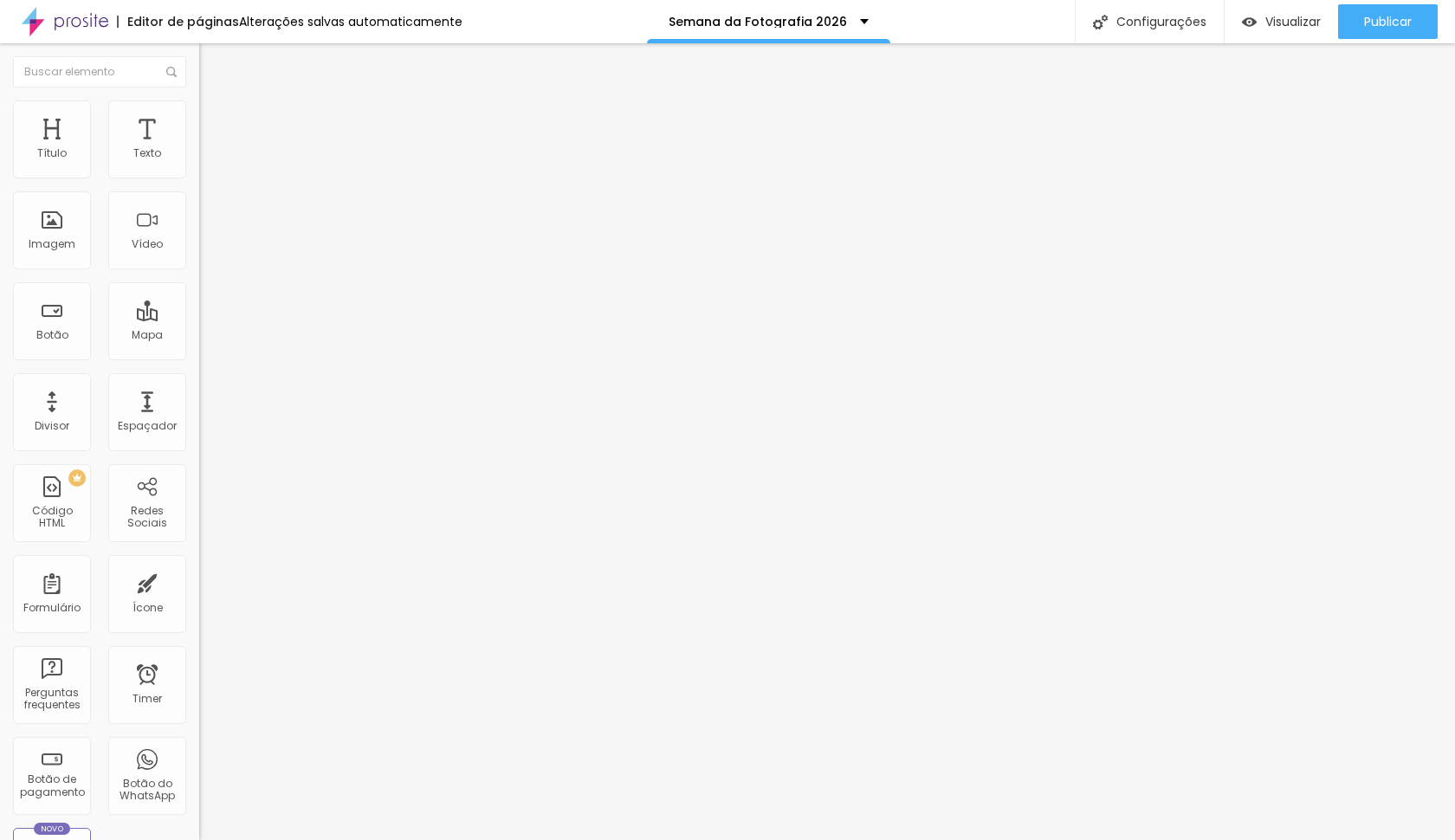
type input "30"
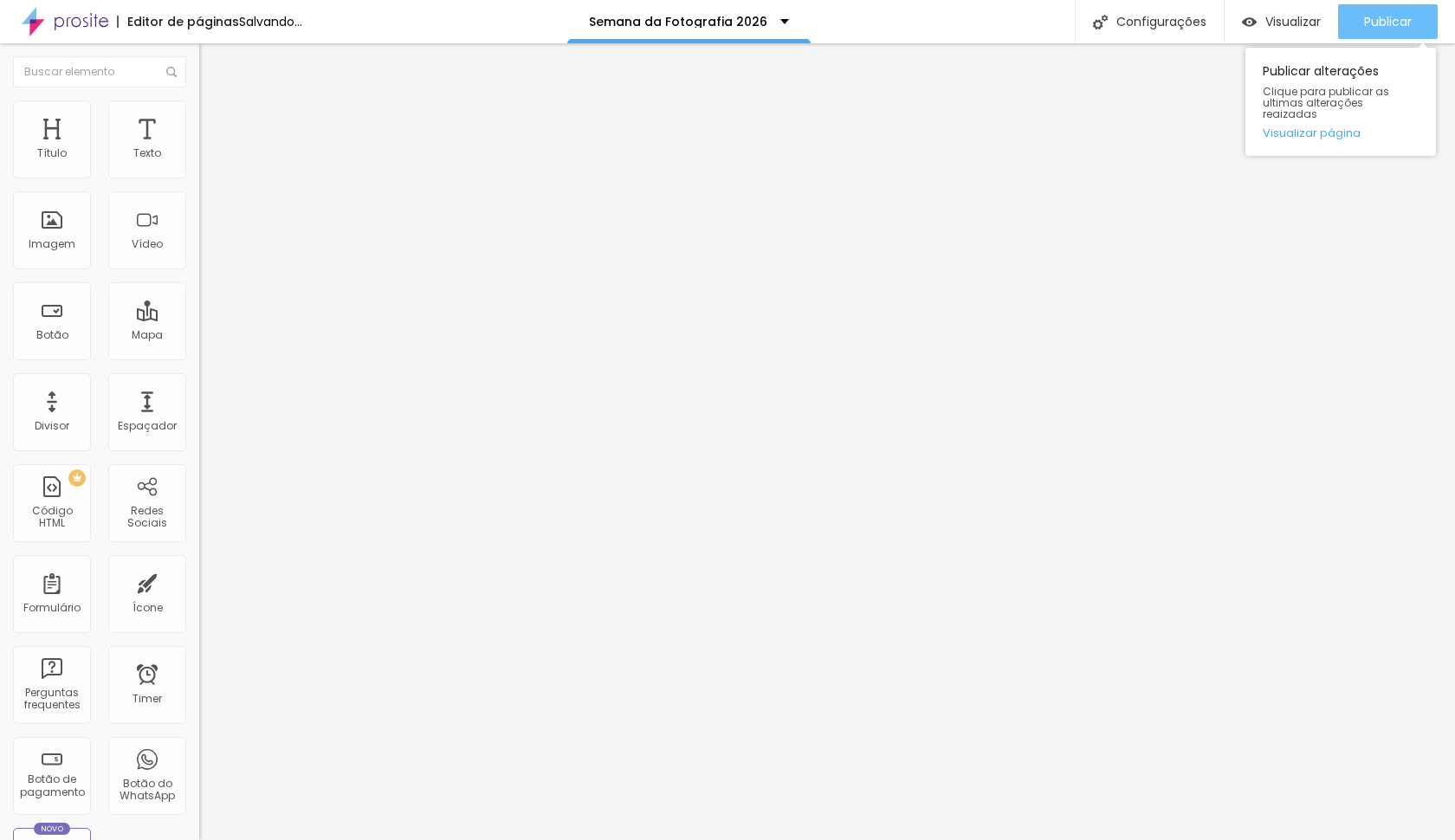
click at [1376, 27] on span "Publicar" at bounding box center [1388, 21] width 48 height 13
click at [1378, 27] on span "Publicar" at bounding box center [1388, 21] width 48 height 13
click at [1411, 8] on button "Publicar" at bounding box center [1388, 22] width 100 height 34
click at [1375, 20] on span "Publicar" at bounding box center [1388, 21] width 48 height 13
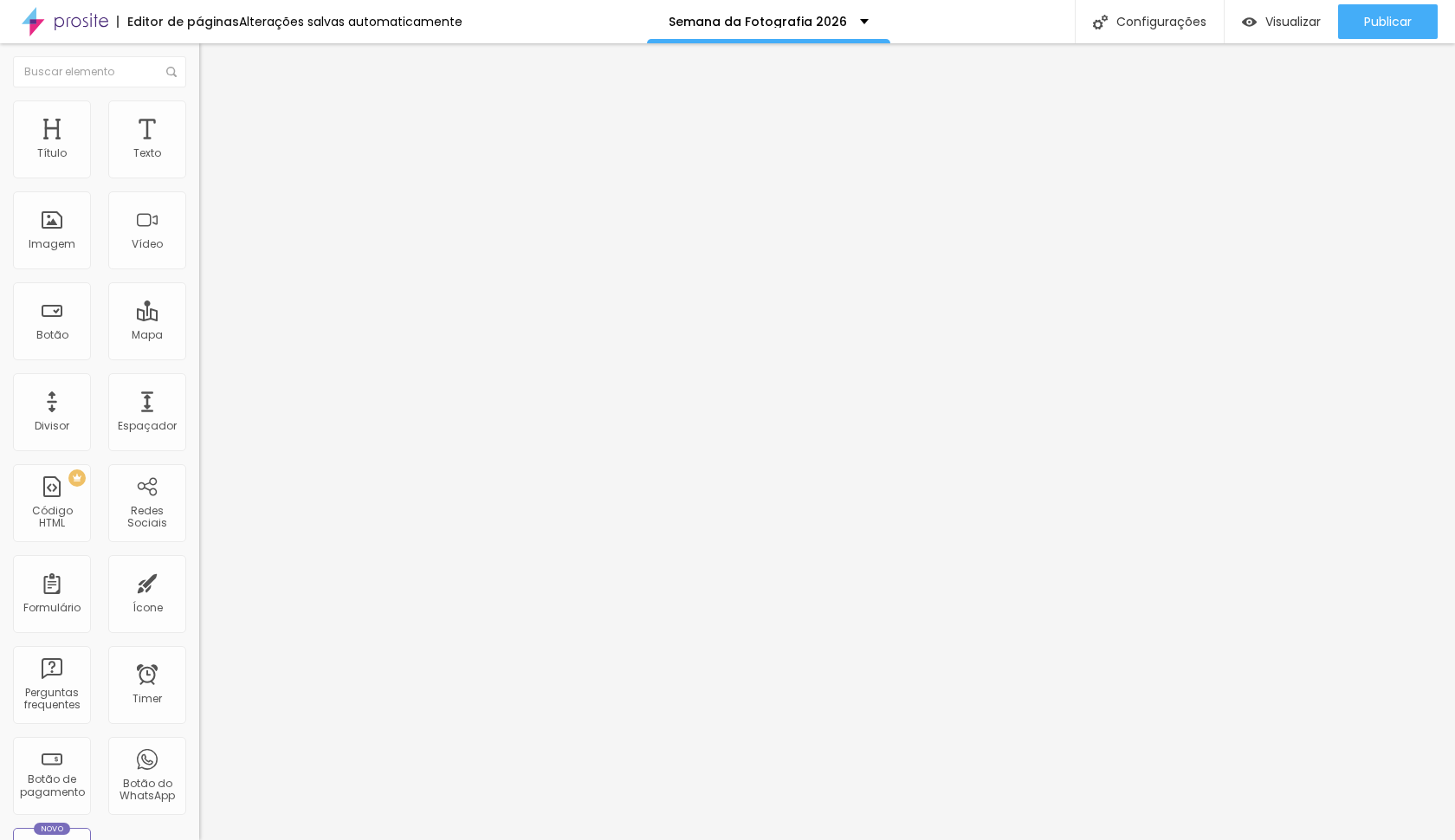
click at [199, 118] on li "Avançado" at bounding box center [299, 126] width 199 height 17
drag, startPoint x: 72, startPoint y: 176, endPoint x: 57, endPoint y: 173, distance: 15.3
click at [199, 172] on div "25 px Espaçamento Interno" at bounding box center [299, 258] width 199 height 245
type input "10"
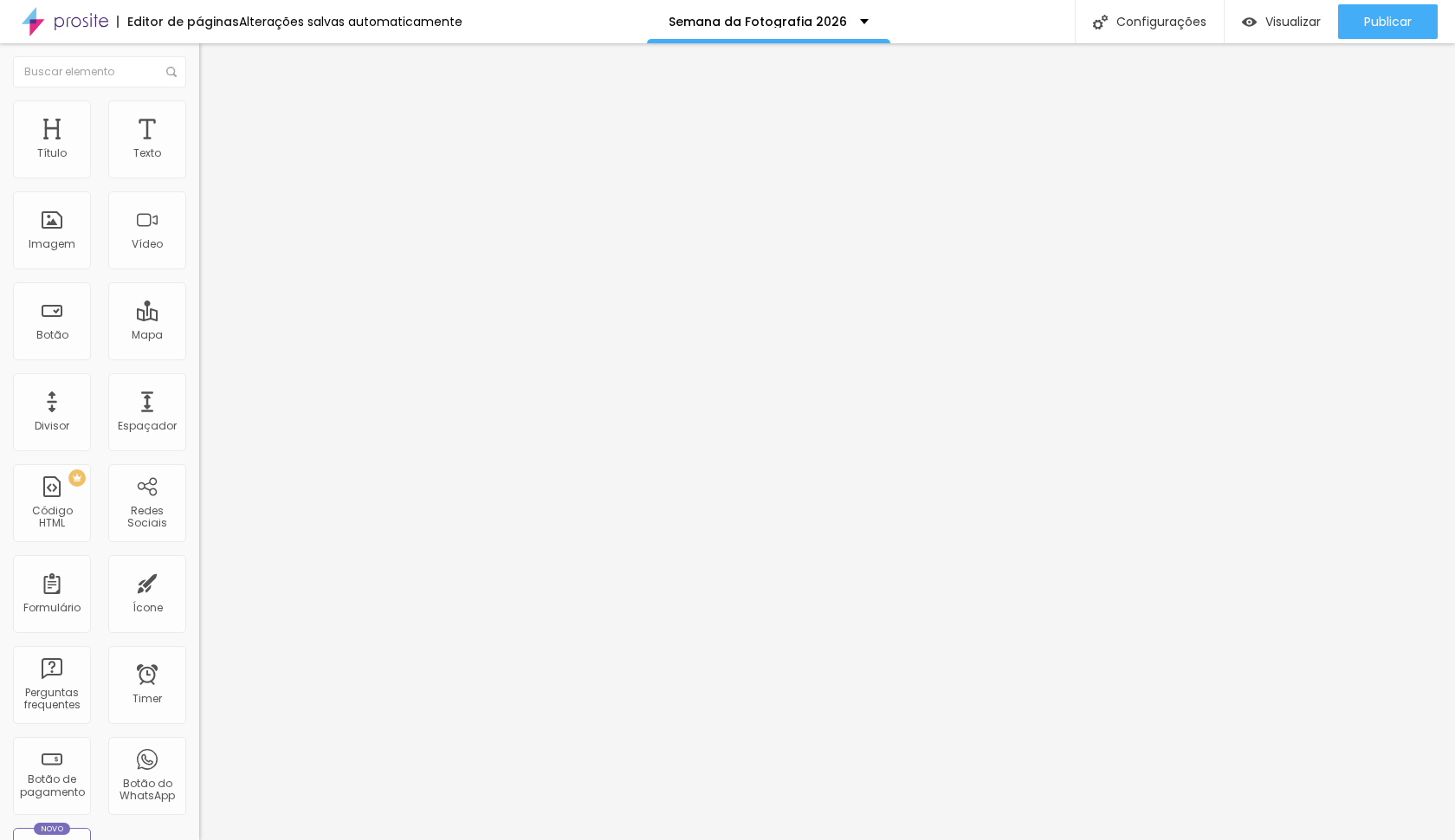
type input "0"
drag, startPoint x: 56, startPoint y: 168, endPoint x: 0, endPoint y: 175, distance: 56.4
type input "0"
click at [199, 170] on div "0 px Espaçamento Interno ID Html Classes Html Visível nos dispositivos Celular …" at bounding box center [299, 376] width 199 height 484
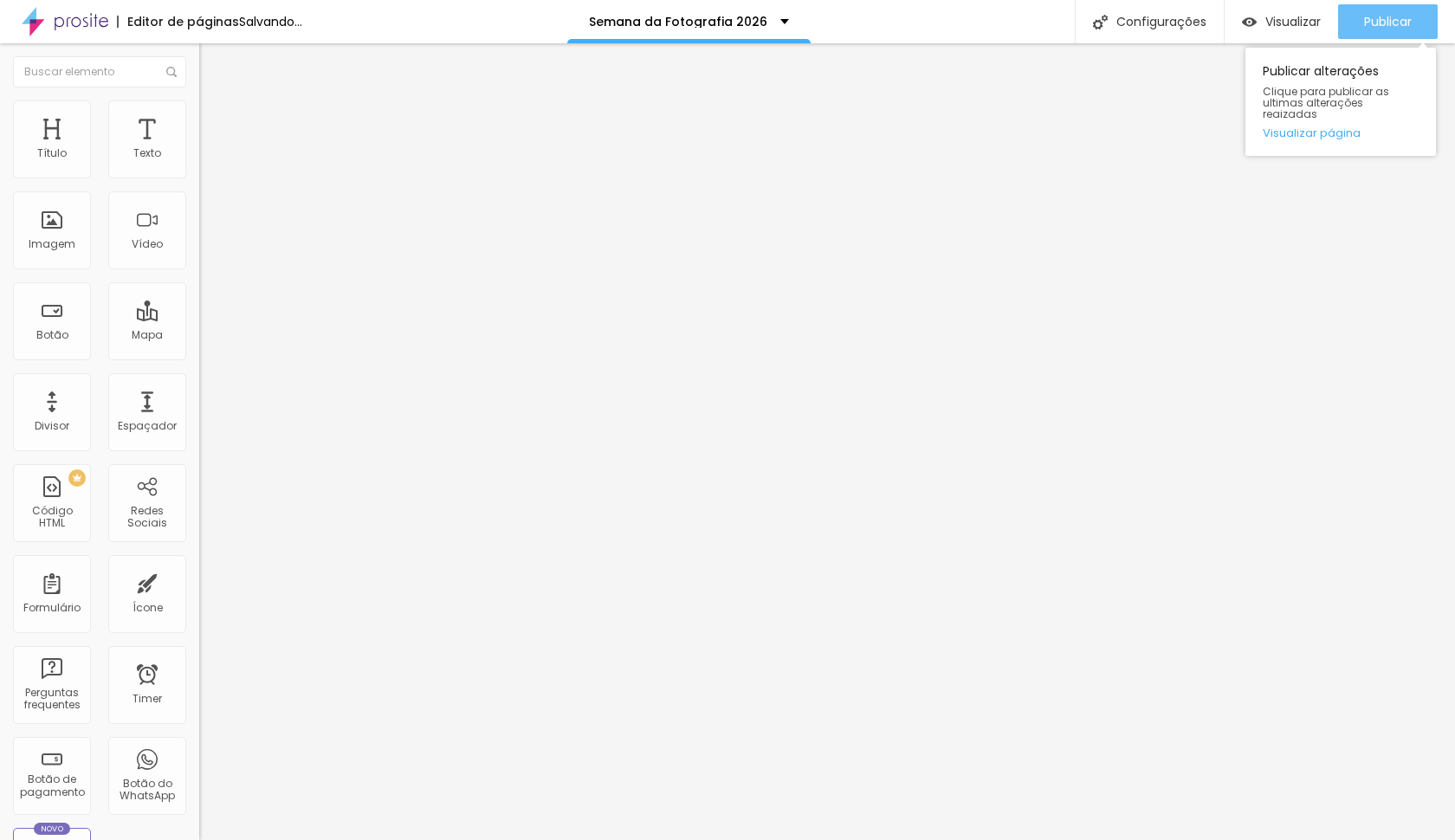
click at [1372, 19] on span "Publicar" at bounding box center [1388, 21] width 48 height 13
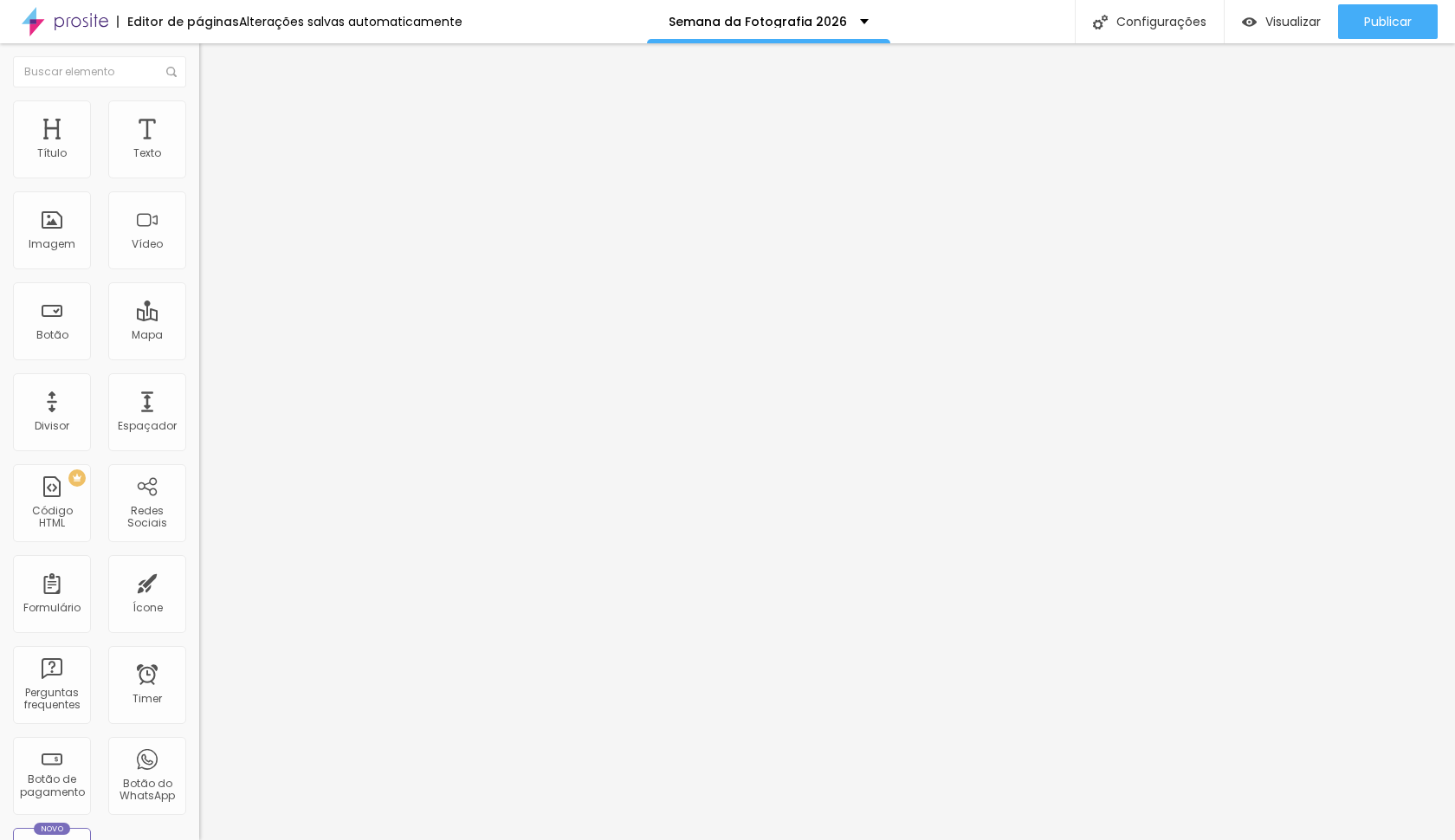
click at [215, 119] on span "Avançado" at bounding box center [243, 111] width 57 height 14
click at [199, 579] on input "0" at bounding box center [237, 588] width 75 height 18
type input "20"
click at [1407, 9] on div "Publicar" at bounding box center [1388, 22] width 48 height 34
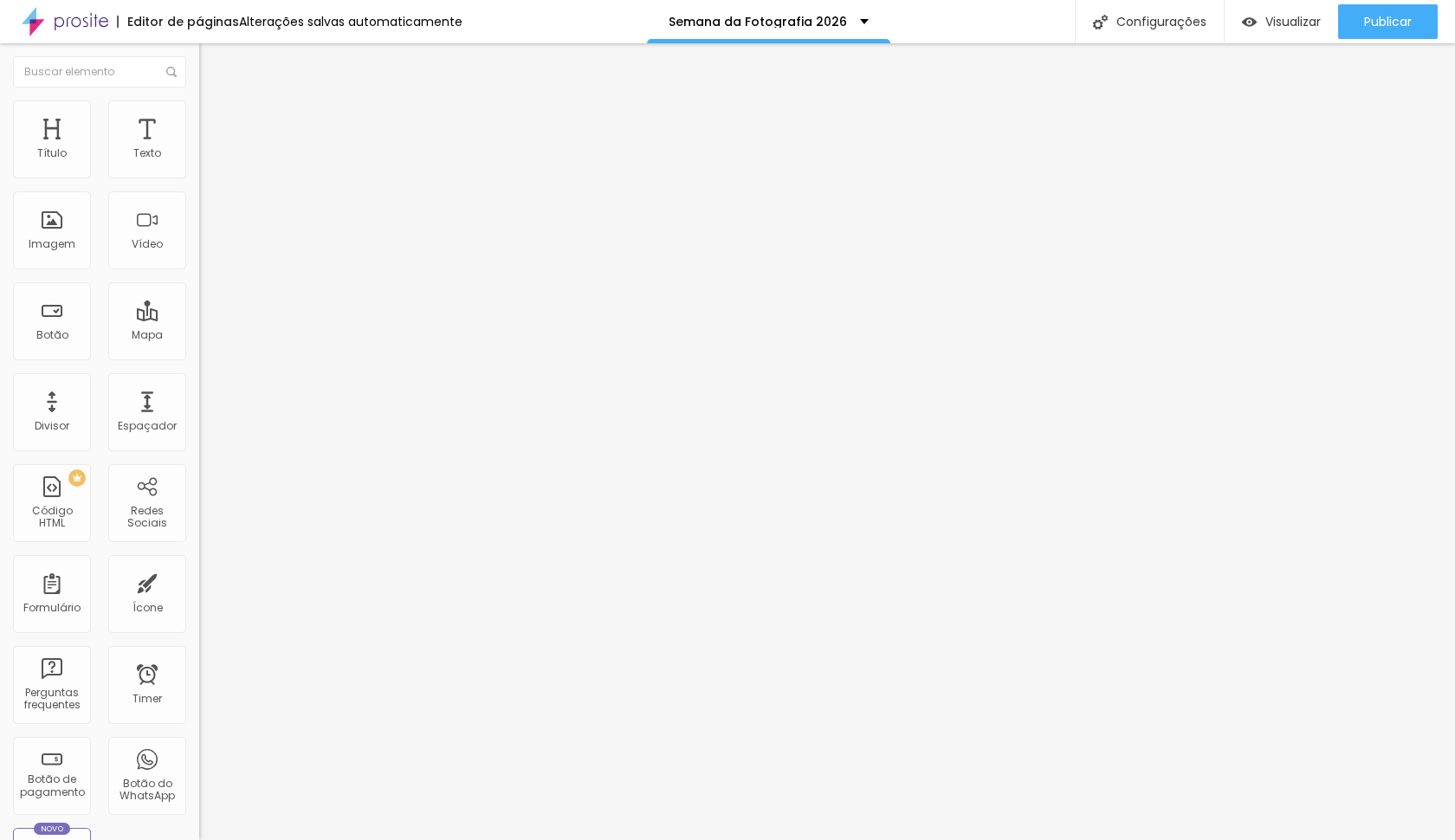
click at [199, 142] on div "Alinhamento" at bounding box center [299, 161] width 199 height 52
click at [215, 127] on span "Avançado" at bounding box center [243, 128] width 57 height 14
click at [199, 510] on div at bounding box center [299, 510] width 199 height 0
click at [199, 500] on div at bounding box center [299, 500] width 199 height 0
click at [199, 118] on li "Avançado" at bounding box center [299, 126] width 199 height 17
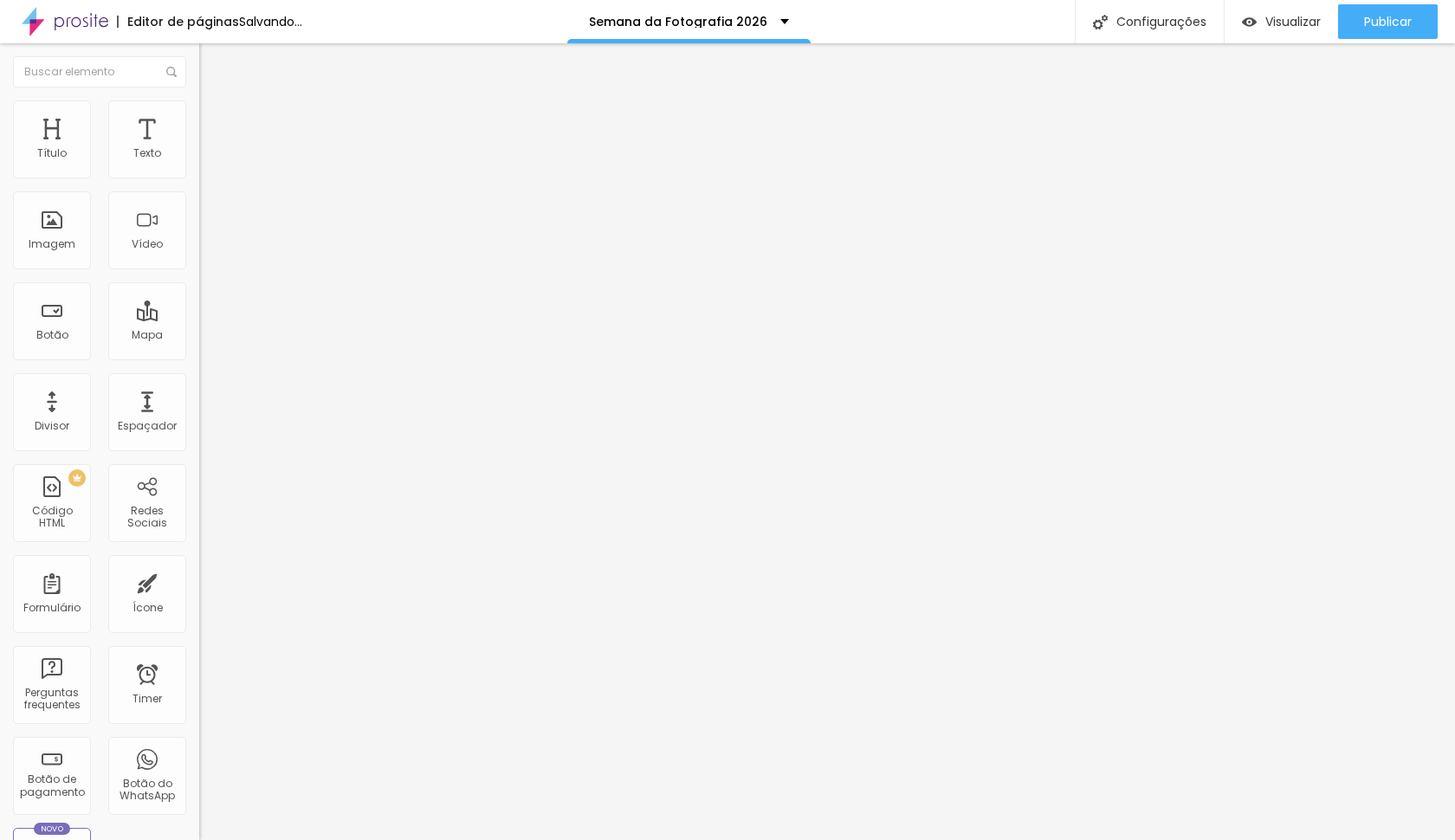
click at [199, 500] on div at bounding box center [299, 500] width 199 height 0
click at [199, 510] on div at bounding box center [299, 510] width 199 height 0
click at [1378, 9] on div "Publicar" at bounding box center [1388, 22] width 48 height 34
click at [215, 122] on span "Avançado" at bounding box center [243, 128] width 57 height 14
click at [199, 597] on input "0" at bounding box center [237, 605] width 75 height 18
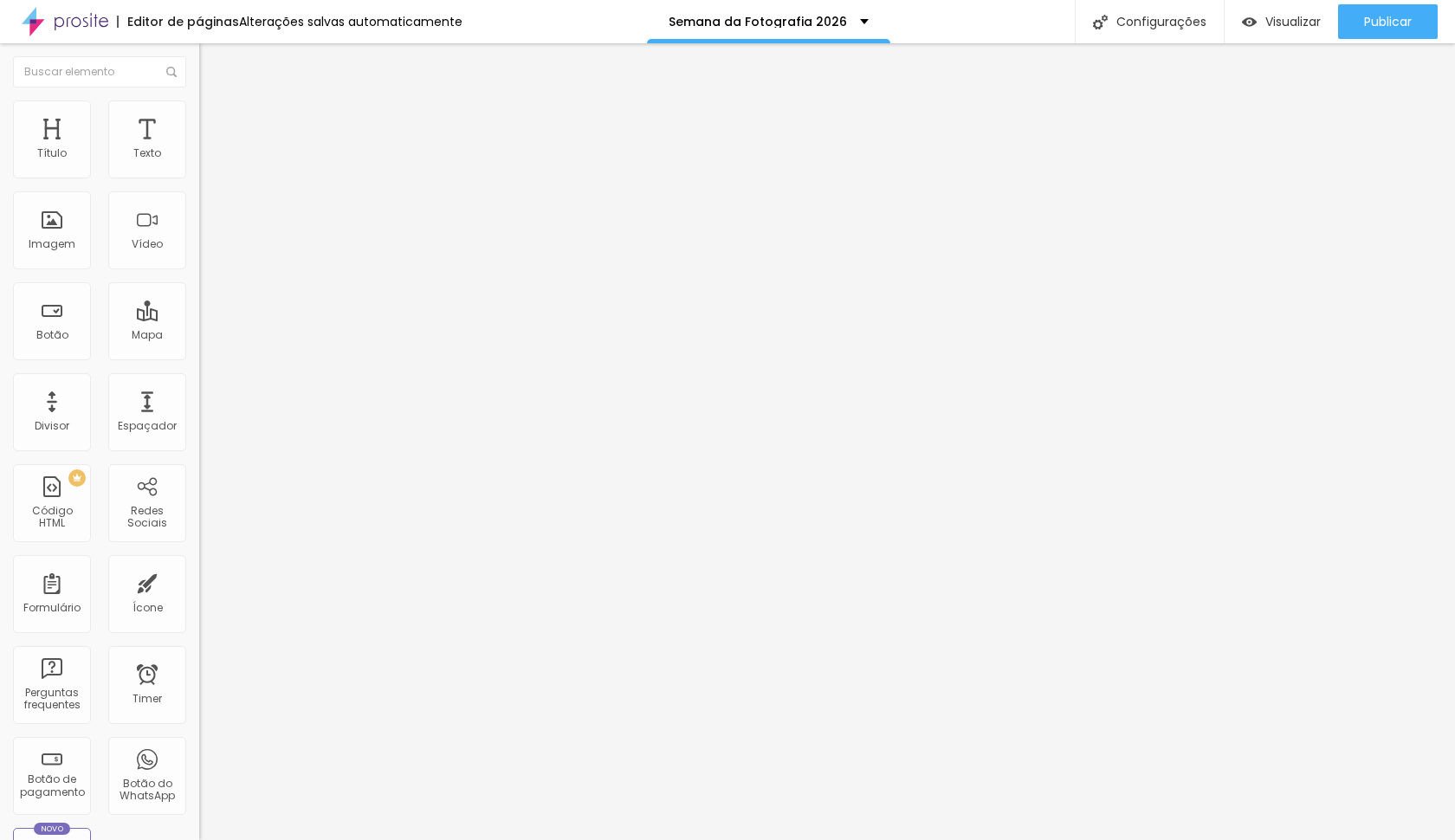
type input "10"
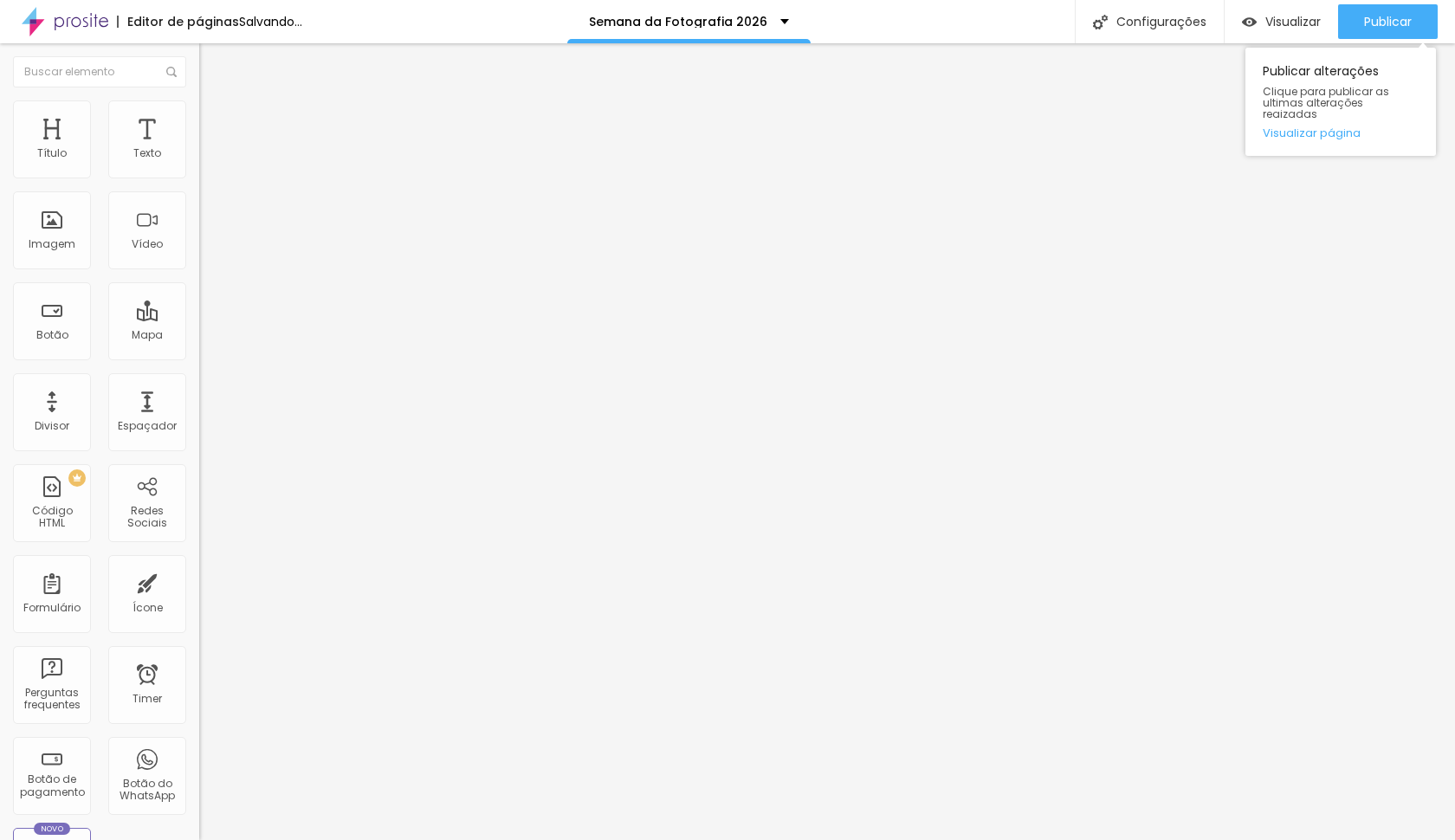
click at [1413, 39] on div "Publicar alterações Clique para publicar as ultimas alterações reaizadas Visual…" at bounding box center [1340, 98] width 191 height 117
click at [1406, 26] on span "Publicar" at bounding box center [1388, 21] width 48 height 13
click at [1381, 31] on div "Publicar" at bounding box center [1388, 22] width 48 height 34
click at [1398, 22] on span "Publicar" at bounding box center [1388, 21] width 48 height 13
click at [1387, 18] on span "Publicar" at bounding box center [1388, 21] width 48 height 13
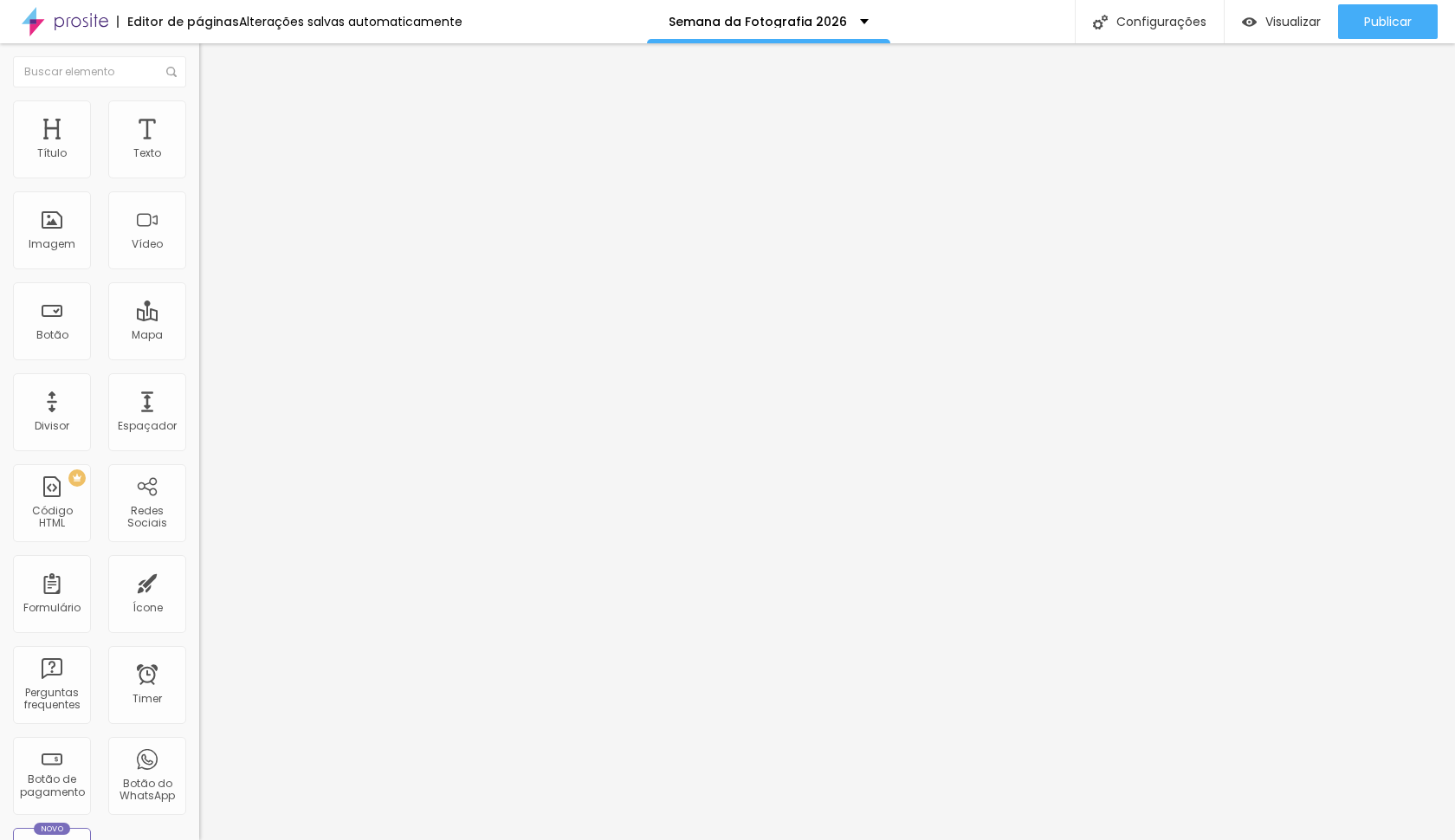
click at [215, 127] on span "Avançado" at bounding box center [243, 128] width 57 height 14
click at [199, 765] on div at bounding box center [299, 765] width 199 height 0
click at [199, 755] on div at bounding box center [299, 755] width 199 height 0
click at [199, 744] on div at bounding box center [299, 744] width 199 height 0
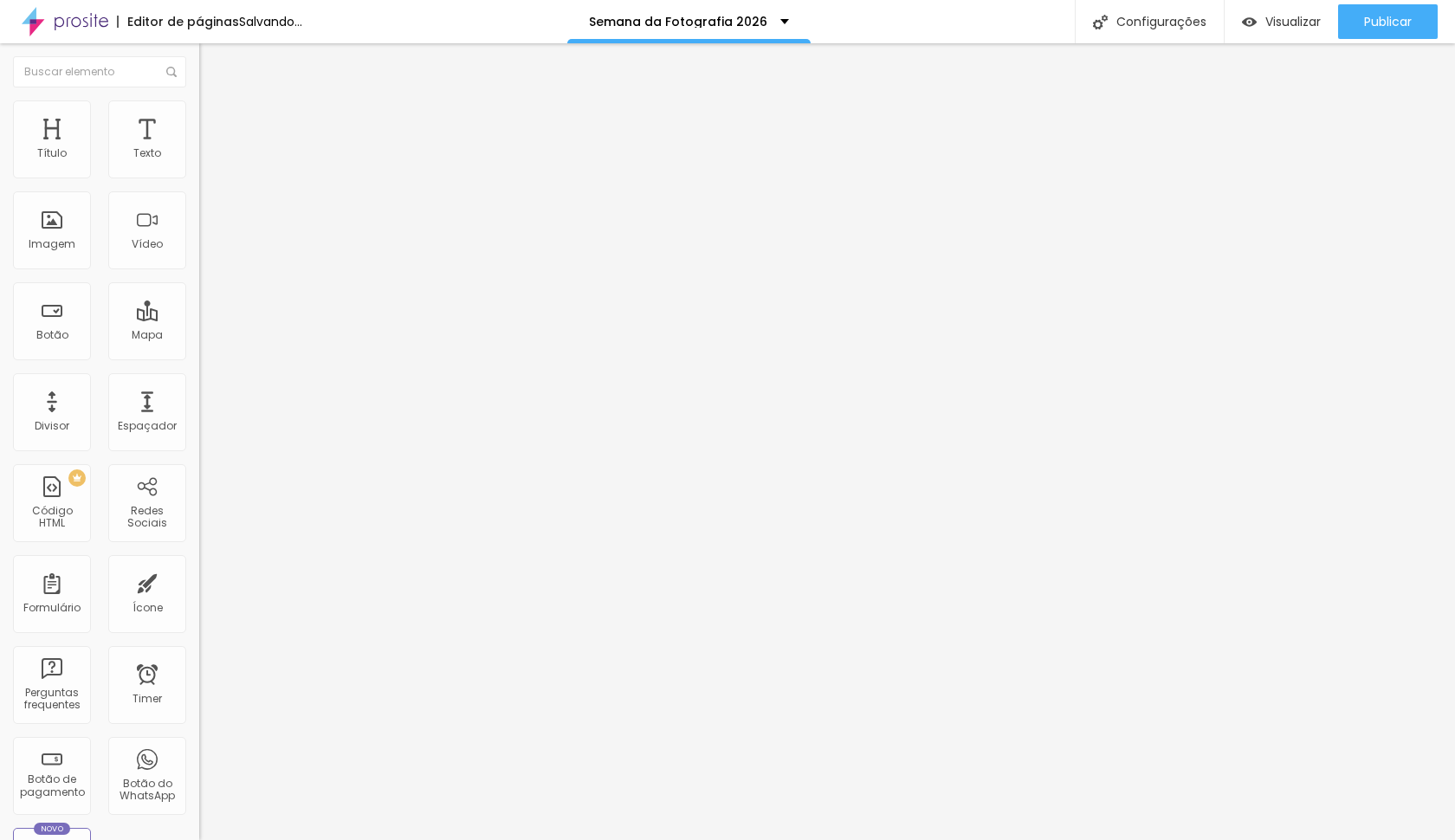
click at [212, 69] on img "button" at bounding box center [218, 63] width 13 height 13
click at [199, 218] on div at bounding box center [299, 216] width 199 height 133
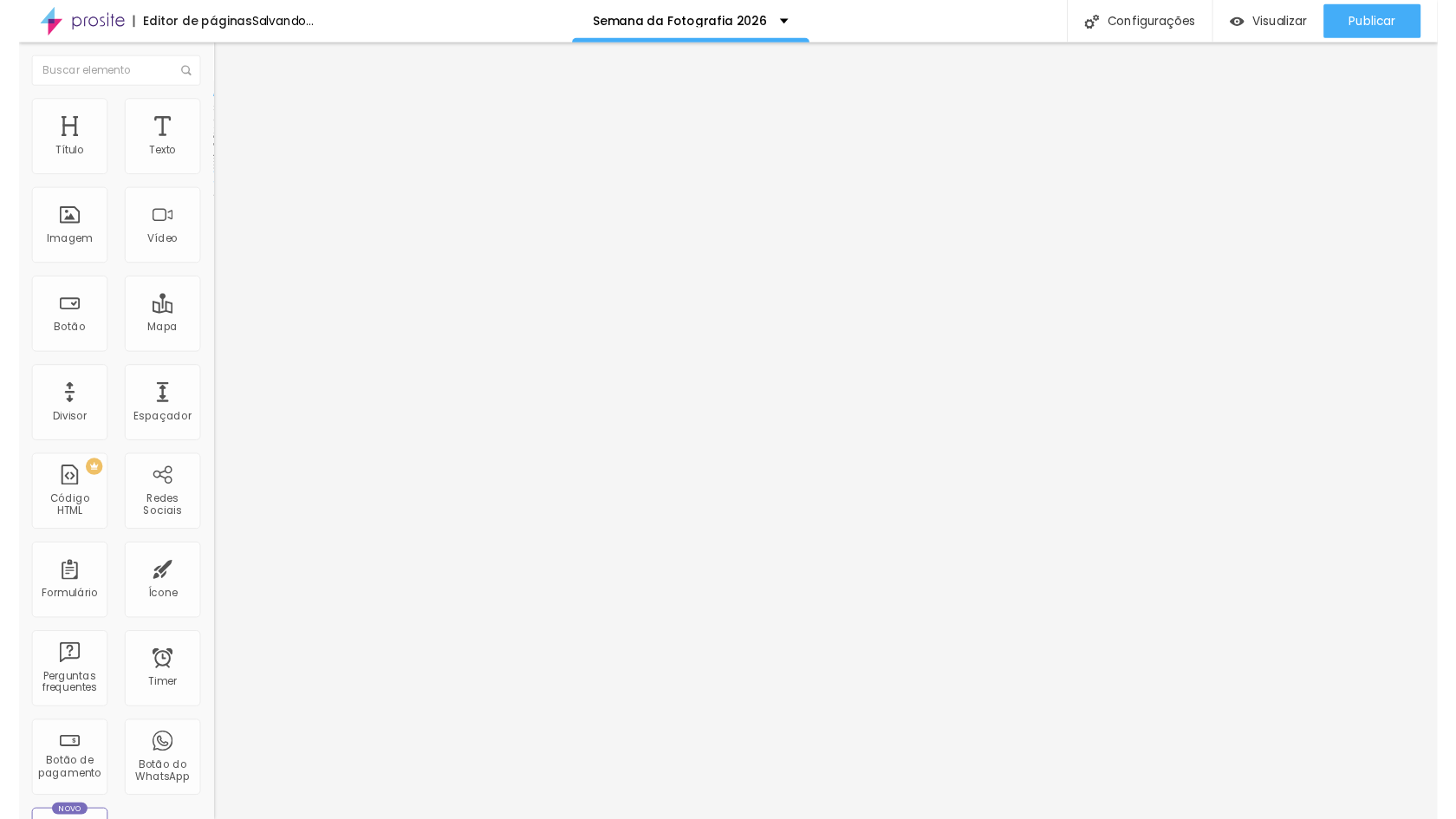
scroll to position [0, 413]
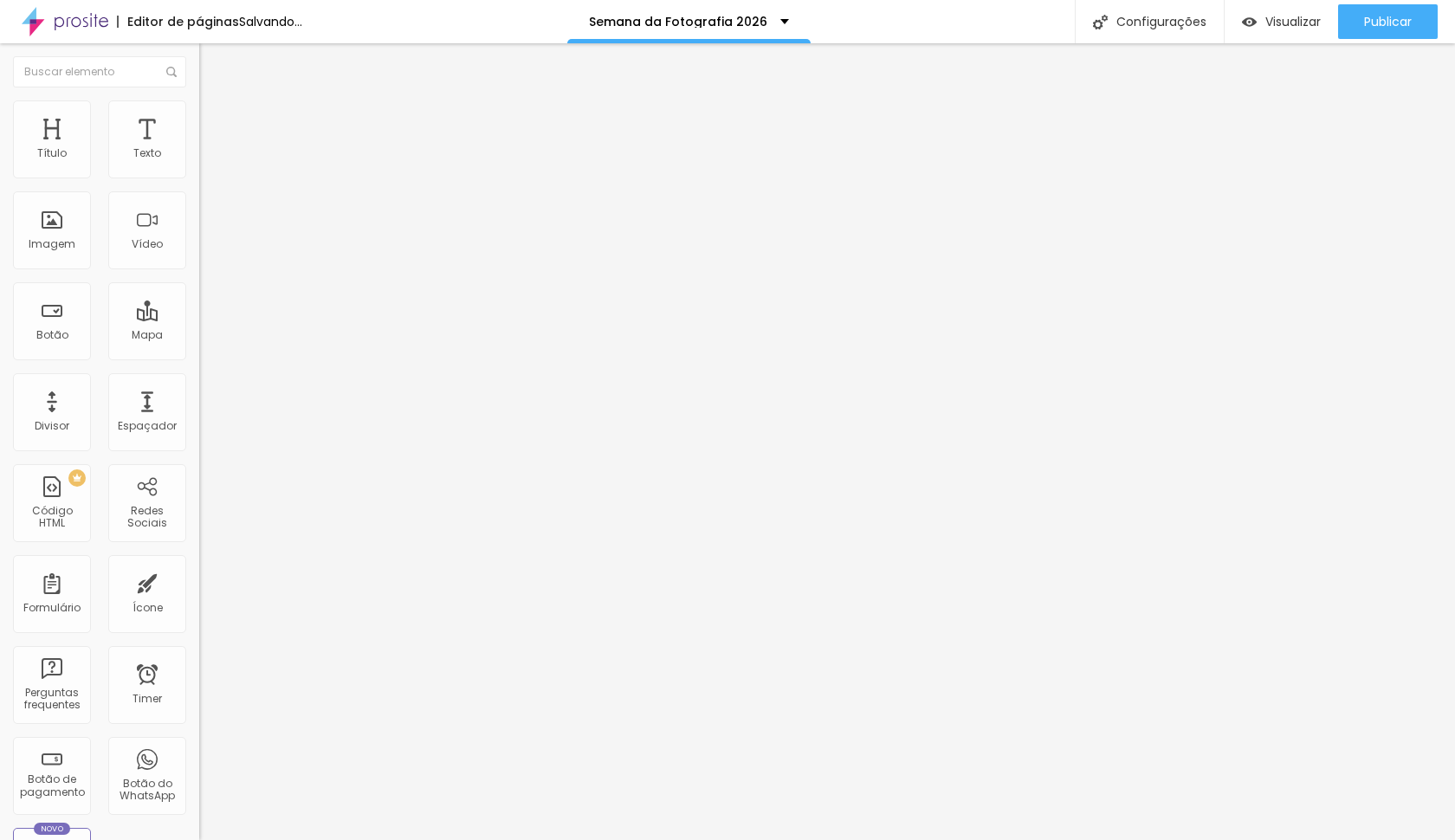
click at [199, 113] on li "Estilo" at bounding box center [299, 109] width 199 height 17
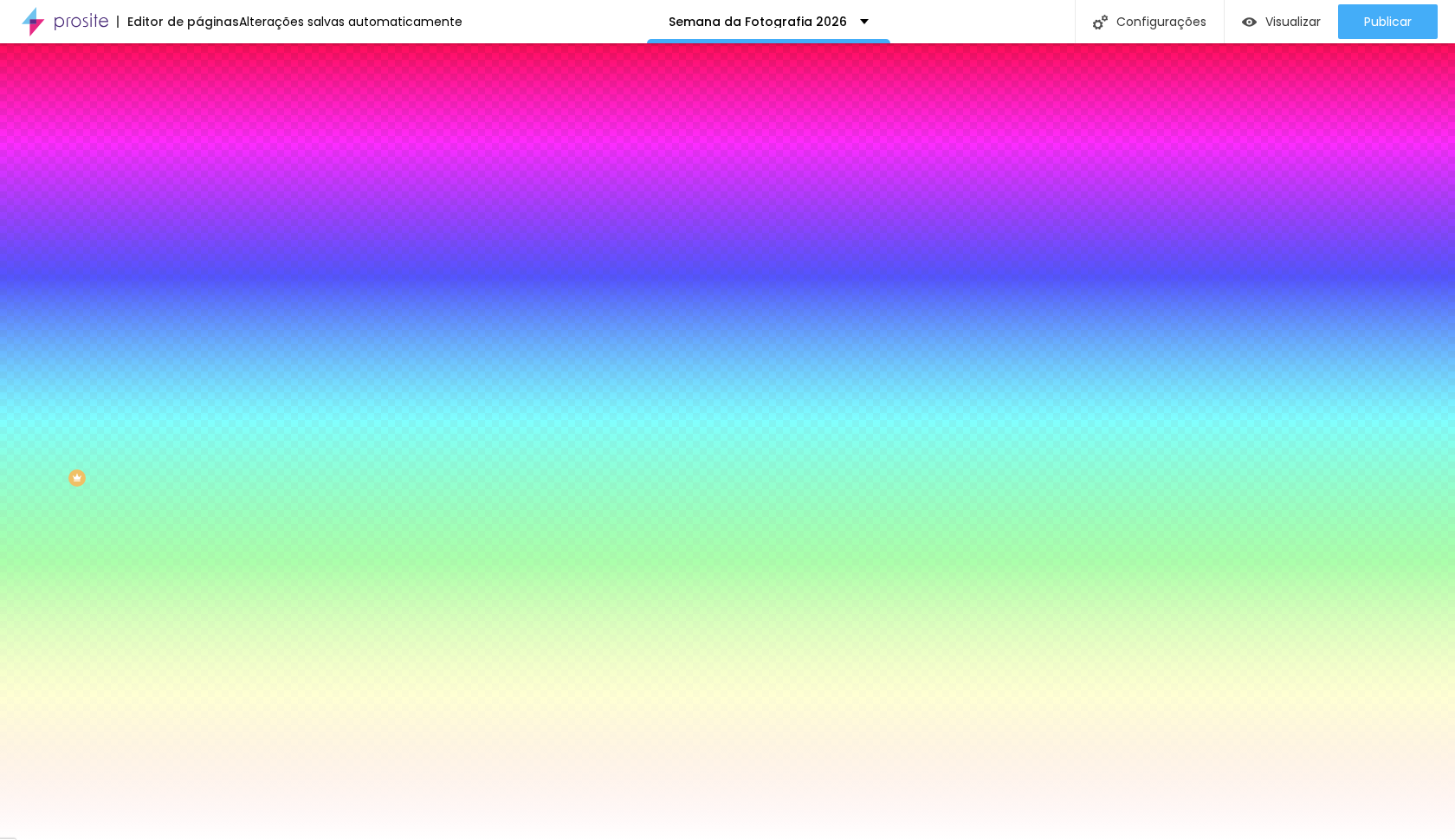
click at [199, 236] on div at bounding box center [299, 236] width 199 height 0
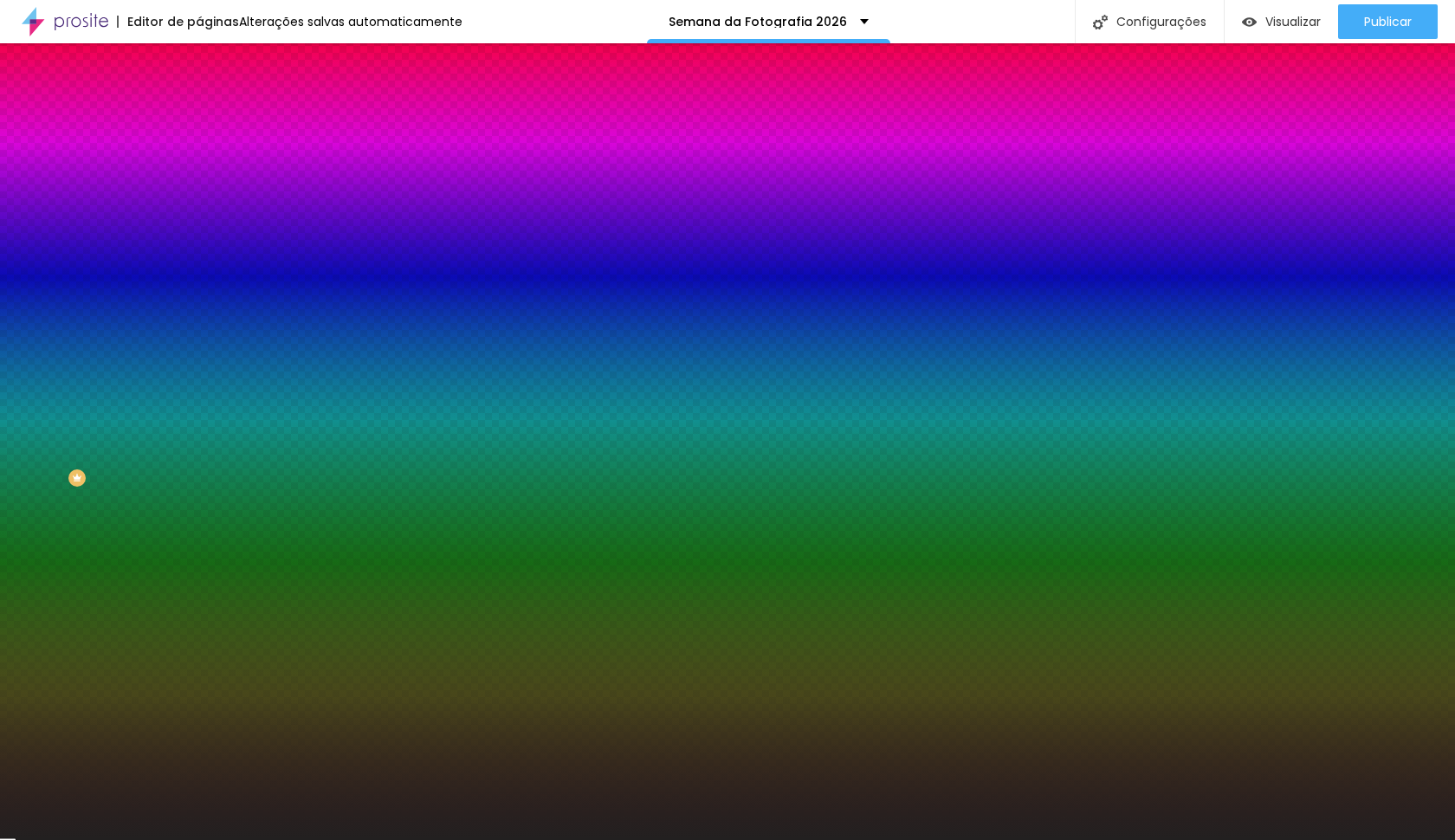
type input "#000000"
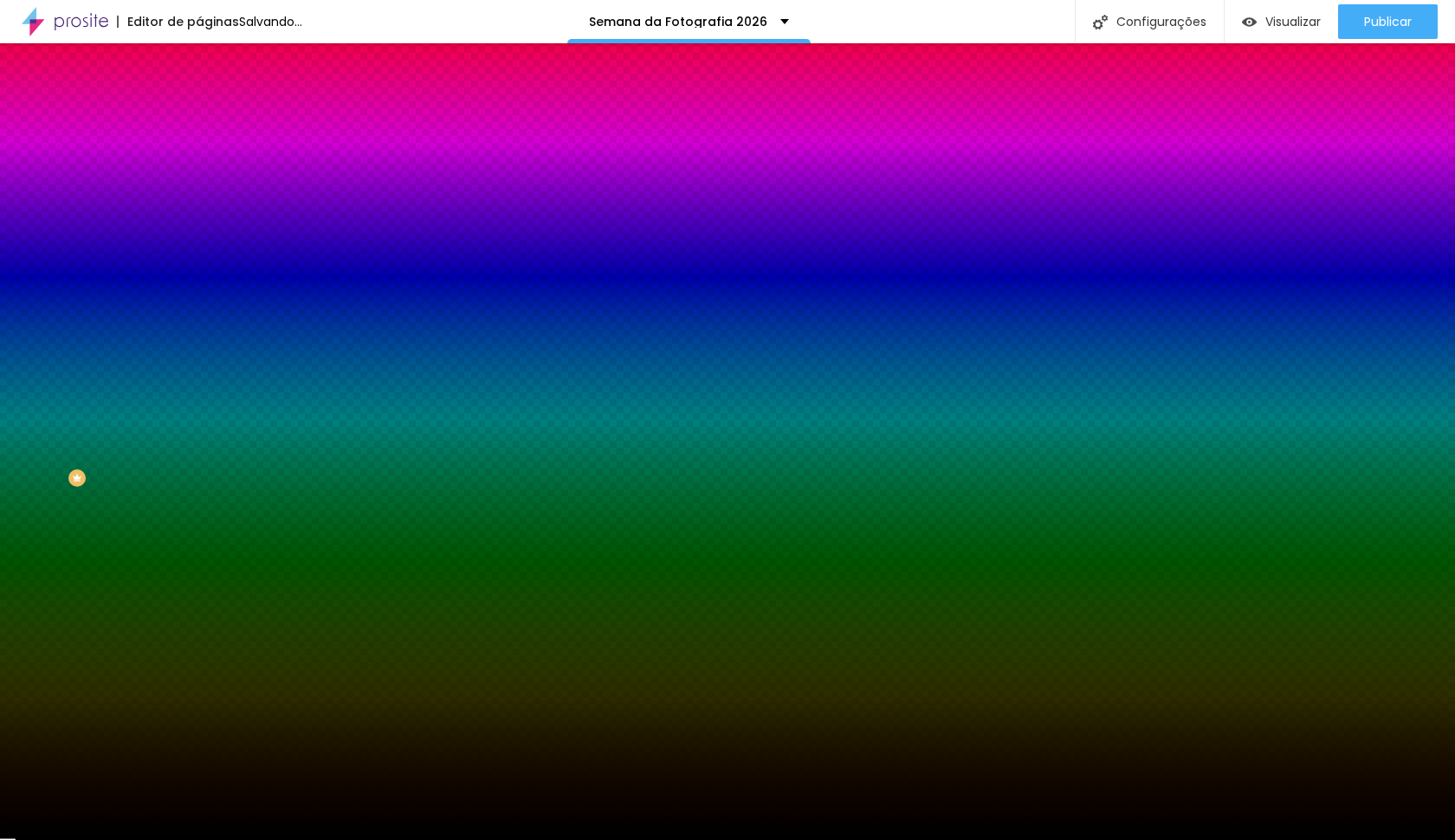
drag, startPoint x: 103, startPoint y: 375, endPoint x: 0, endPoint y: 550, distance: 203.1
click at [199, 550] on div "Editar Seção Conteúdo Estilo Avançado Imagem de fundo Adicionar imagem Efeito d…" at bounding box center [299, 442] width 199 height 797
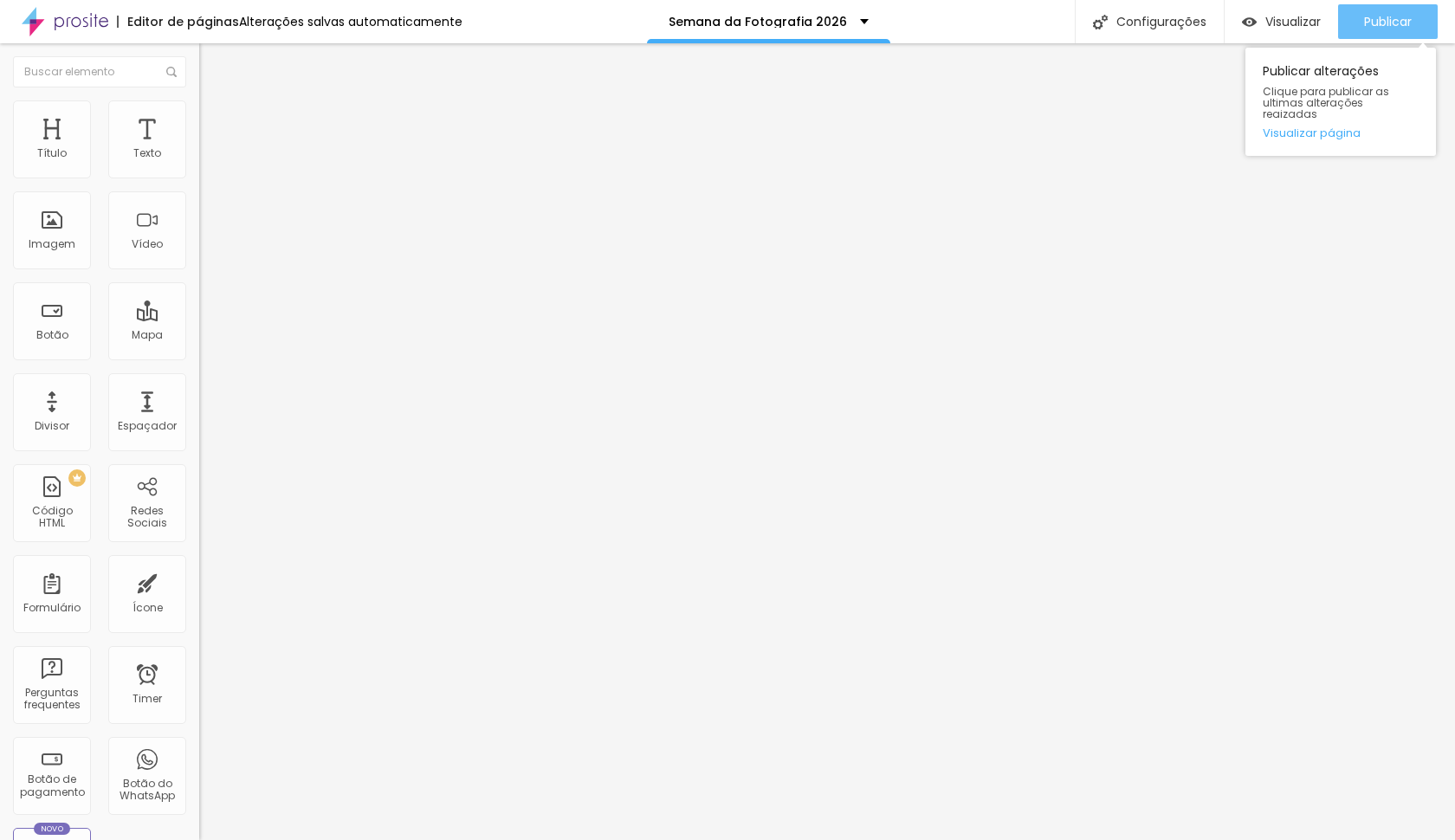
click at [1392, 11] on div "Publicar" at bounding box center [1388, 22] width 48 height 34
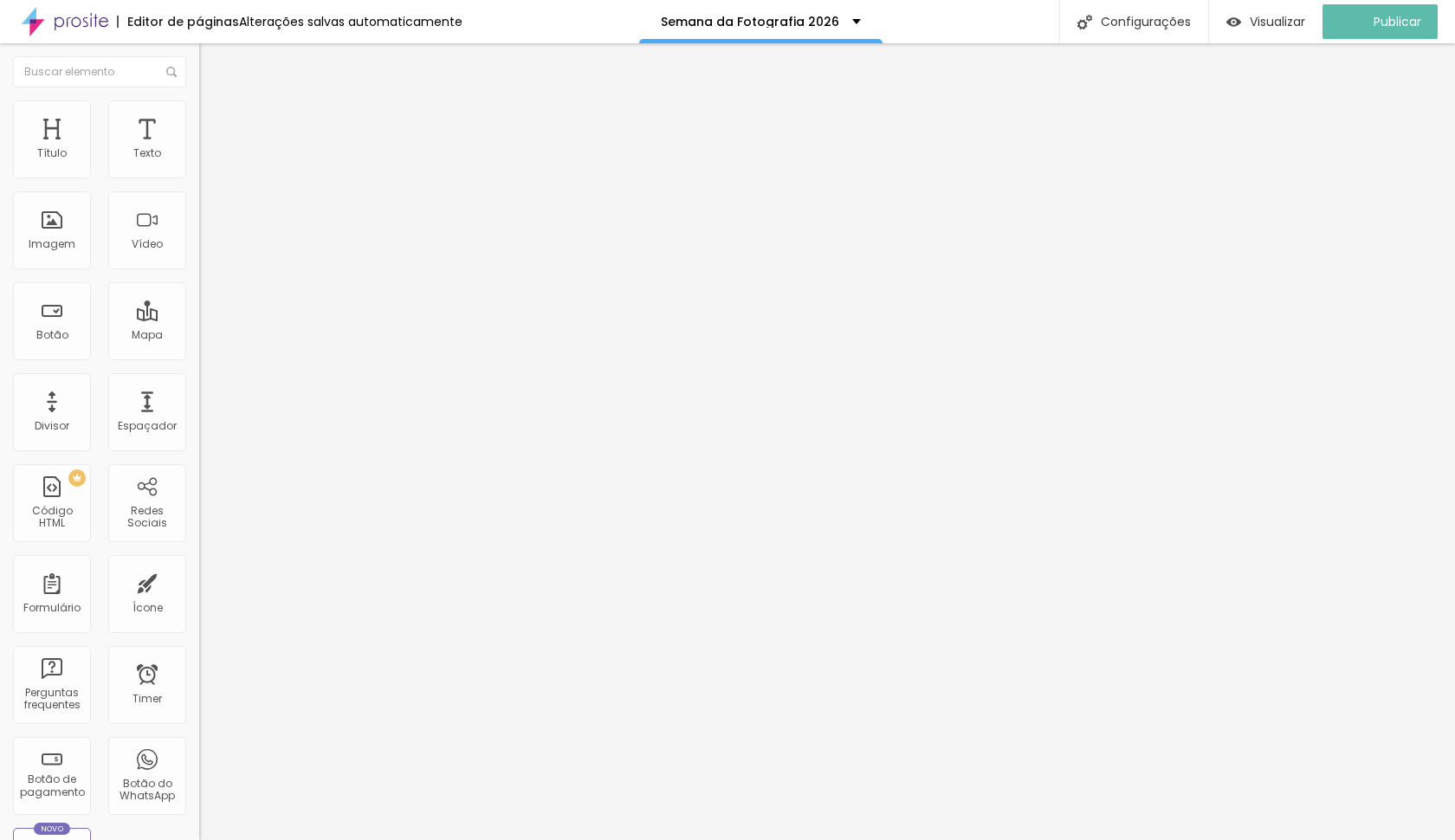
click at [199, 118] on img at bounding box center [207, 125] width 15 height 15
click at [199, 765] on div at bounding box center [299, 765] width 199 height 0
click at [199, 118] on img at bounding box center [207, 125] width 15 height 15
type input "51"
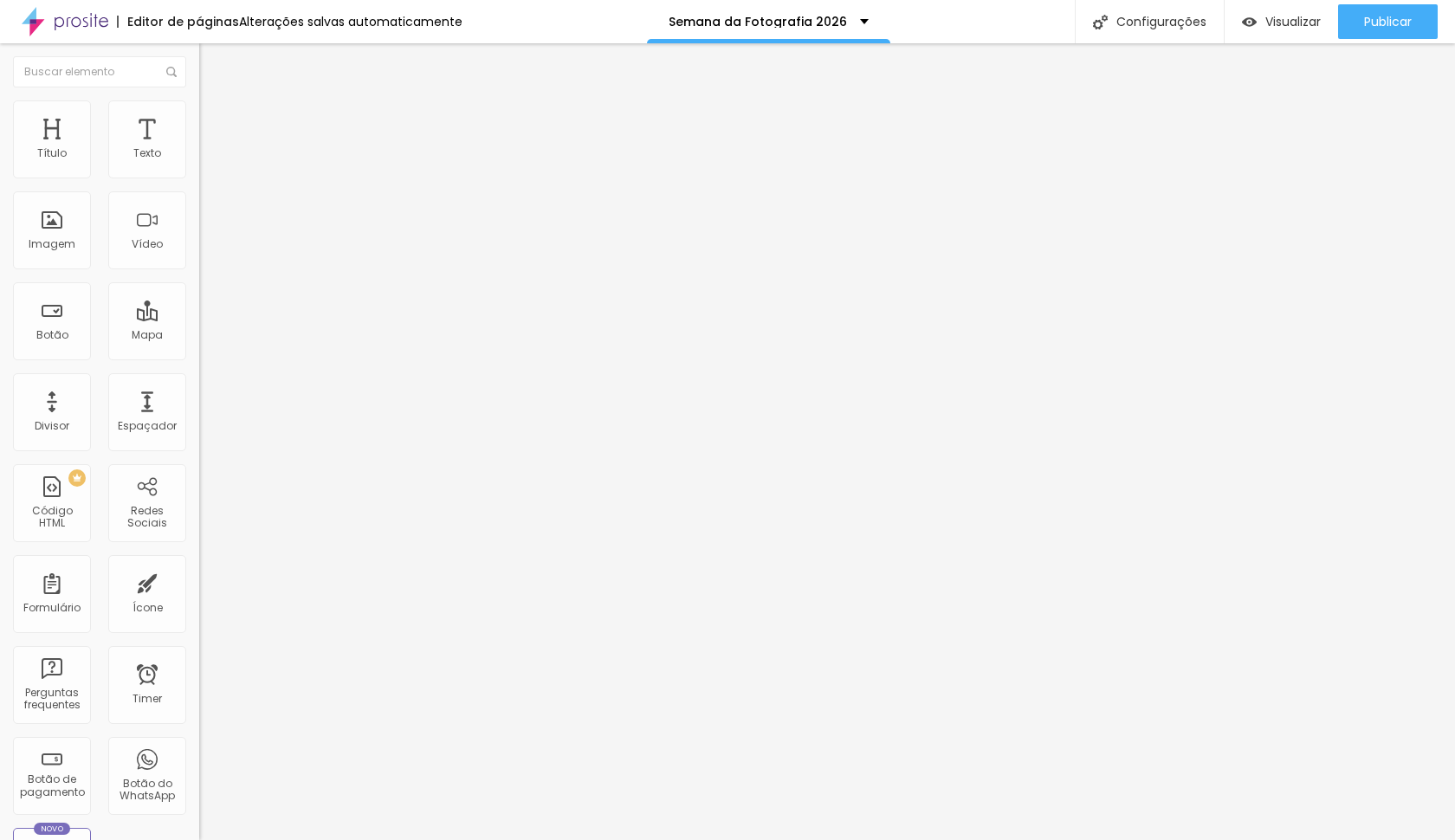
type input "45"
type input "0"
drag, startPoint x: 46, startPoint y: 214, endPoint x: 0, endPoint y: 214, distance: 46.0
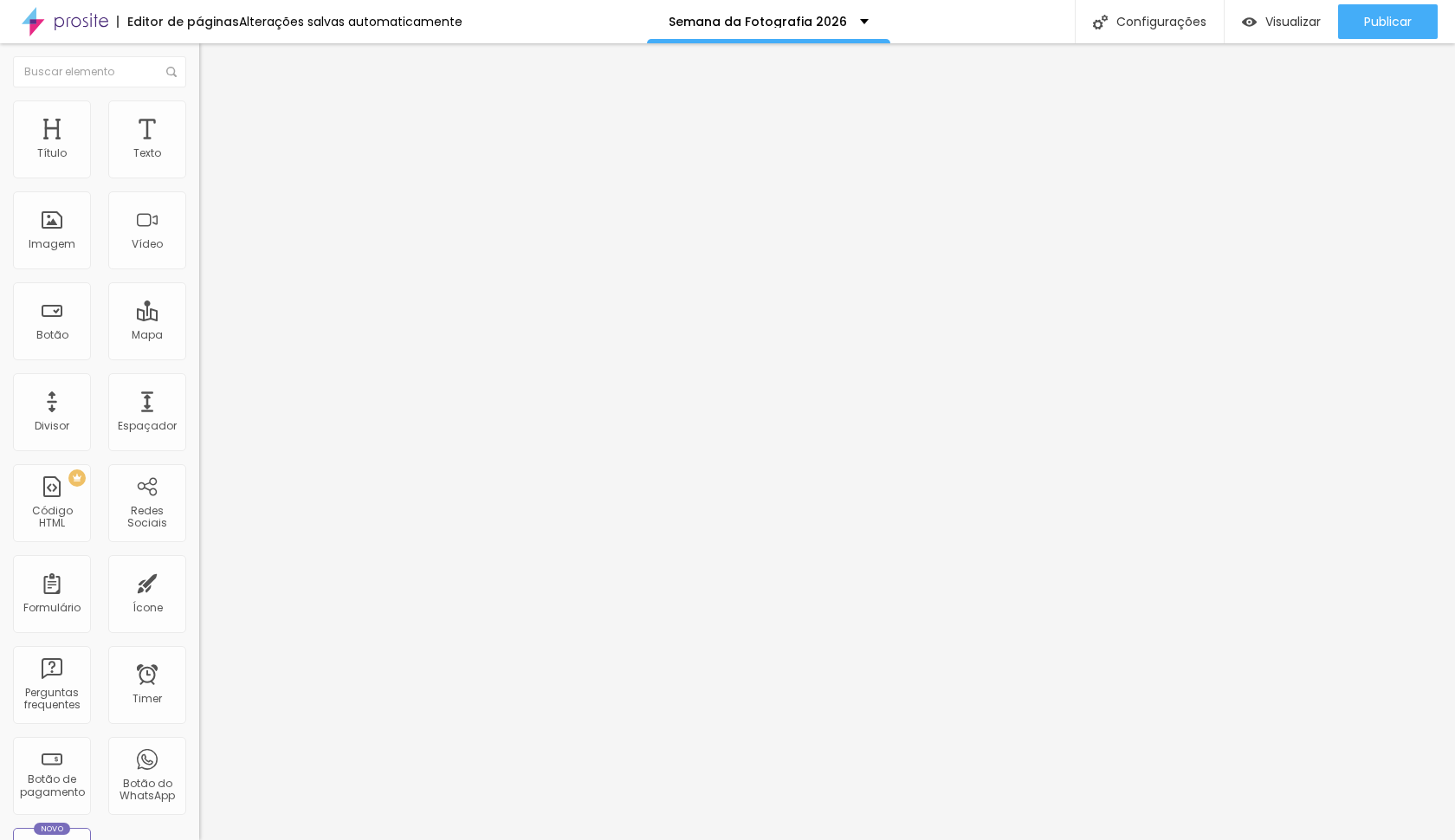
type input "0"
click at [199, 214] on div "20 Espaçamento entre colunas 0 px Espaçamento vertical ID Html Classes Html Vis…" at bounding box center [299, 499] width 199 height 728
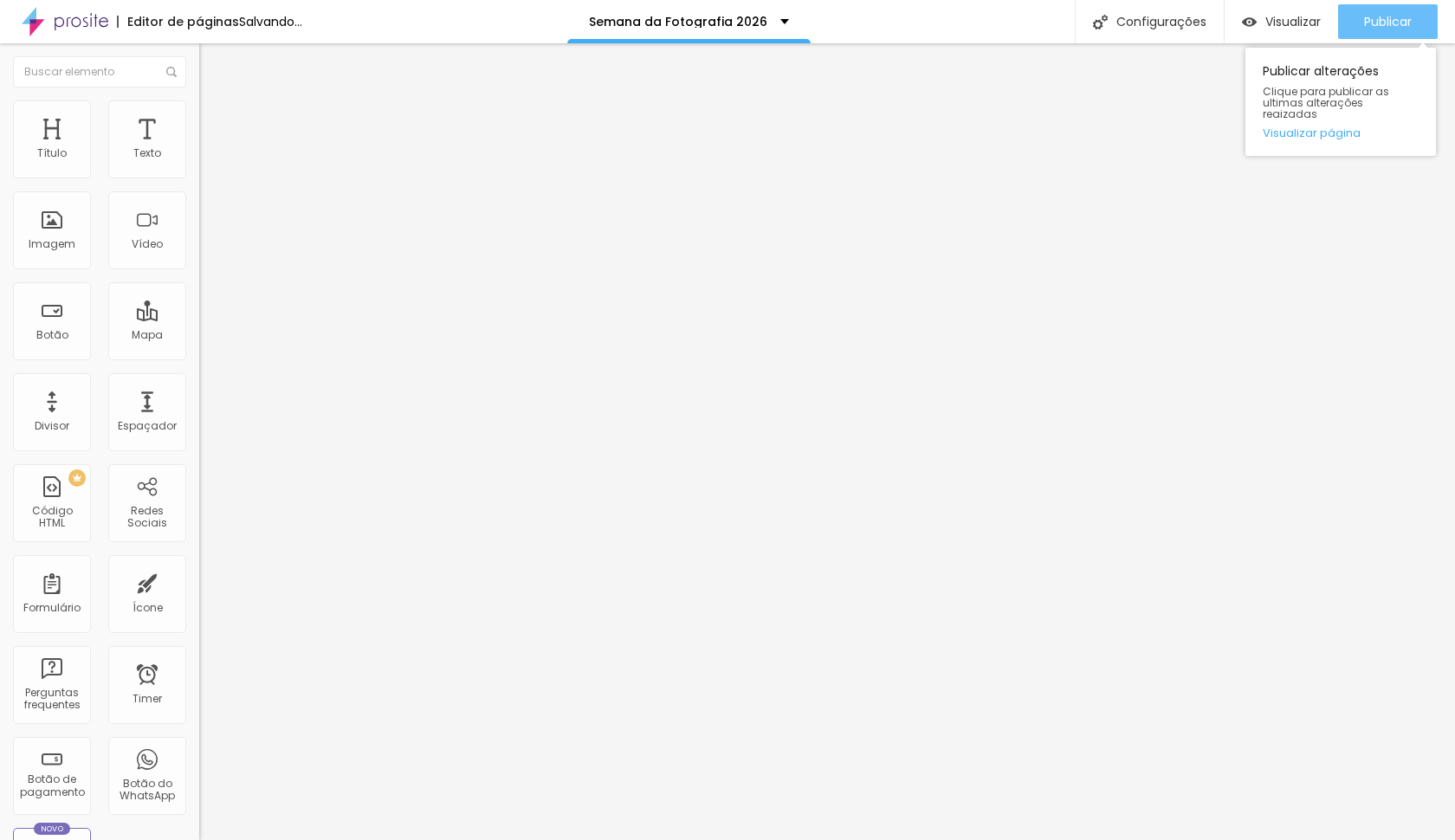
click at [1406, 14] on span "Publicar" at bounding box center [1388, 21] width 48 height 13
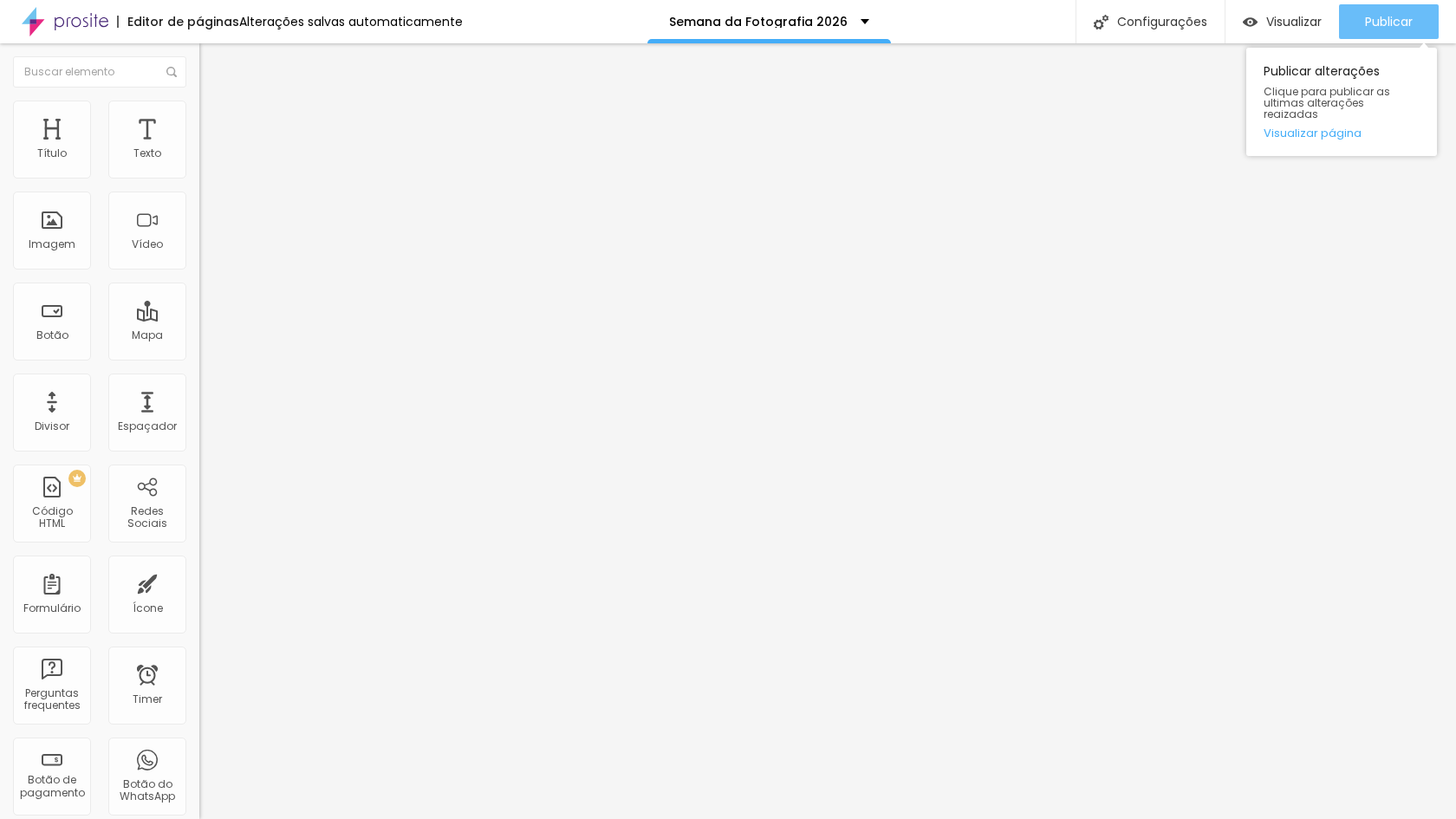
click at [1398, 11] on div "Publicar" at bounding box center [1389, 22] width 48 height 35
